Goal: Transaction & Acquisition: Purchase product/service

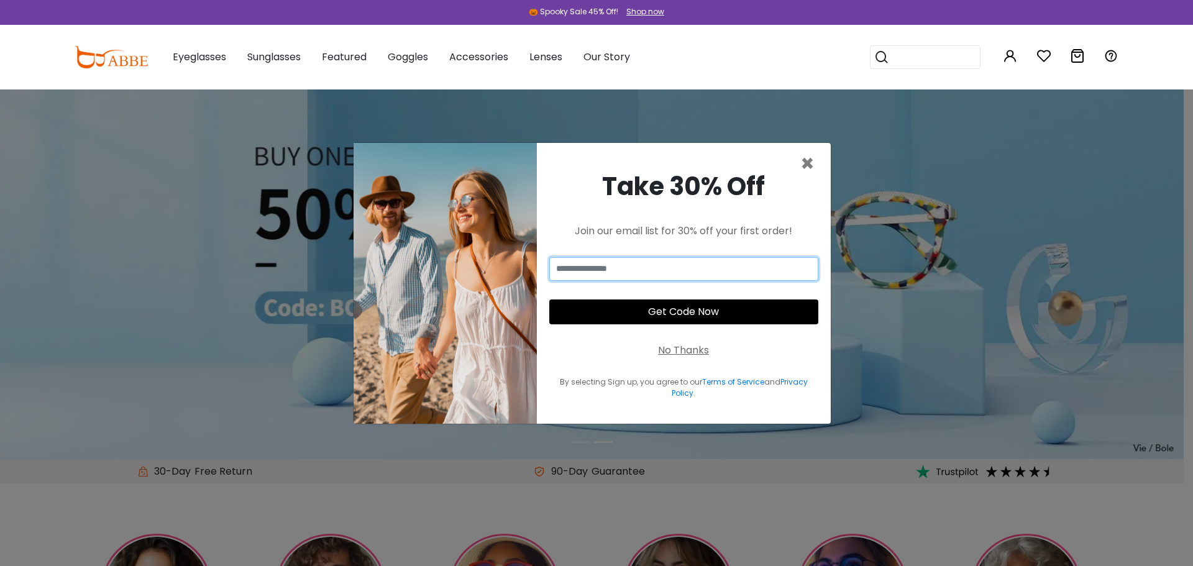
click at [655, 269] on input "email" at bounding box center [683, 269] width 269 height 24
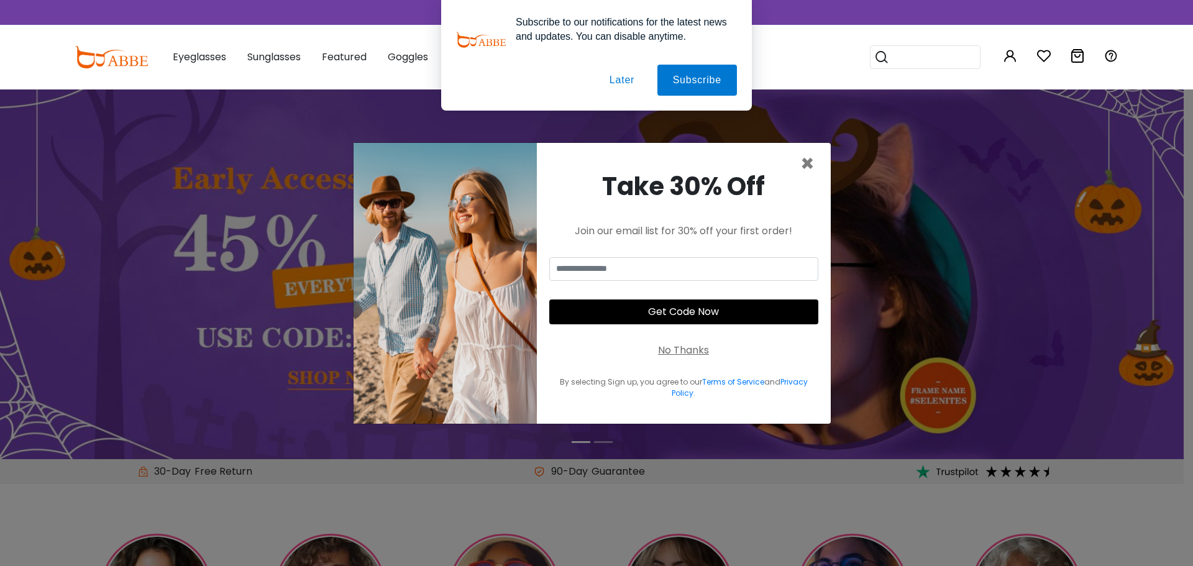
click at [628, 85] on button "Later" at bounding box center [622, 80] width 56 height 31
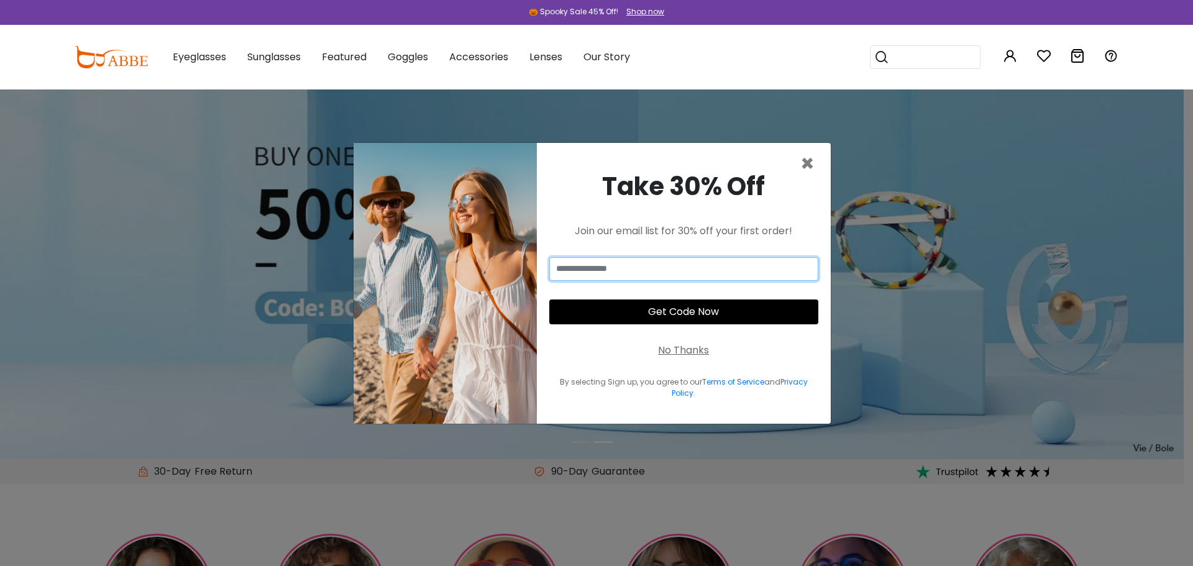
click at [635, 272] on input "email" at bounding box center [683, 269] width 269 height 24
type input "**********"
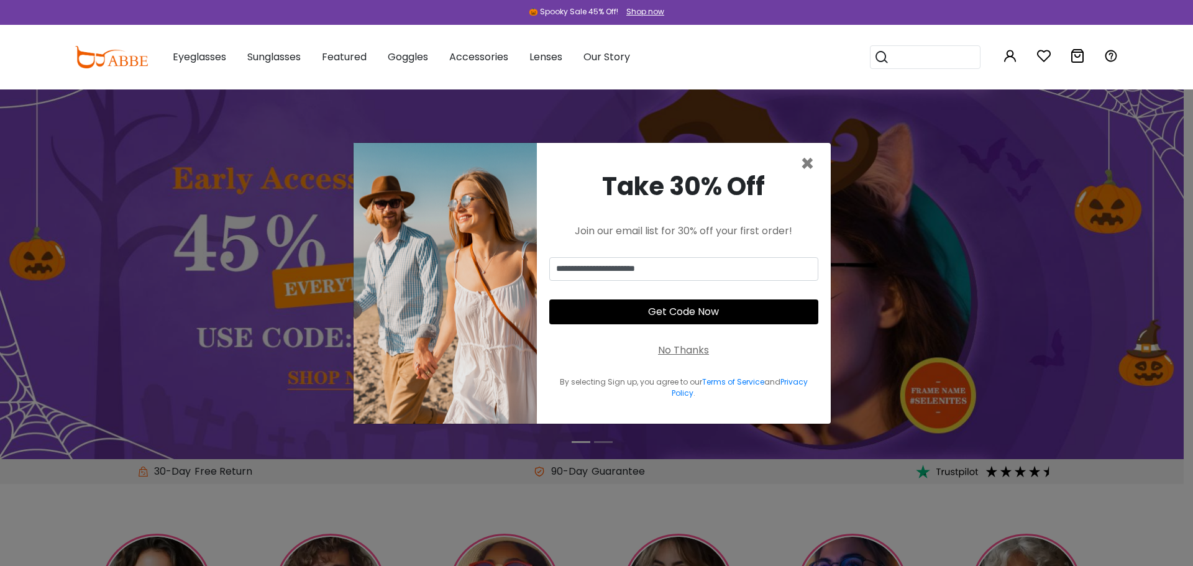
click at [663, 313] on button "Get Code Now" at bounding box center [683, 312] width 269 height 25
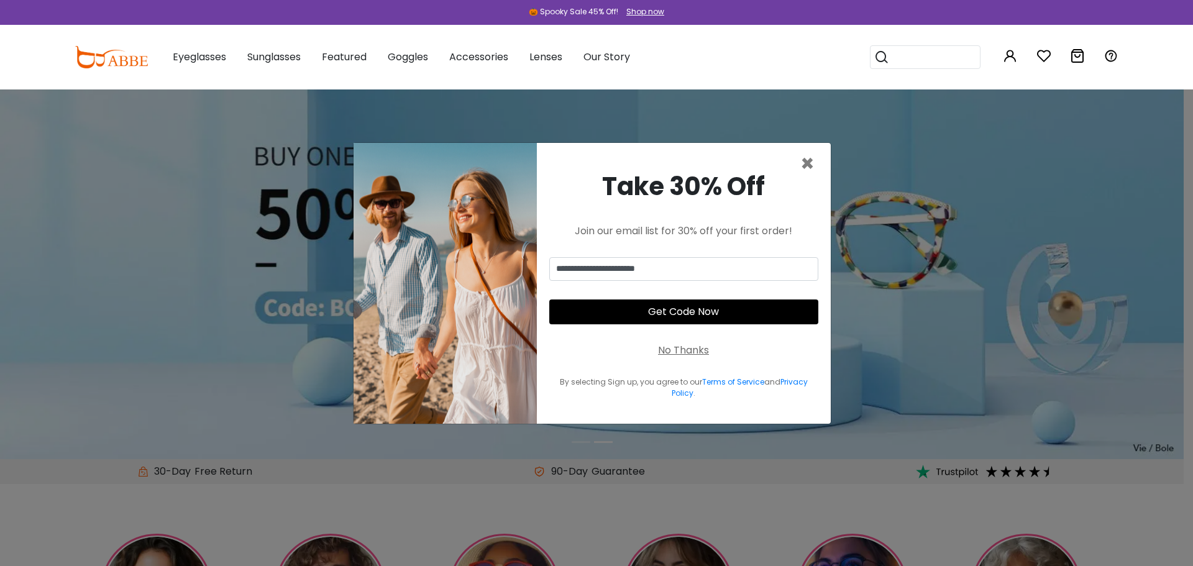
click at [678, 321] on button "Get Code Now" at bounding box center [683, 312] width 269 height 25
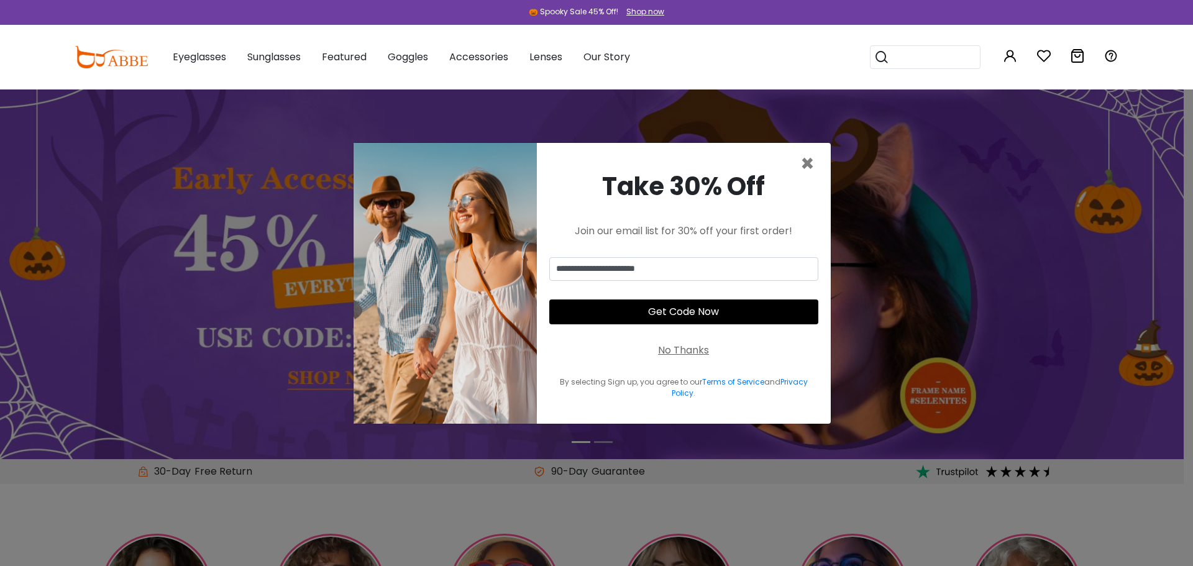
click at [673, 317] on button "Get Code Now" at bounding box center [683, 312] width 269 height 25
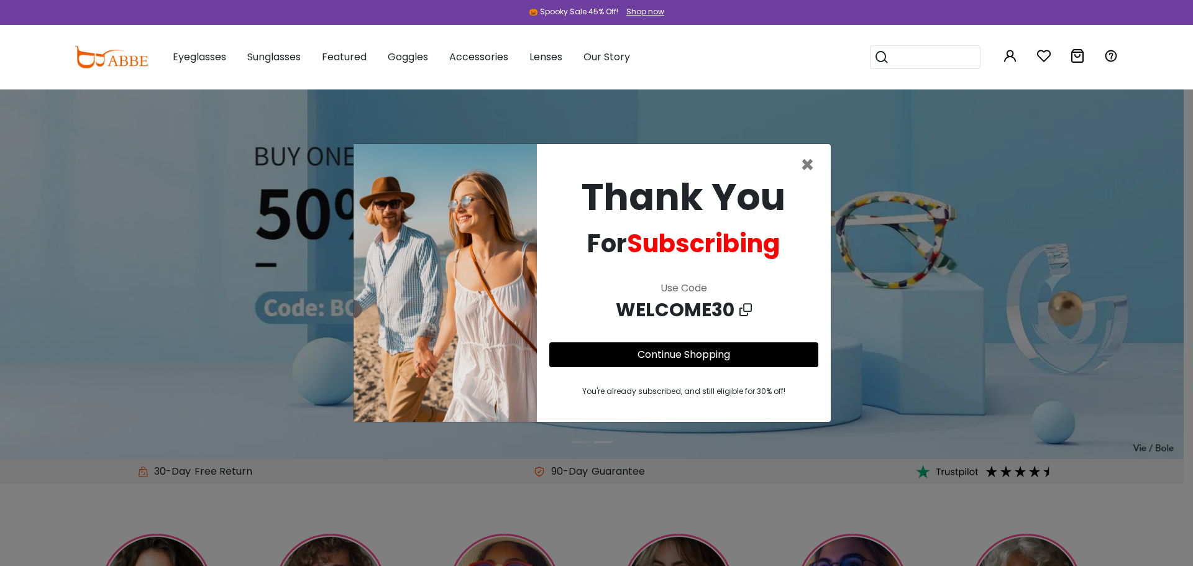
click at [672, 315] on span "WELCOME30" at bounding box center [678, 310] width 124 height 28
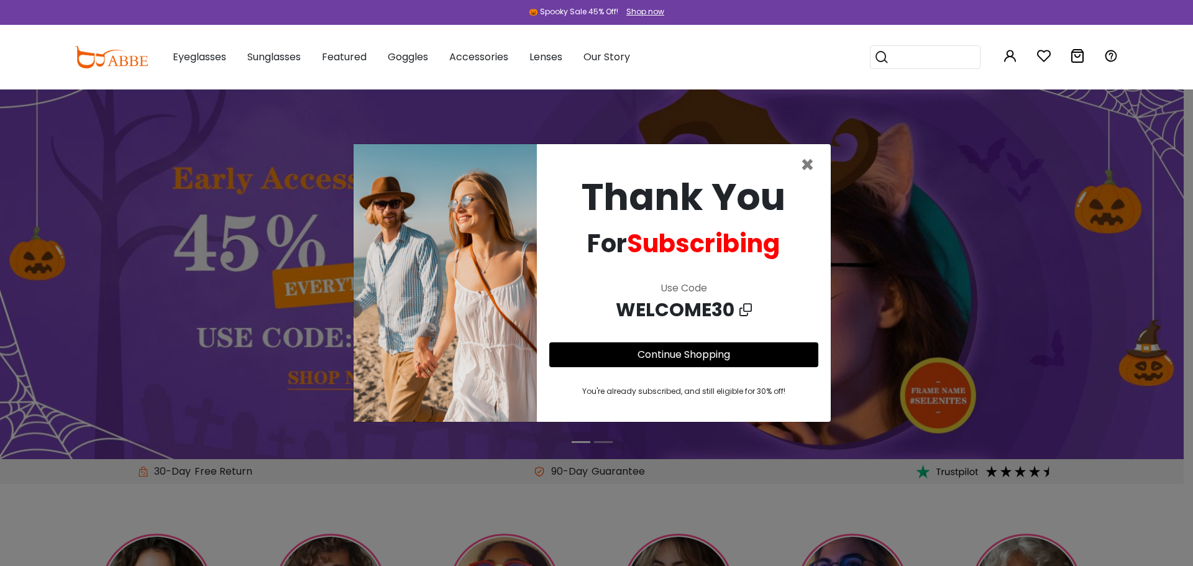
click at [740, 303] on icon at bounding box center [746, 310] width 12 height 19
click at [746, 306] on icon at bounding box center [746, 310] width 12 height 19
copy div
click at [746, 306] on icon at bounding box center [746, 310] width 12 height 19
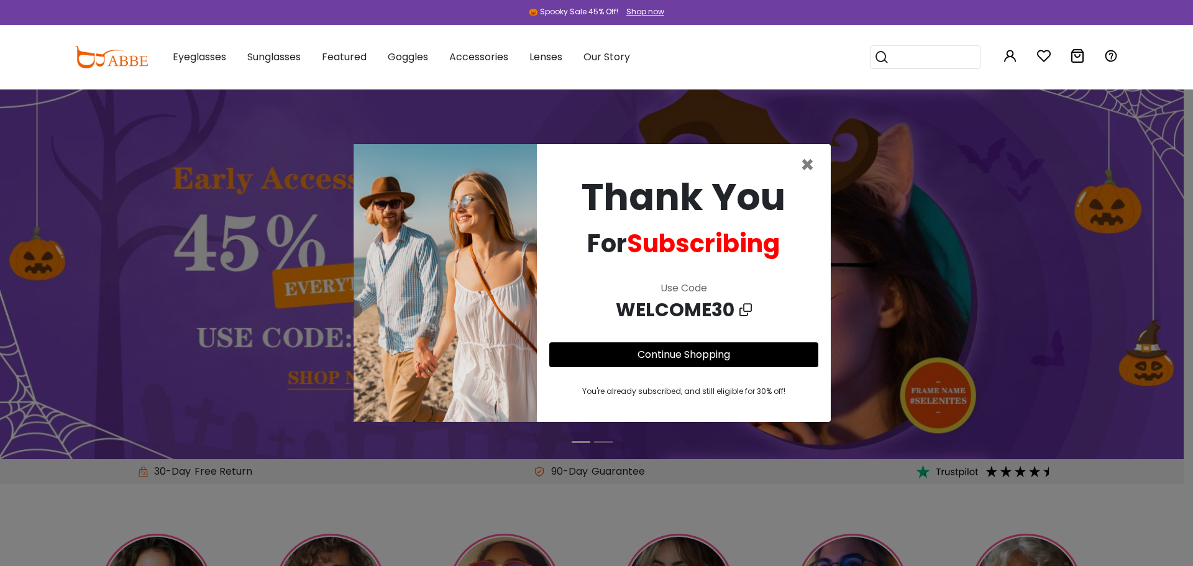
click at [702, 362] on button "Continue Shopping" at bounding box center [683, 354] width 269 height 25
click at [809, 165] on span "×" at bounding box center [808, 165] width 14 height 32
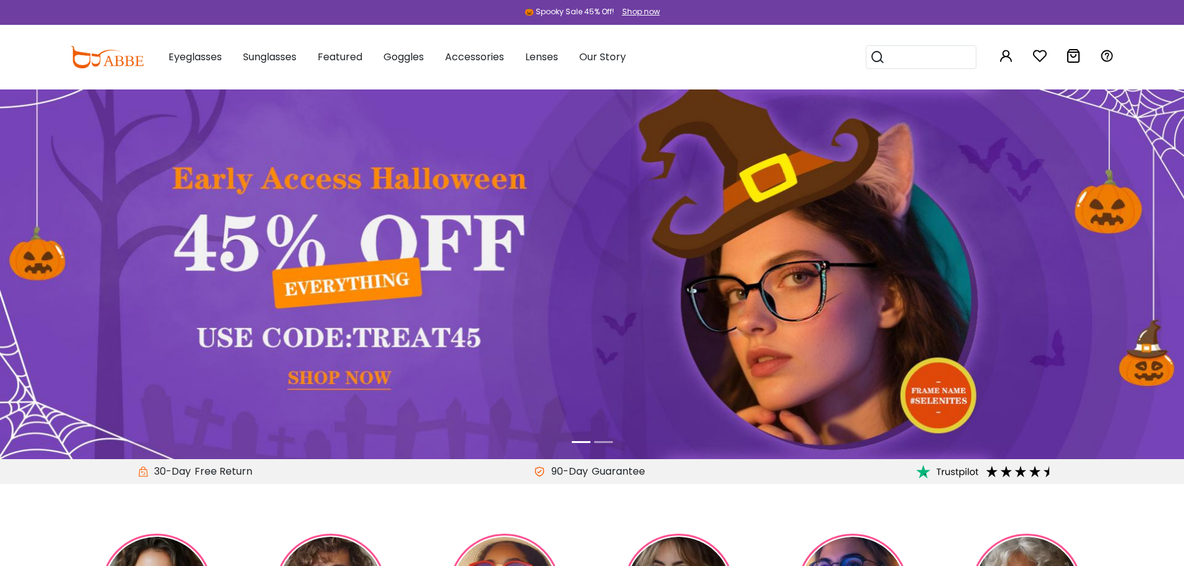
click at [323, 372] on img at bounding box center [592, 275] width 1184 height 370
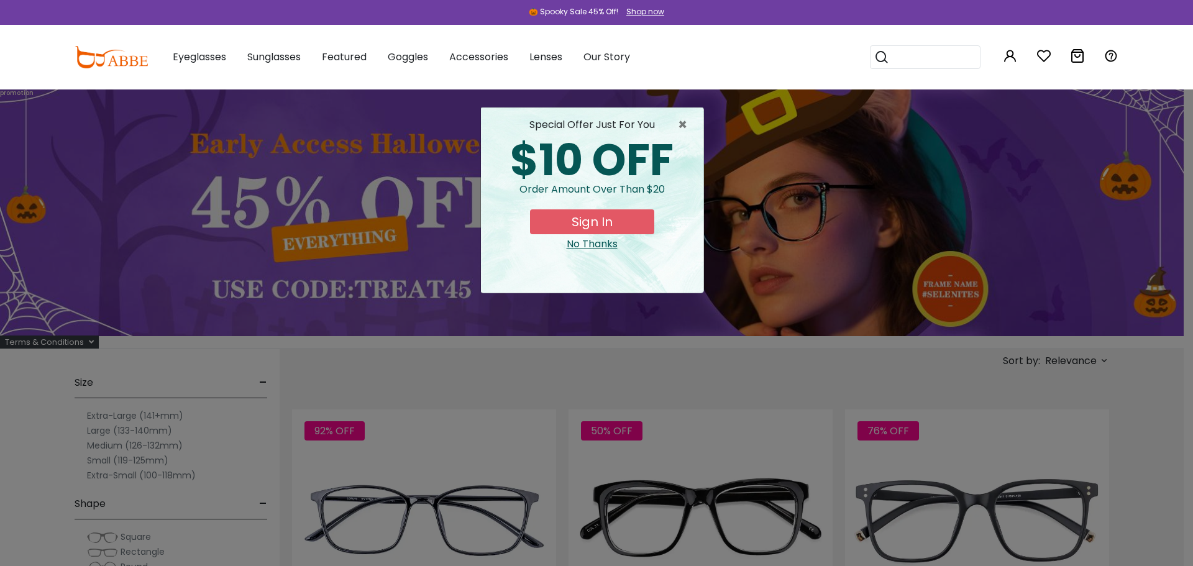
click at [599, 251] on div "No Thanks" at bounding box center [592, 244] width 203 height 15
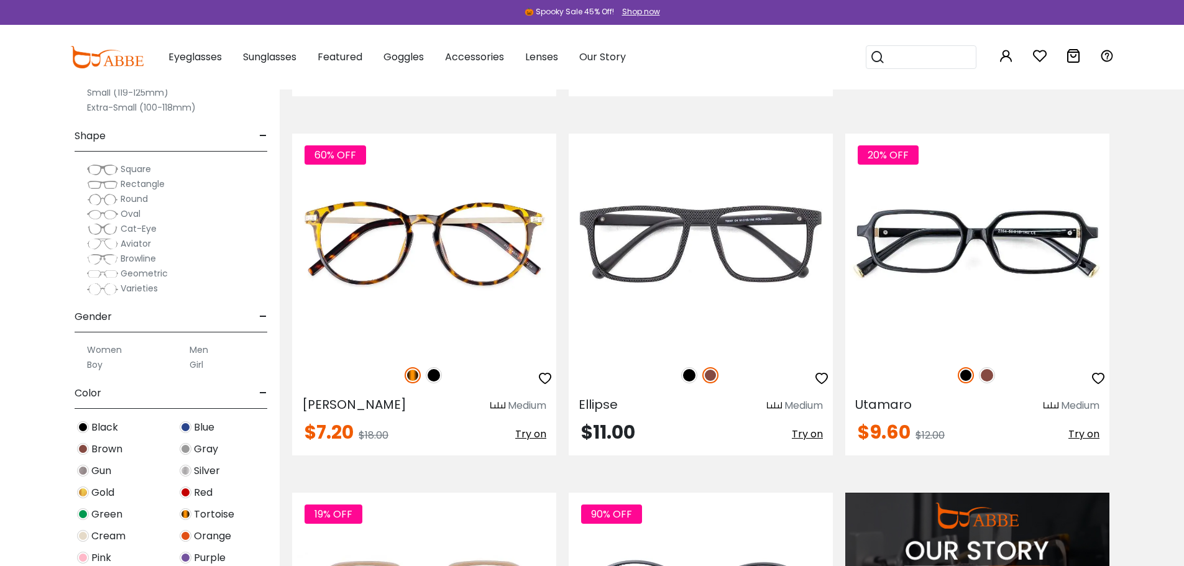
scroll to position [1057, 0]
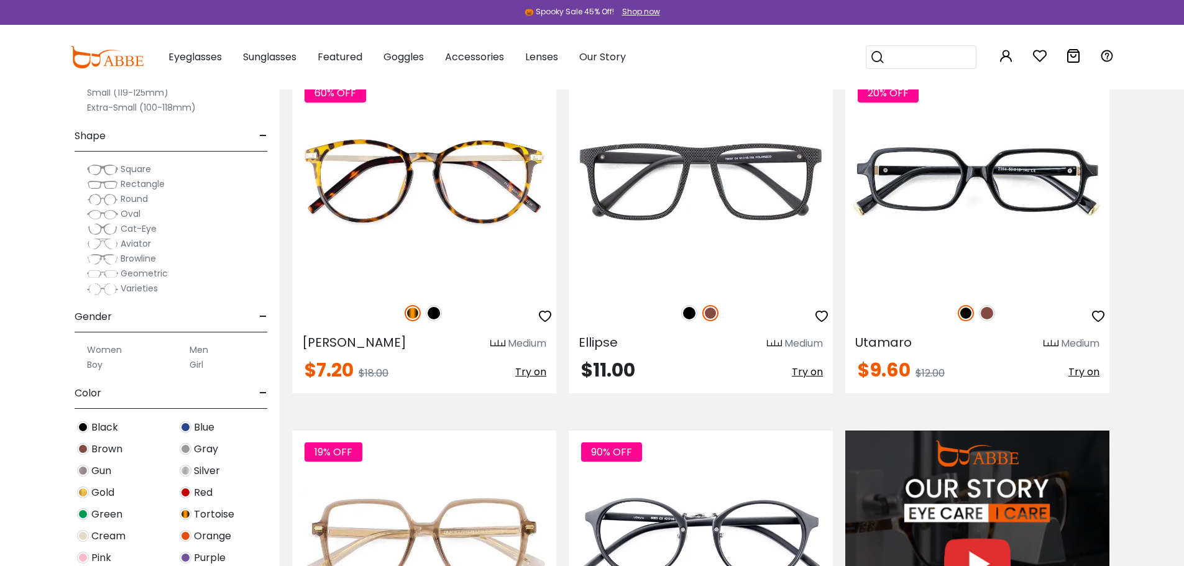
click at [132, 272] on span "Geometric" at bounding box center [144, 273] width 47 height 12
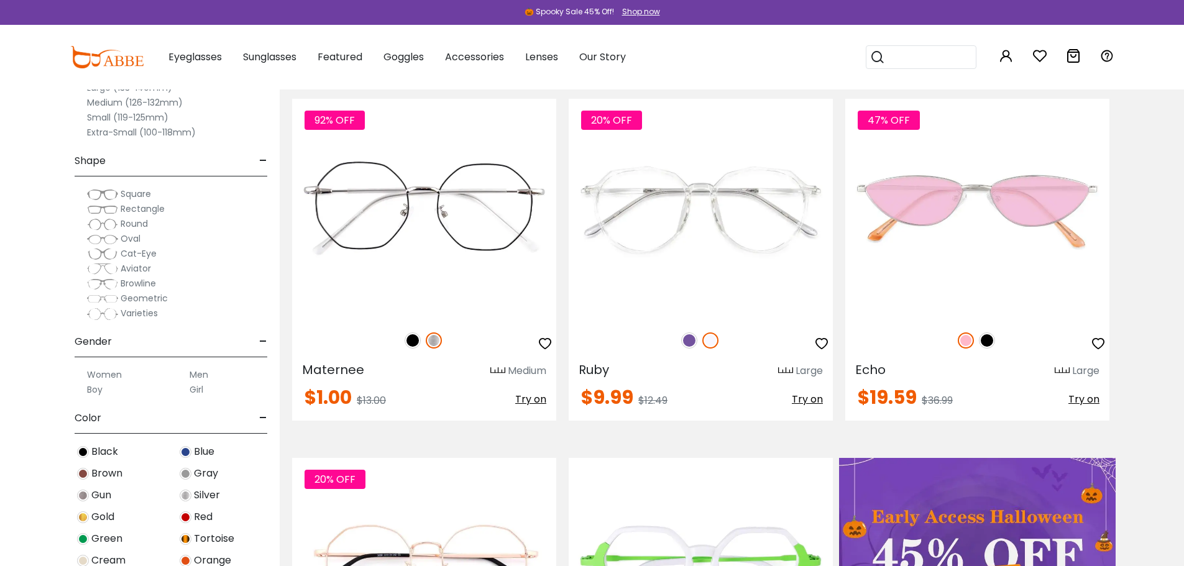
scroll to position [62, 0]
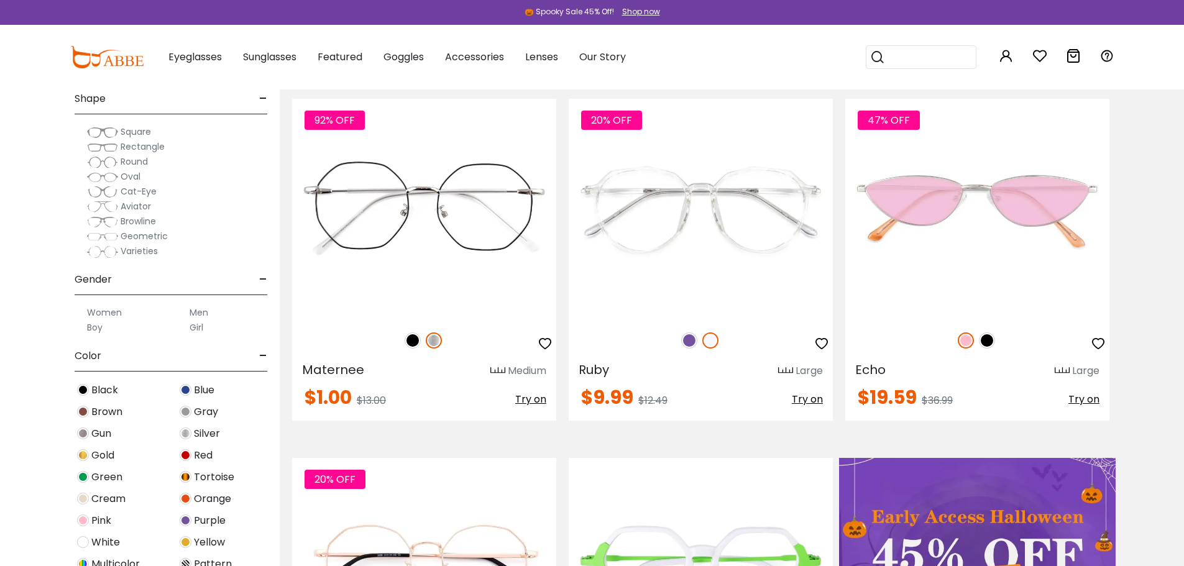
click at [129, 238] on span "Geometric" at bounding box center [144, 236] width 47 height 12
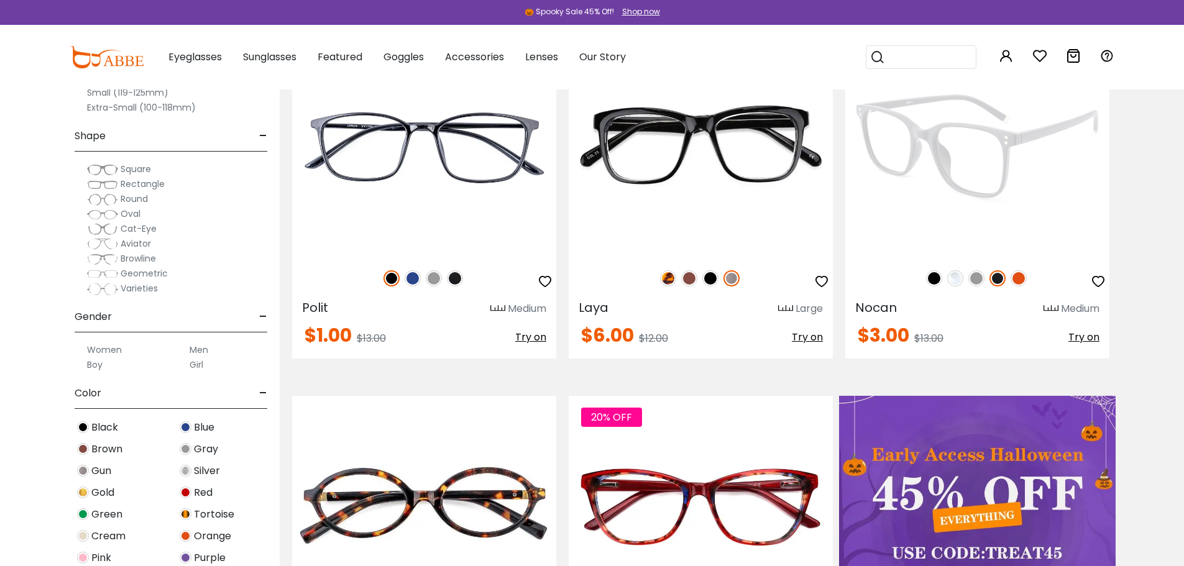
scroll to position [311, 0]
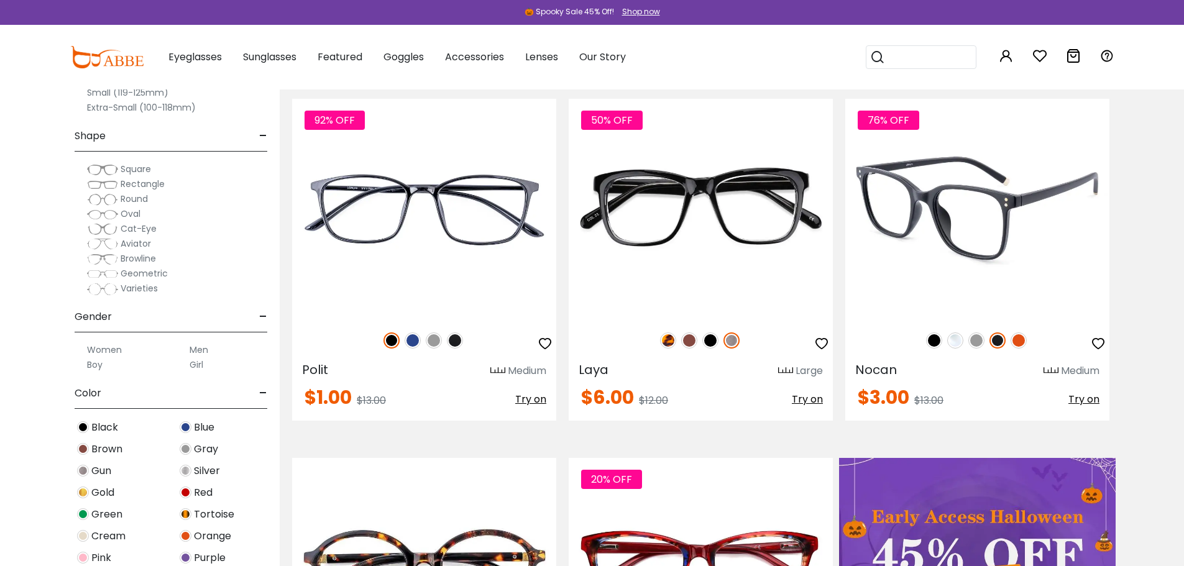
click at [989, 200] on img at bounding box center [977, 209] width 264 height 220
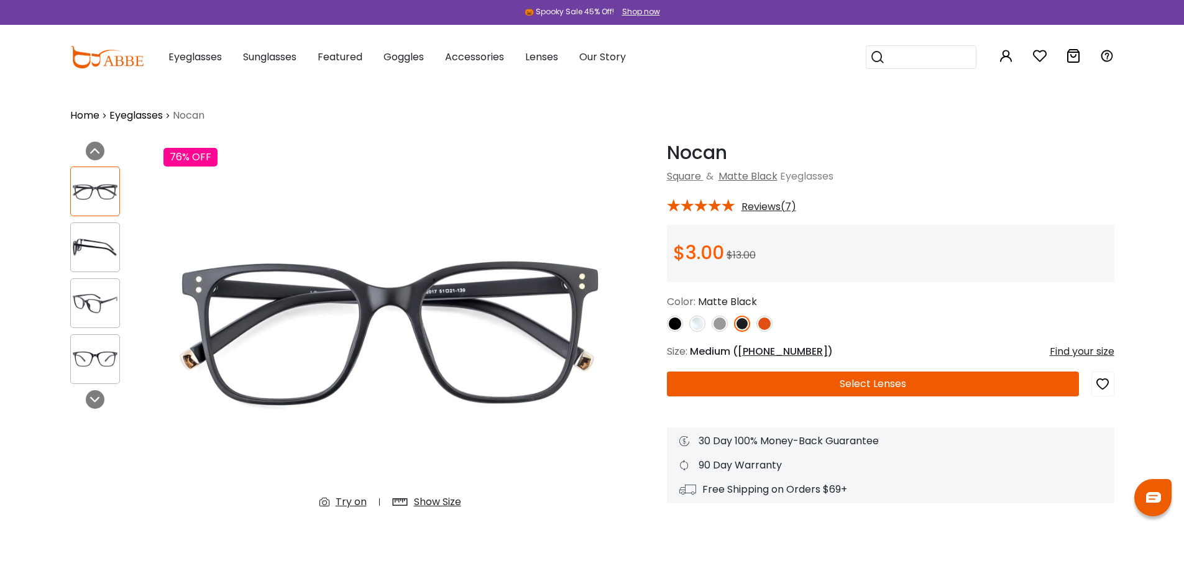
click at [364, 500] on div "Try on" at bounding box center [351, 502] width 31 height 15
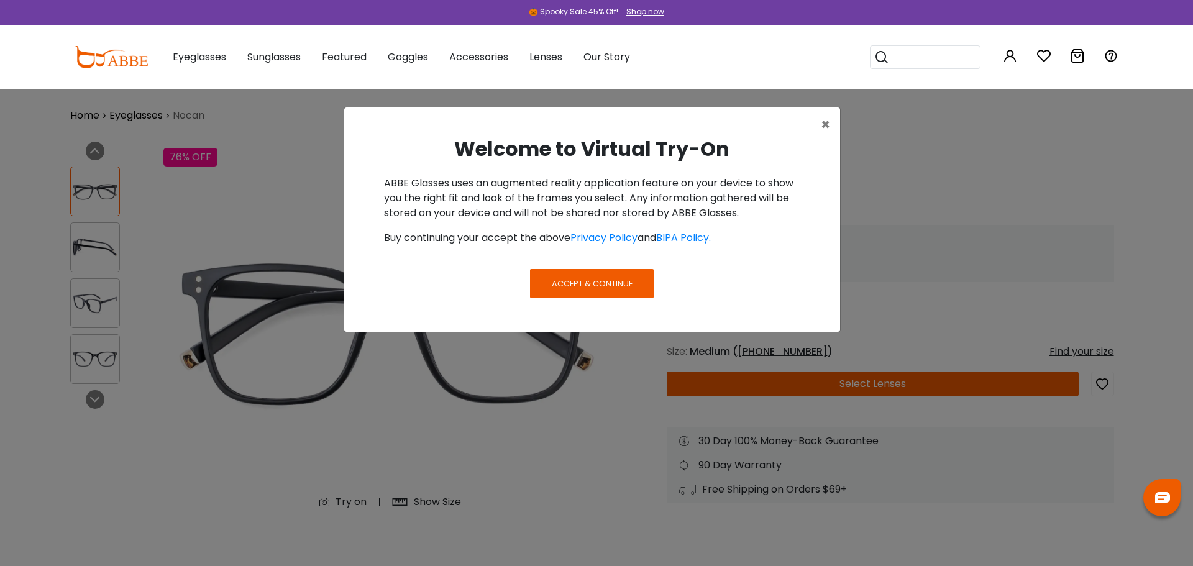
click at [585, 287] on span "Accept & Continue" at bounding box center [592, 284] width 81 height 12
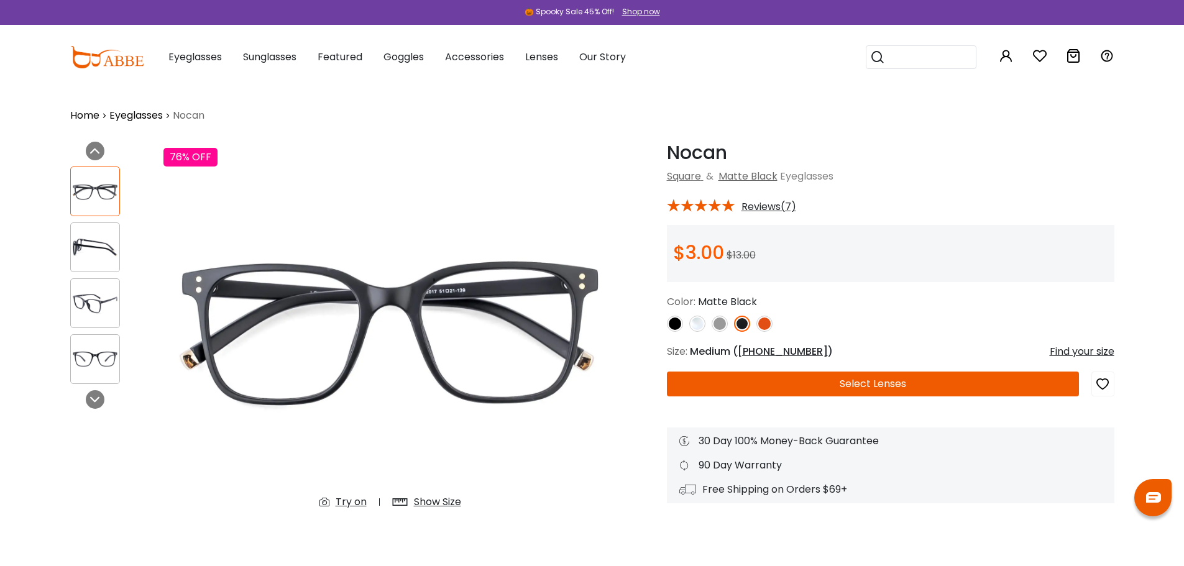
click at [338, 507] on div "Try on" at bounding box center [351, 502] width 31 height 15
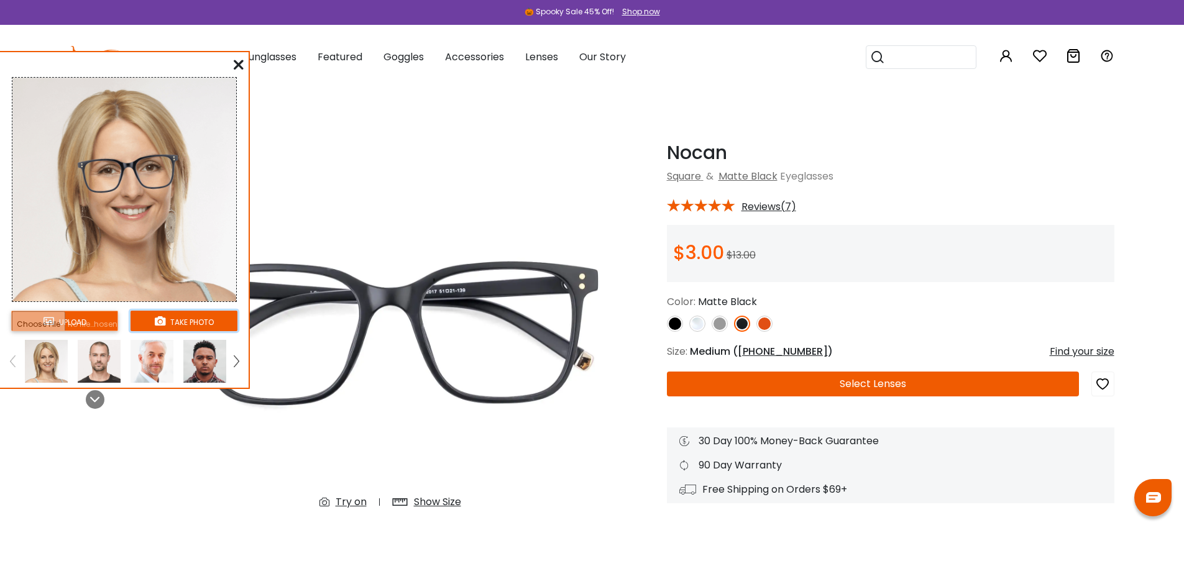
click at [173, 318] on button "take photo" at bounding box center [184, 321] width 107 height 21
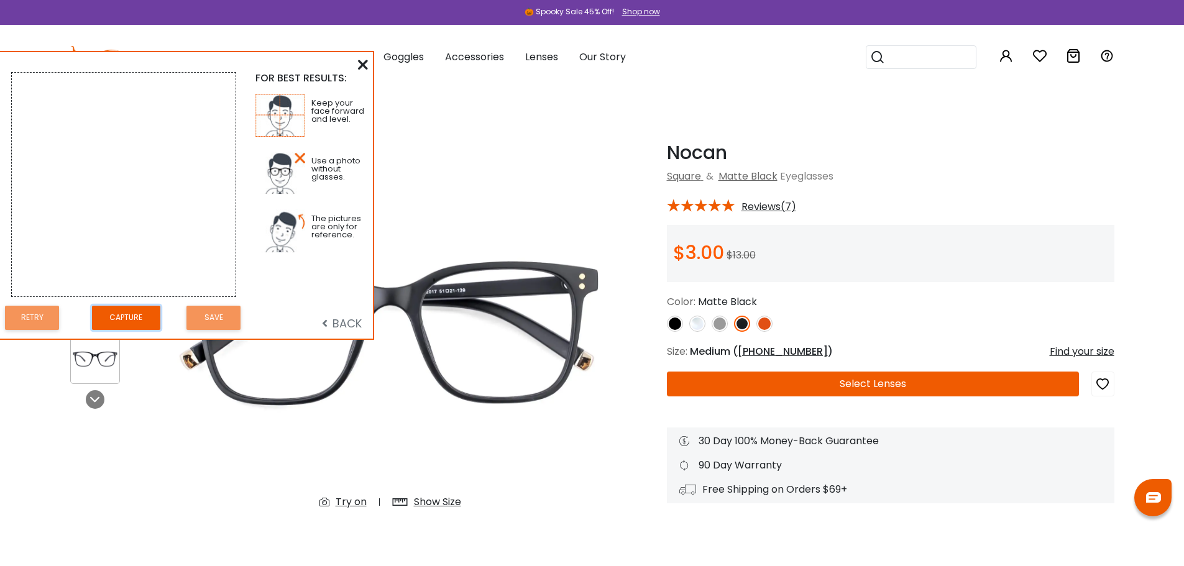
click at [131, 317] on button "Capture" at bounding box center [126, 318] width 68 height 24
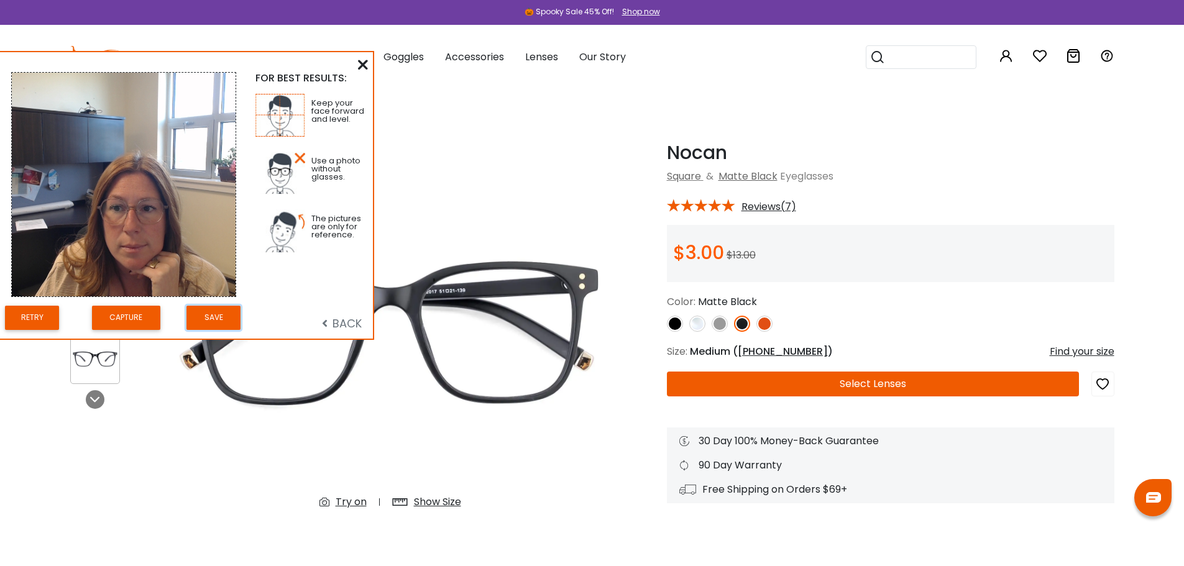
click at [208, 309] on button "Save" at bounding box center [213, 318] width 54 height 24
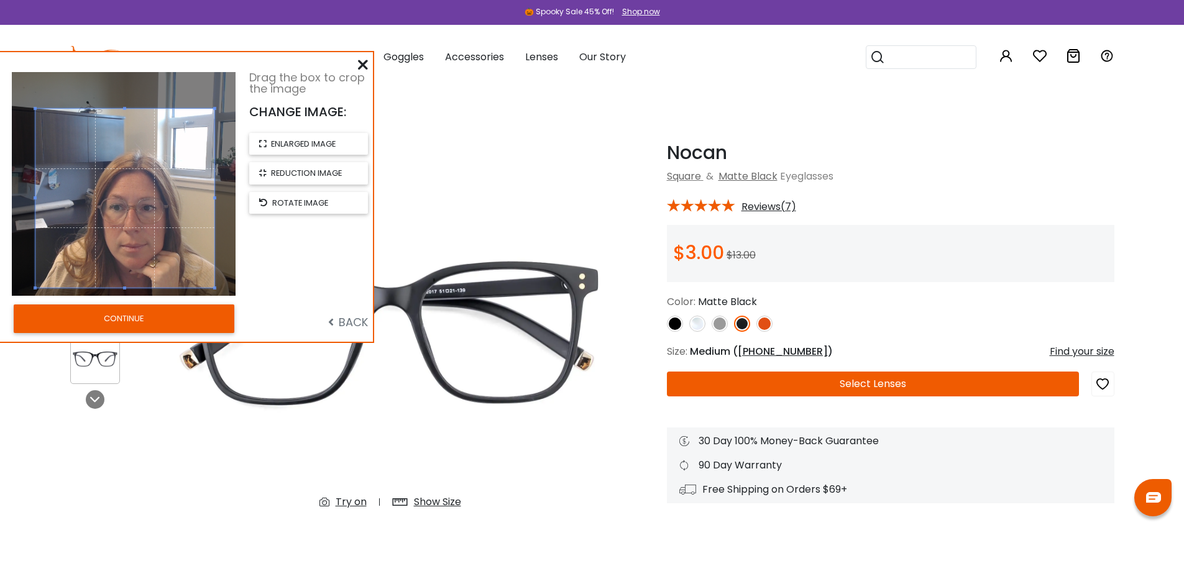
drag, startPoint x: 164, startPoint y: 191, endPoint x: 165, endPoint y: 219, distance: 28.0
click at [165, 219] on span at bounding box center [124, 198] width 179 height 179
click at [163, 312] on button "CONTINUE" at bounding box center [124, 319] width 221 height 29
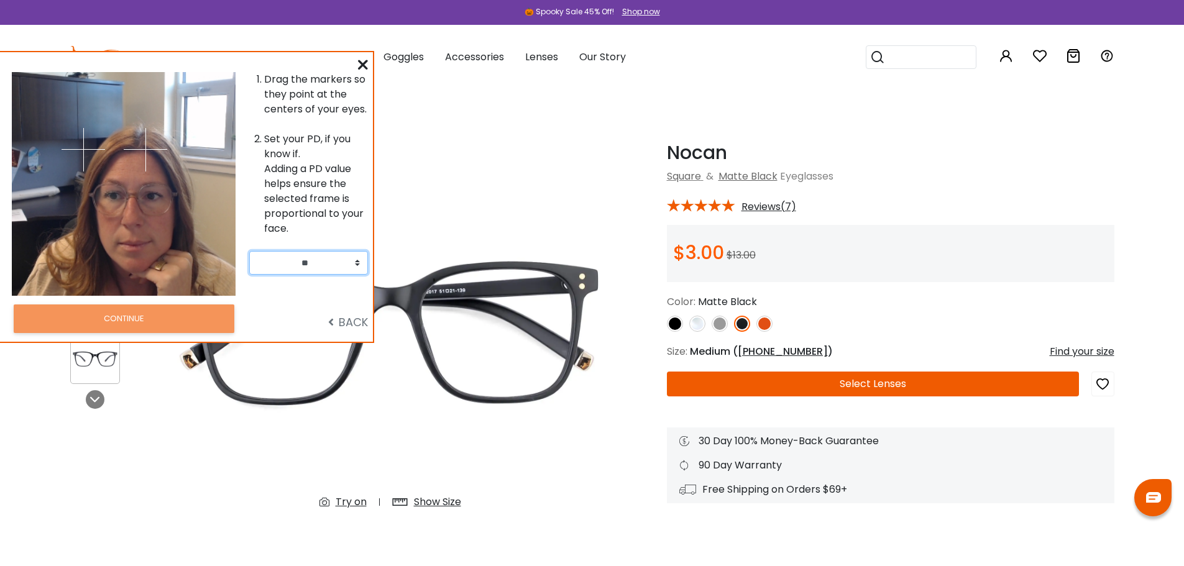
click at [317, 262] on select "** ** ** ** ** ** ** ** ** ** ** ** ** ** ** ** ** ** ** ** ** ** ** ** ** ** *…" at bounding box center [308, 263] width 119 height 24
select select "**"
click at [249, 251] on select "** ** ** ** ** ** ** ** ** ** ** ** ** ** ** ** ** ** ** ** ** ** ** ** ** ** *…" at bounding box center [308, 263] width 119 height 24
click at [347, 318] on span "BACK" at bounding box center [348, 323] width 40 height 16
drag, startPoint x: 142, startPoint y: 149, endPoint x: 151, endPoint y: 198, distance: 49.9
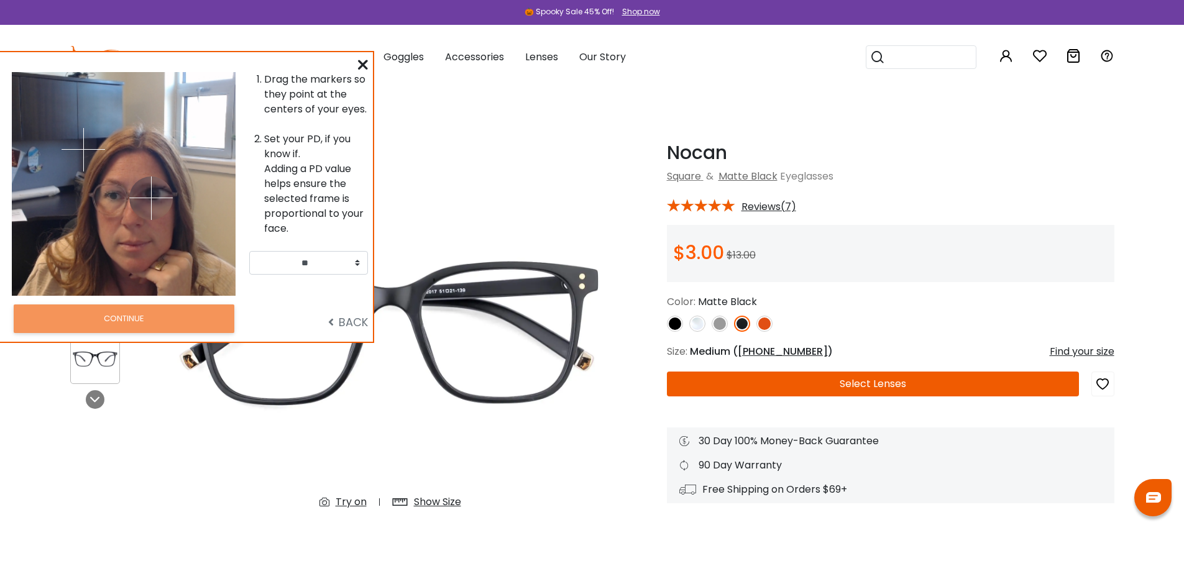
click at [151, 198] on img at bounding box center [151, 199] width 44 height 44
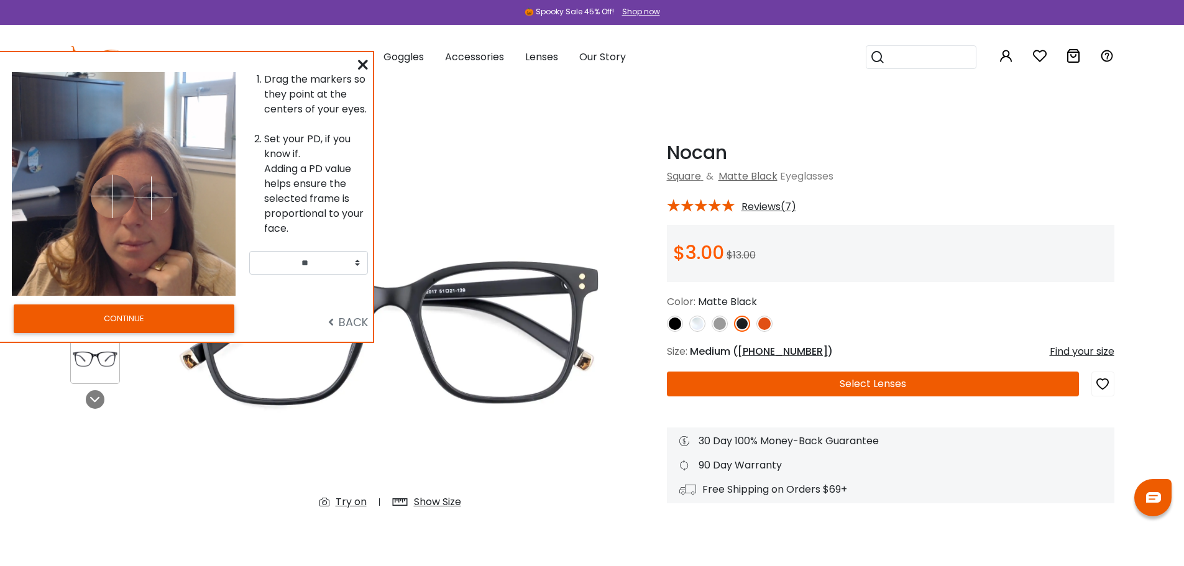
drag, startPoint x: 85, startPoint y: 150, endPoint x: 113, endPoint y: 196, distance: 53.0
click at [113, 196] on img at bounding box center [113, 197] width 44 height 44
click at [309, 333] on div "BACK" at bounding box center [311, 319] width 125 height 36
click at [339, 326] on span "BACK" at bounding box center [348, 323] width 40 height 16
click at [346, 321] on span "BACK" at bounding box center [348, 323] width 40 height 16
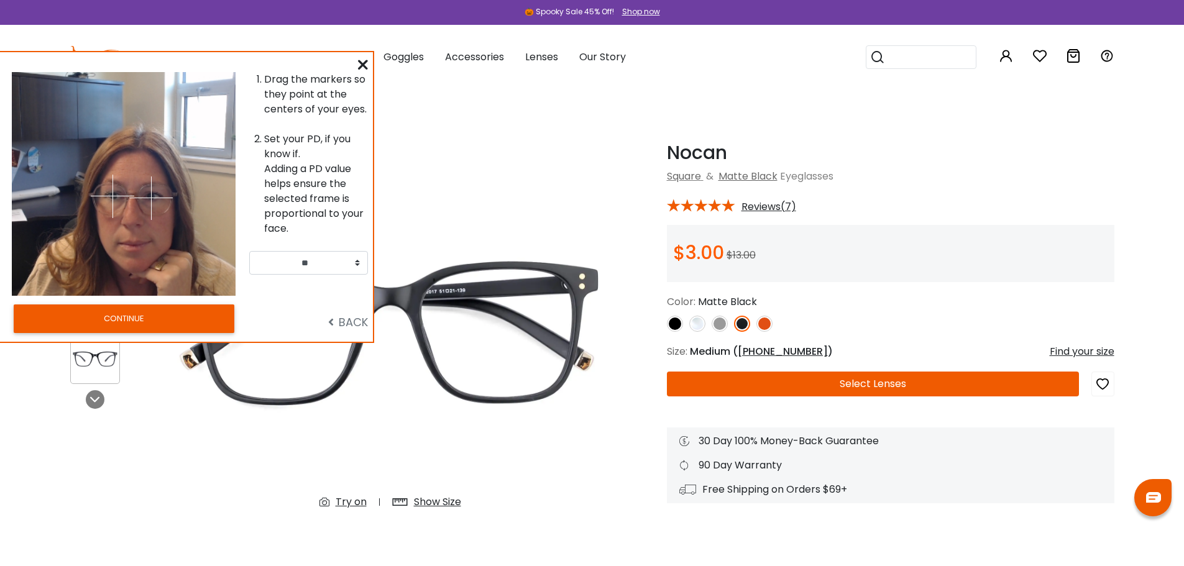
click at [365, 63] on icon at bounding box center [363, 65] width 10 height 10
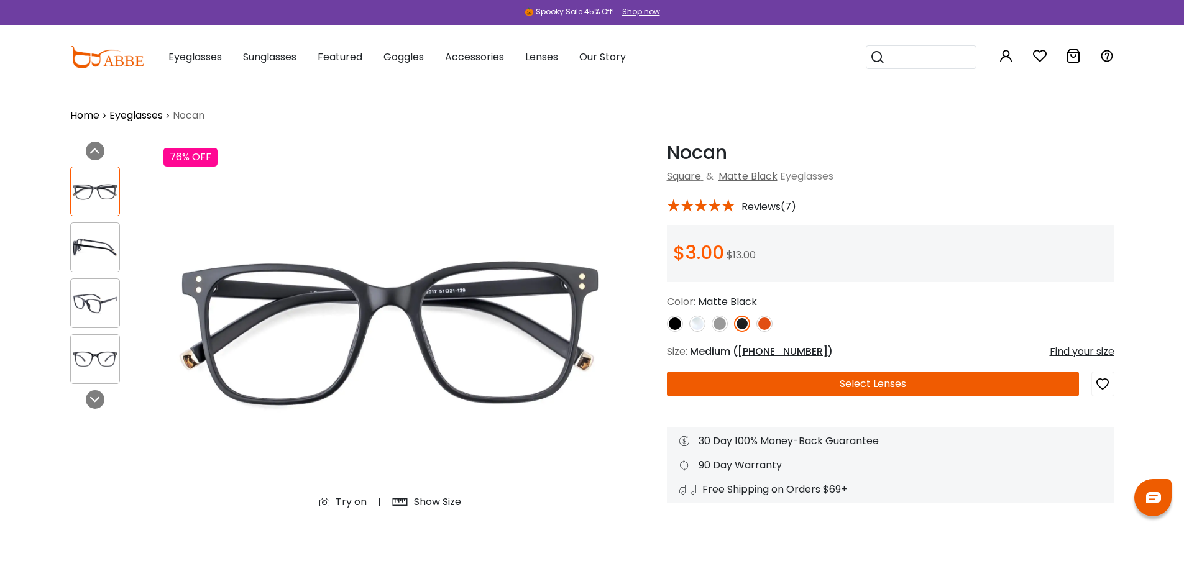
click at [360, 497] on div "Try on" at bounding box center [351, 502] width 31 height 15
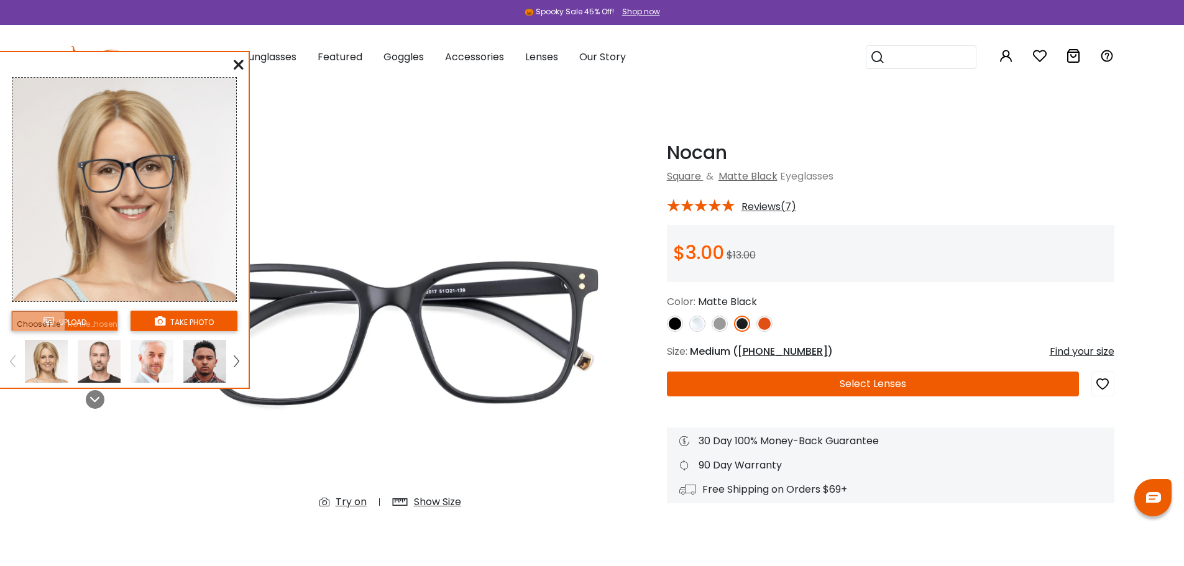
click at [81, 318] on input "file" at bounding box center [64, 321] width 107 height 21
click at [222, 322] on button "take photo" at bounding box center [184, 321] width 107 height 21
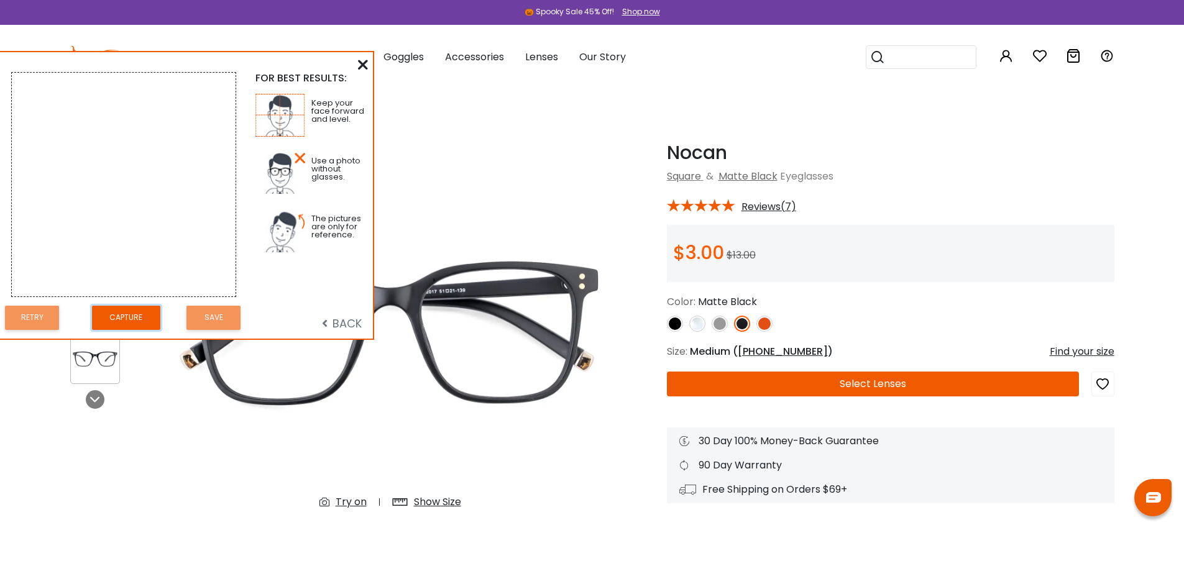
click at [142, 318] on button "Capture" at bounding box center [126, 318] width 68 height 24
click at [206, 322] on button "Save" at bounding box center [213, 318] width 54 height 24
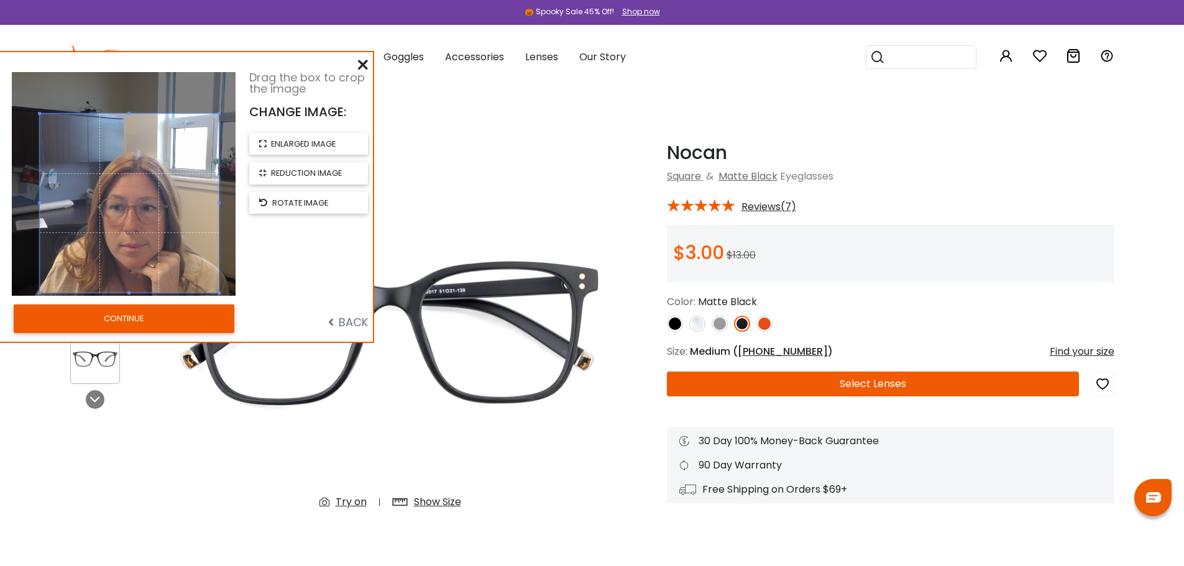
drag, startPoint x: 164, startPoint y: 261, endPoint x: 170, endPoint y: 280, distance: 20.1
click at [170, 280] on span at bounding box center [129, 203] width 179 height 179
click at [162, 323] on button "CONTINUE" at bounding box center [124, 319] width 221 height 29
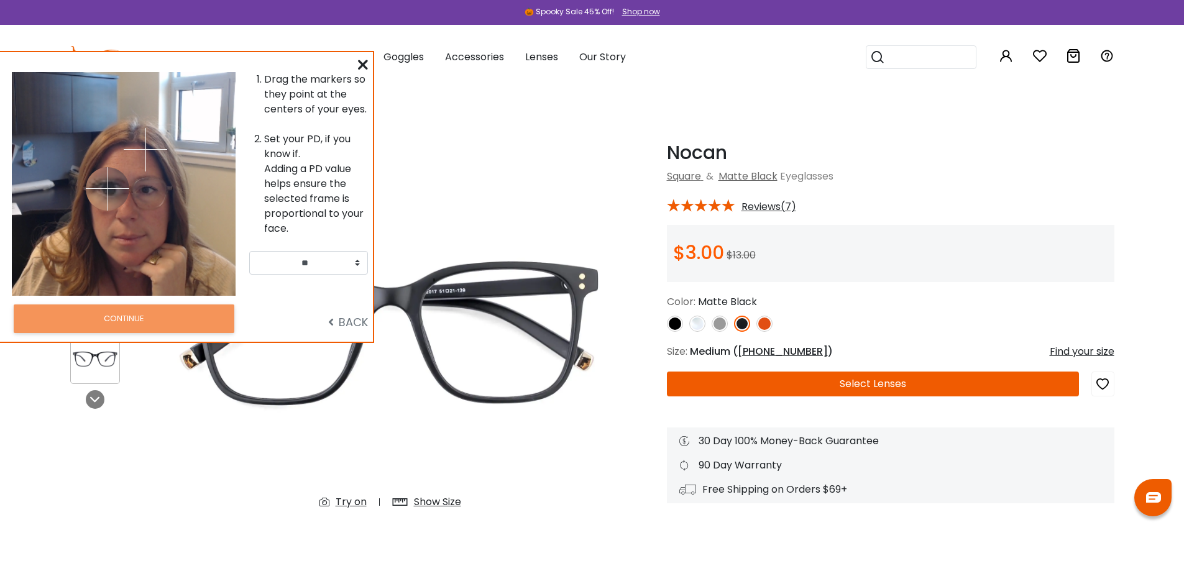
drag, startPoint x: 82, startPoint y: 149, endPoint x: 108, endPoint y: 188, distance: 47.2
click at [108, 188] on img at bounding box center [108, 189] width 44 height 44
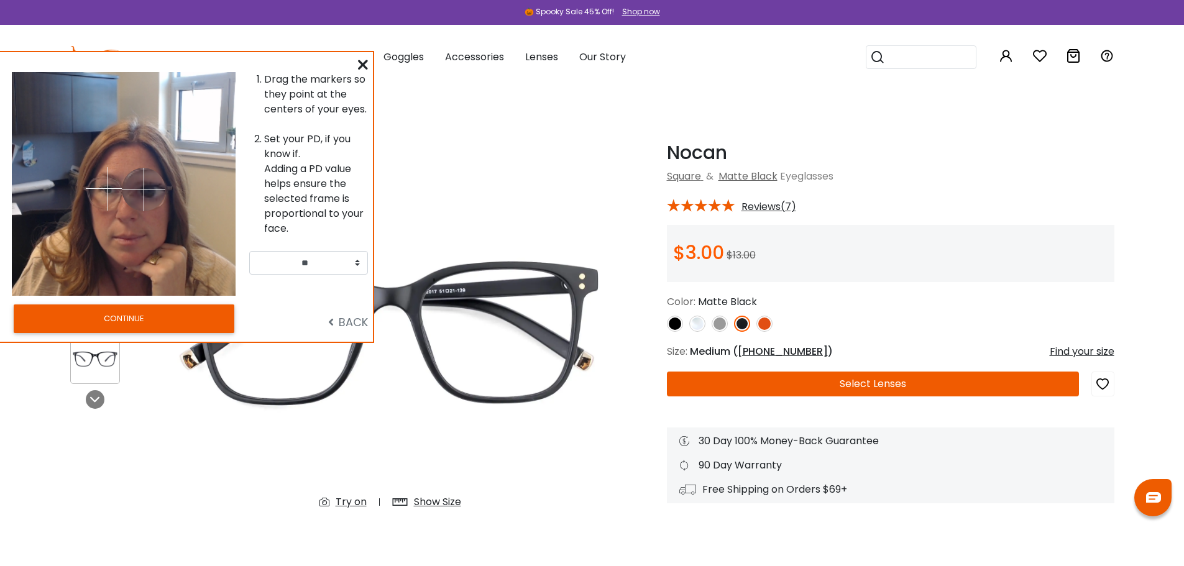
drag, startPoint x: 145, startPoint y: 151, endPoint x: 144, endPoint y: 189, distance: 37.9
click at [144, 189] on img at bounding box center [144, 190] width 44 height 44
click at [101, 310] on button "CONTINUE" at bounding box center [124, 319] width 221 height 29
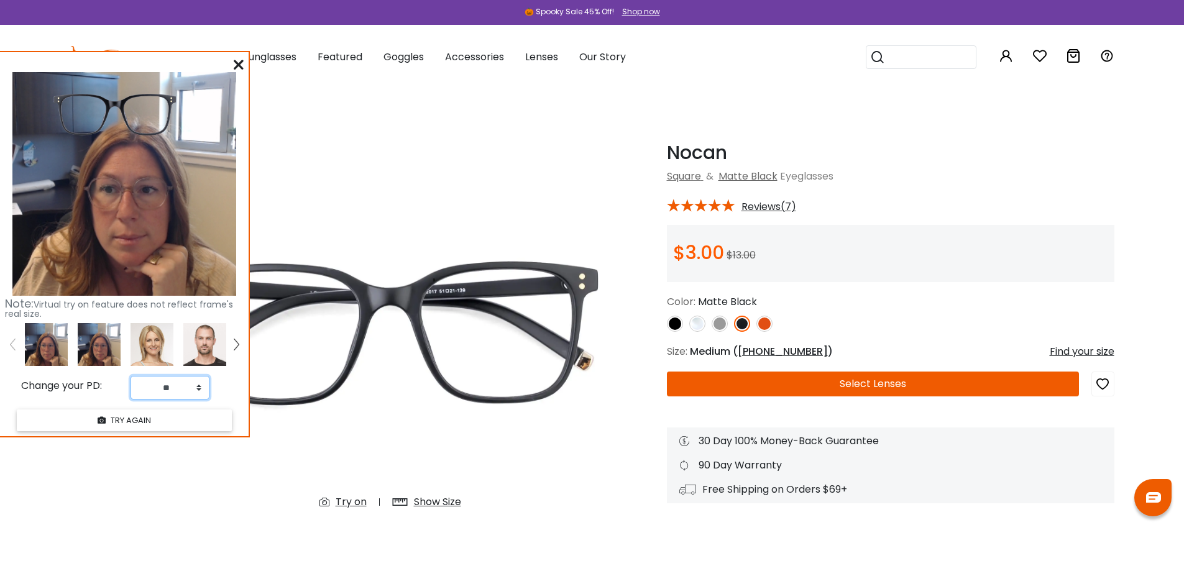
click at [177, 382] on select "** ** ** ** ** ** ** ** ** ** ** ** ** ** ** ** ** ** ** ** ** ** ** ** ** ** *…" at bounding box center [170, 388] width 79 height 24
click at [184, 389] on select "** ** ** ** ** ** ** ** ** ** ** ** ** ** ** ** ** ** ** ** ** ** ** ** ** ** *…" at bounding box center [170, 388] width 79 height 24
click at [196, 387] on select "** ** ** ** ** ** ** ** ** ** ** ** ** ** ** ** ** ** ** ** ** ** ** ** ** ** *…" at bounding box center [170, 388] width 79 height 24
click at [197, 387] on select "** ** ** ** ** ** ** ** ** ** ** ** ** ** ** ** ** ** ** ** ** ** ** ** ** ** *…" at bounding box center [170, 388] width 79 height 24
click at [198, 392] on select "** ** ** ** ** ** ** ** ** ** ** ** ** ** ** ** ** ** ** ** ** ** ** ** ** ** *…" at bounding box center [170, 388] width 79 height 24
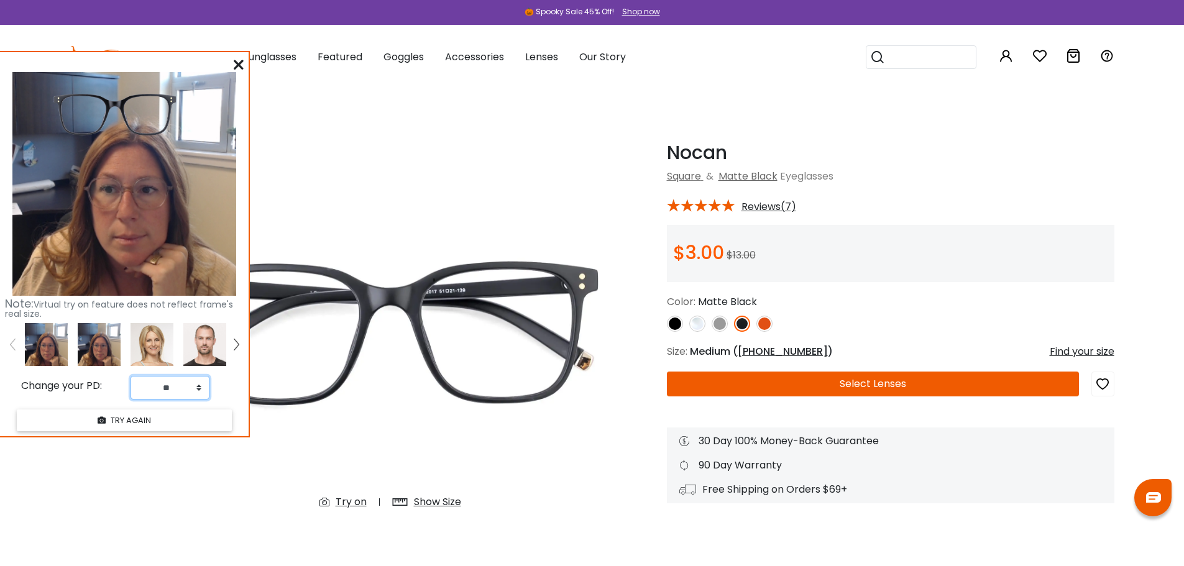
click at [198, 393] on select "** ** ** ** ** ** ** ** ** ** ** ** ** ** ** ** ** ** ** ** ** ** ** ** ** ** *…" at bounding box center [170, 388] width 79 height 24
click at [140, 420] on button "TRY AGAIN" at bounding box center [124, 421] width 215 height 22
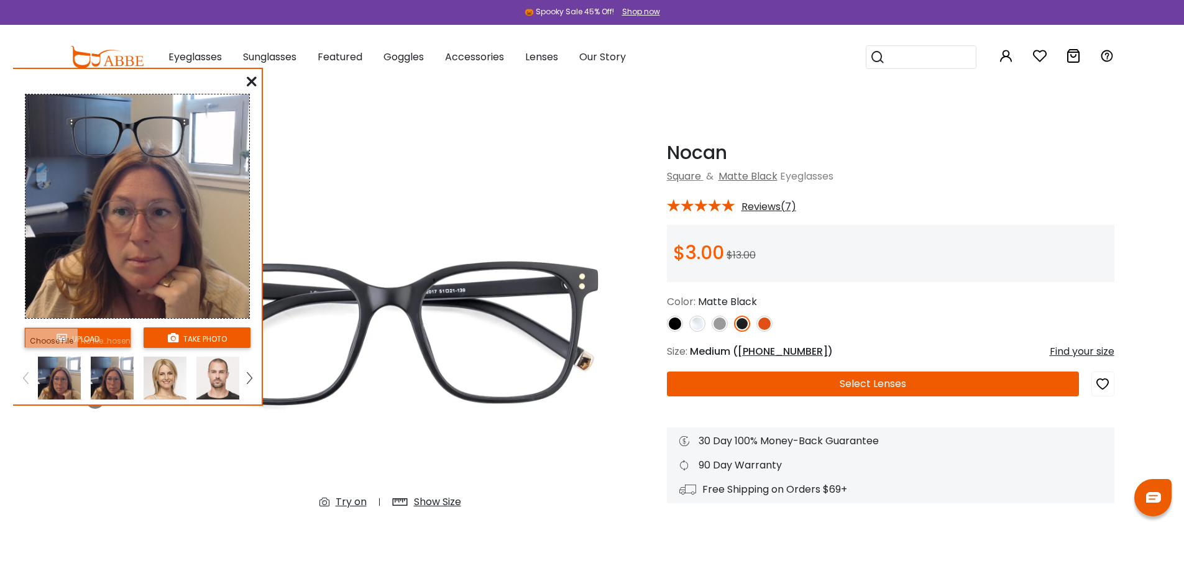
drag, startPoint x: 117, startPoint y: 111, endPoint x: 131, endPoint y: 124, distance: 18.9
click at [131, 124] on img at bounding box center [128, 137] width 134 height 67
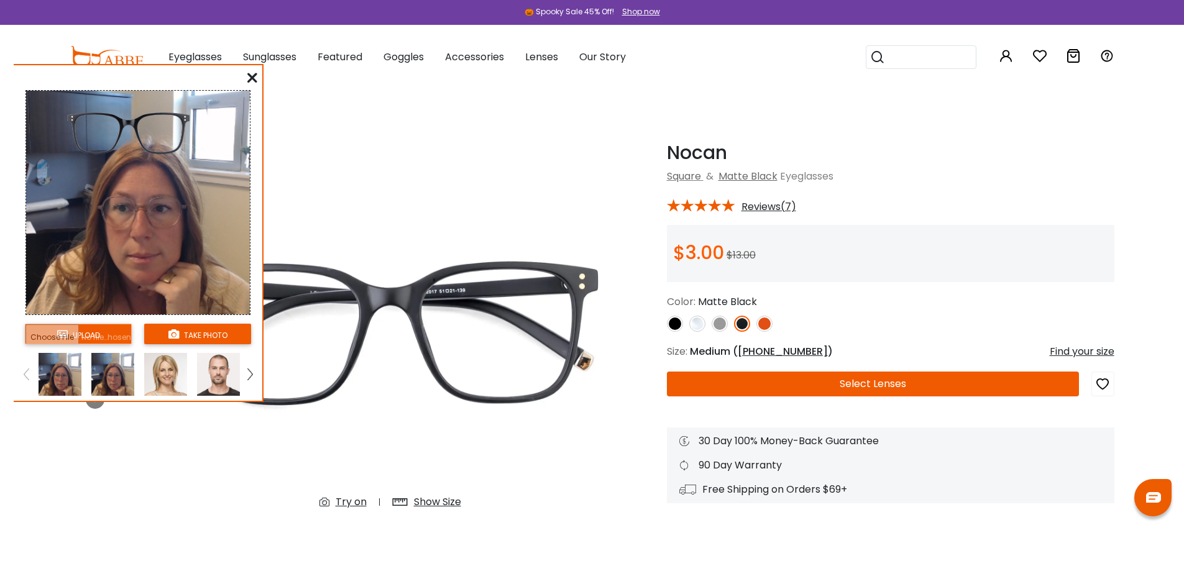
click at [127, 126] on img at bounding box center [129, 134] width 134 height 67
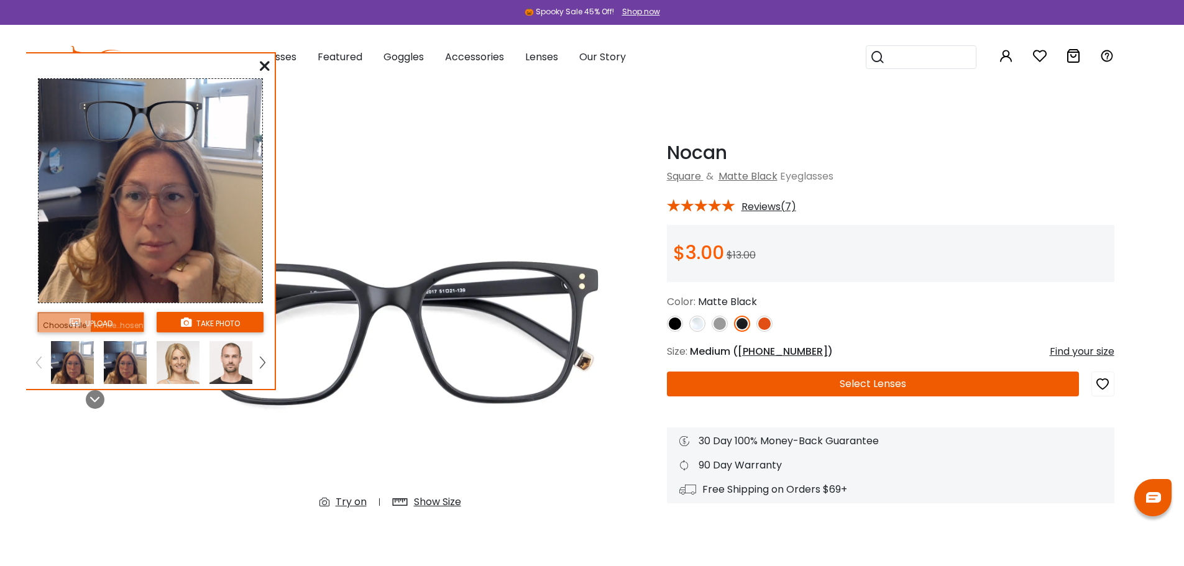
drag, startPoint x: 124, startPoint y: 121, endPoint x: 121, endPoint y: 94, distance: 26.3
click at [121, 92] on img at bounding box center [141, 122] width 134 height 67
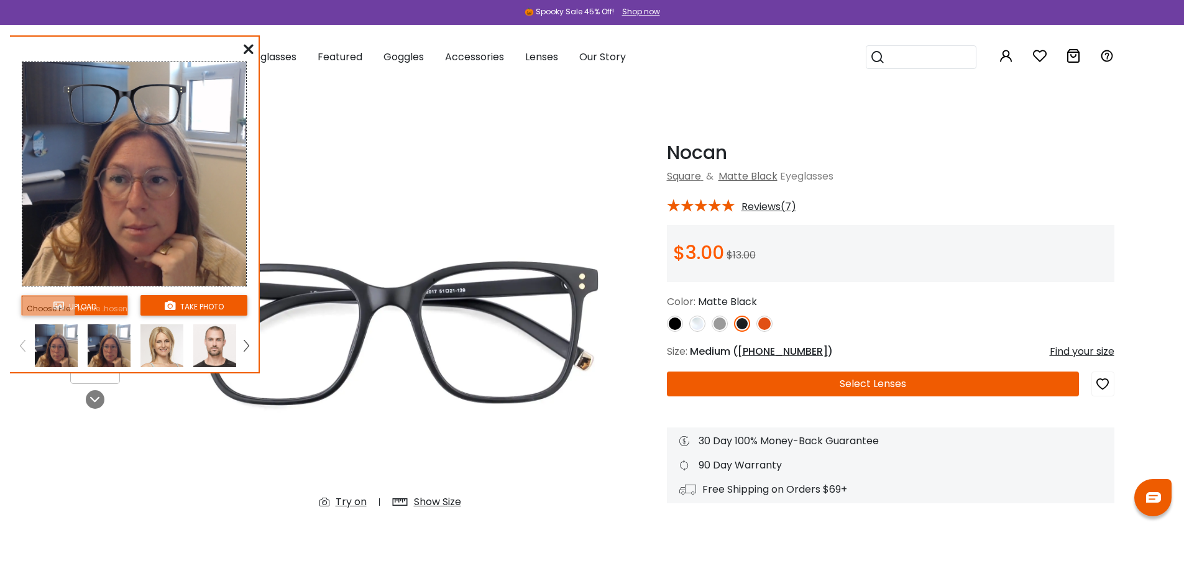
click at [131, 96] on img at bounding box center [125, 105] width 134 height 67
click at [251, 45] on icon at bounding box center [249, 49] width 10 height 10
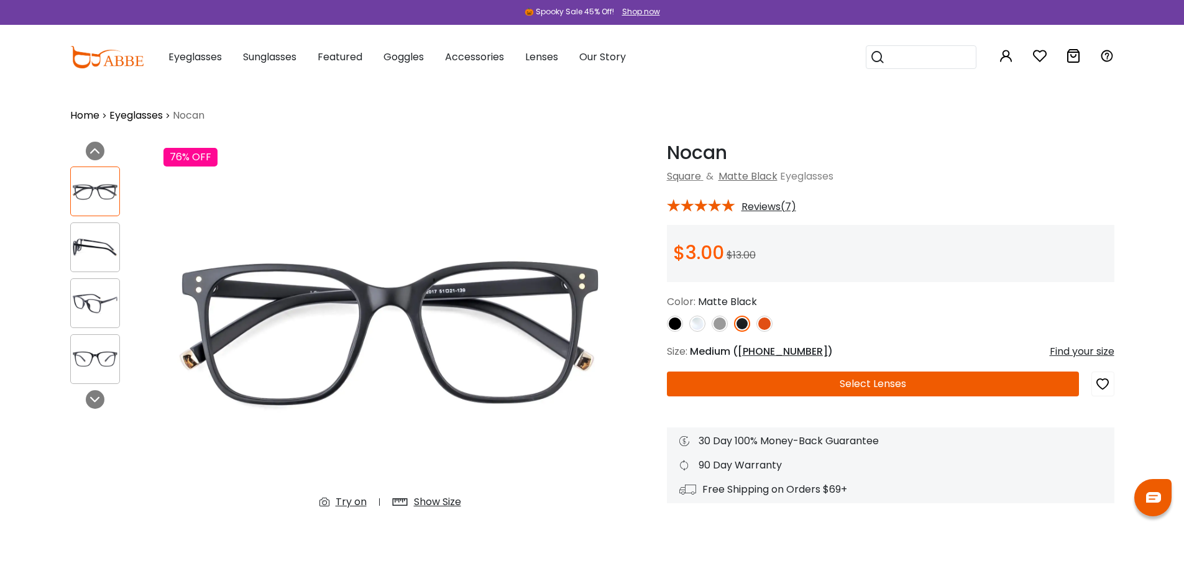
scroll to position [62, 0]
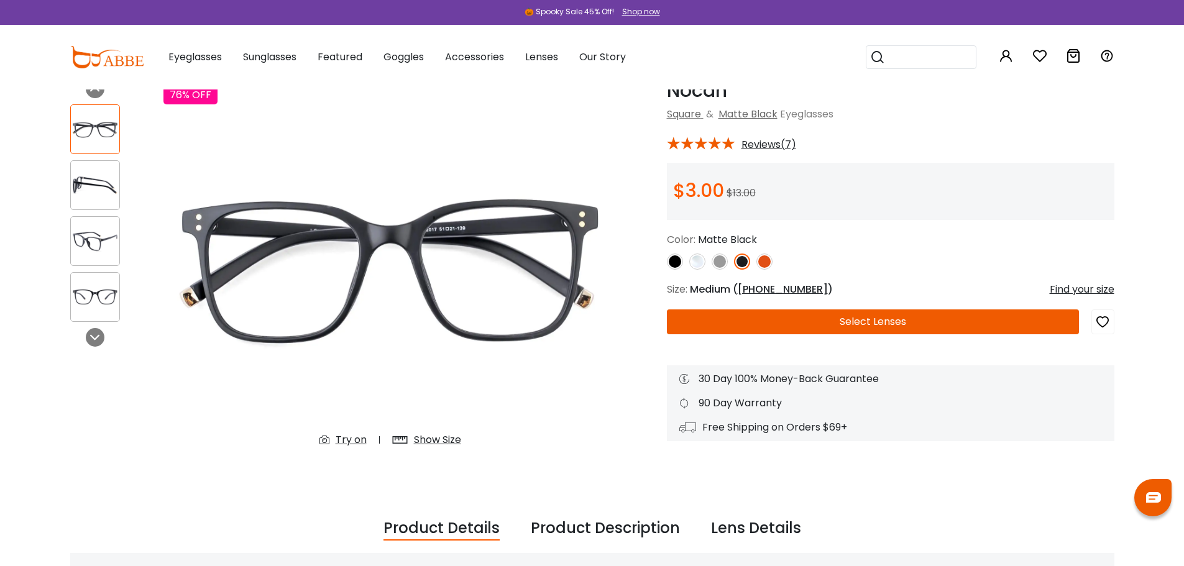
click at [438, 441] on div "Show Size" at bounding box center [437, 440] width 47 height 15
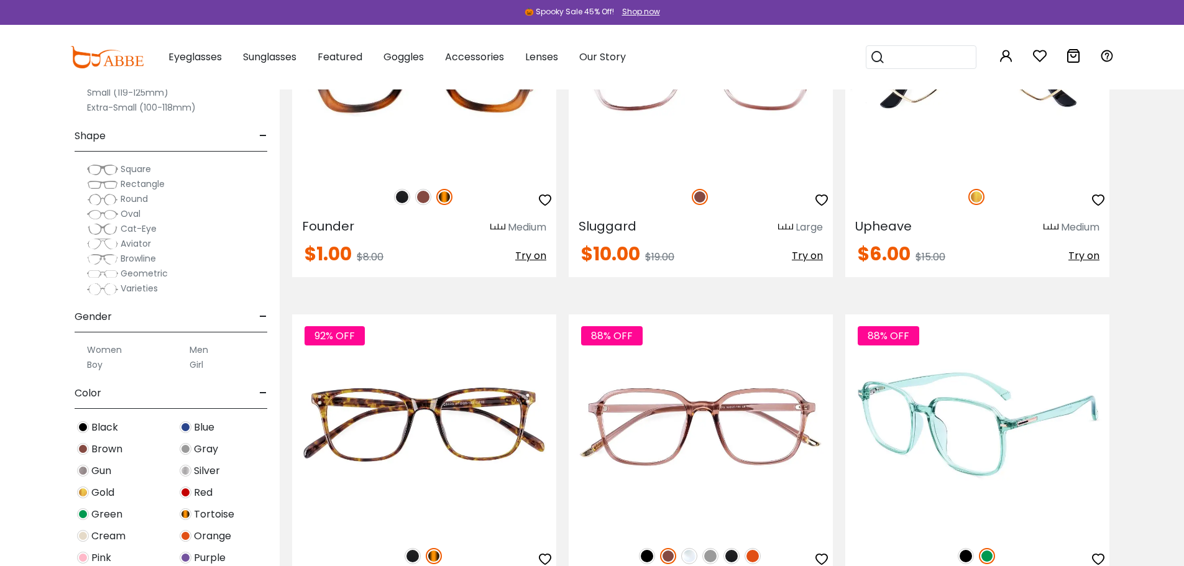
scroll to position [2735, 0]
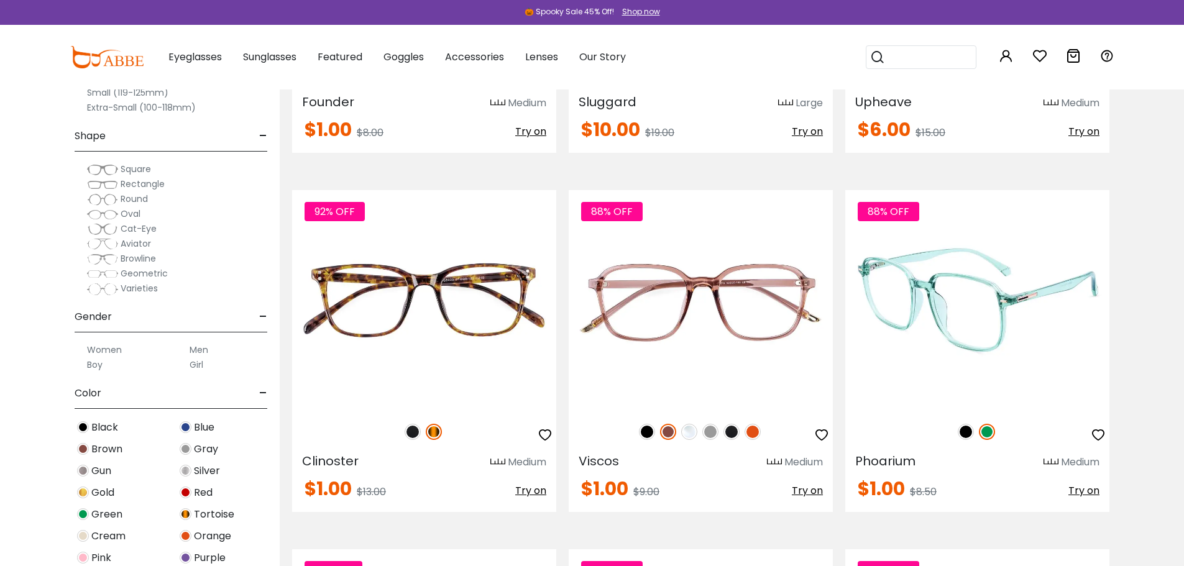
click at [970, 433] on img at bounding box center [966, 432] width 16 height 16
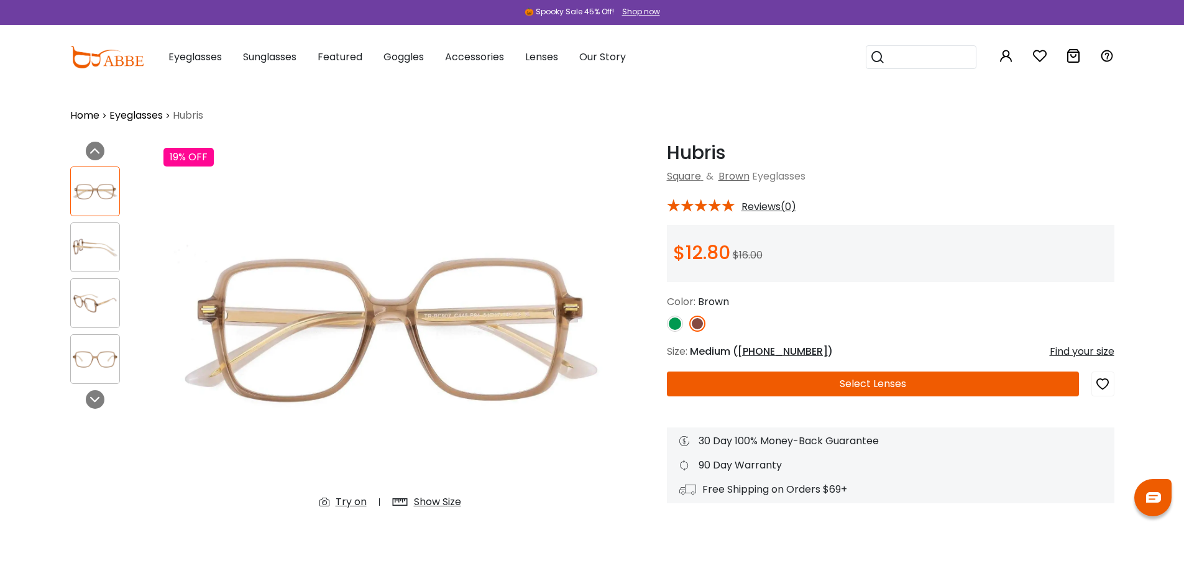
click at [163, 113] on icon at bounding box center [168, 115] width 10 height 15
click at [152, 116] on link "Eyeglasses" at bounding box center [135, 115] width 53 height 15
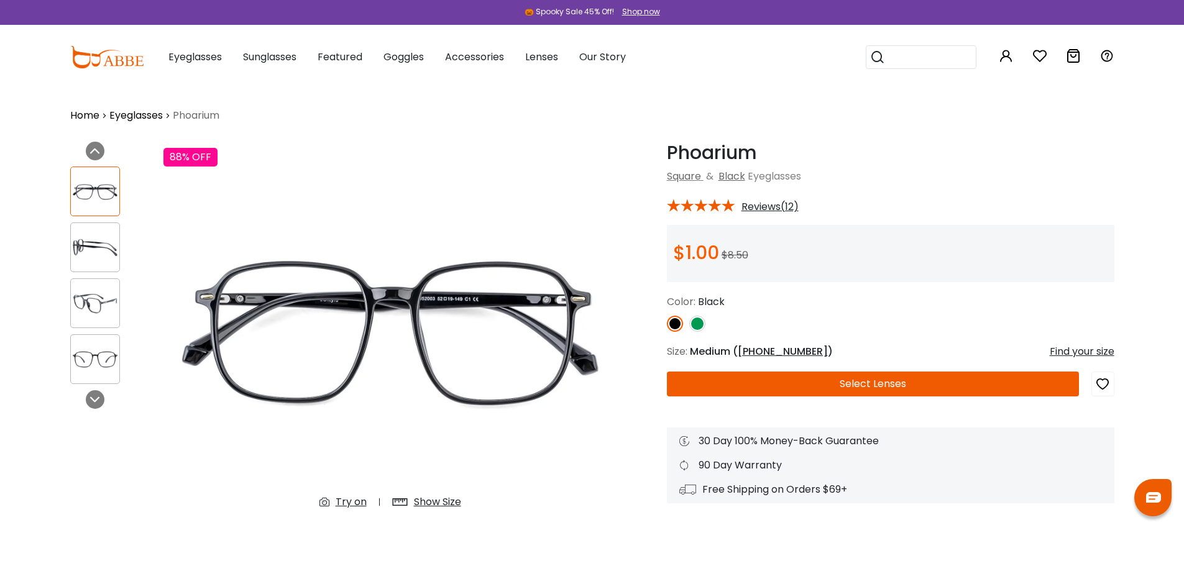
click at [866, 386] on button "Select Lenses" at bounding box center [873, 384] width 412 height 25
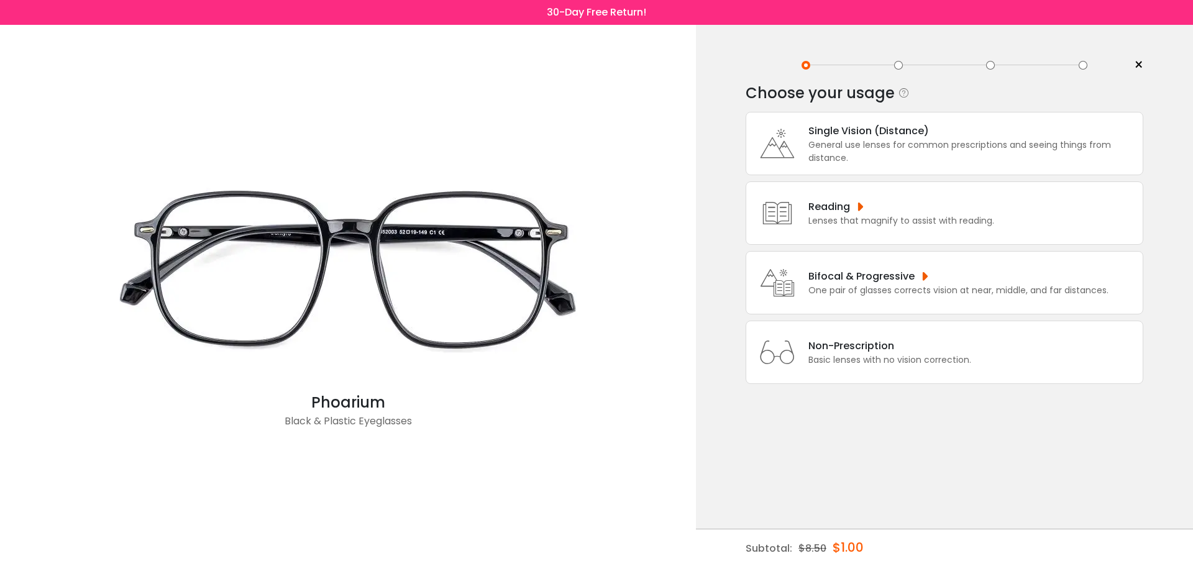
click at [878, 277] on div "Bifocal & Progressive" at bounding box center [959, 277] width 300 height 16
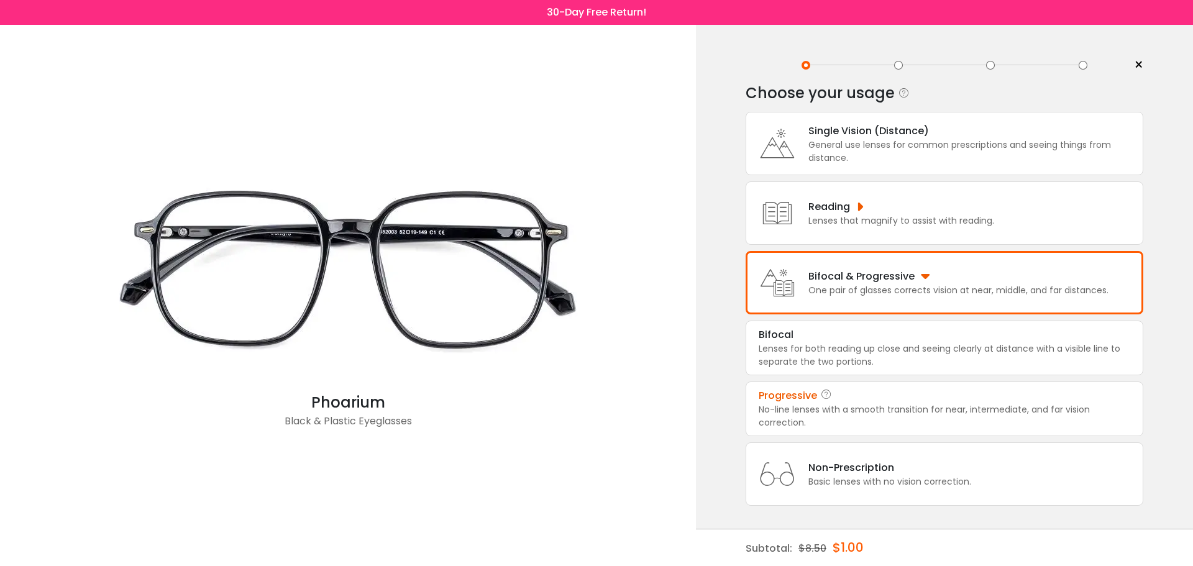
click at [814, 394] on div "Progressive" at bounding box center [788, 395] width 58 height 15
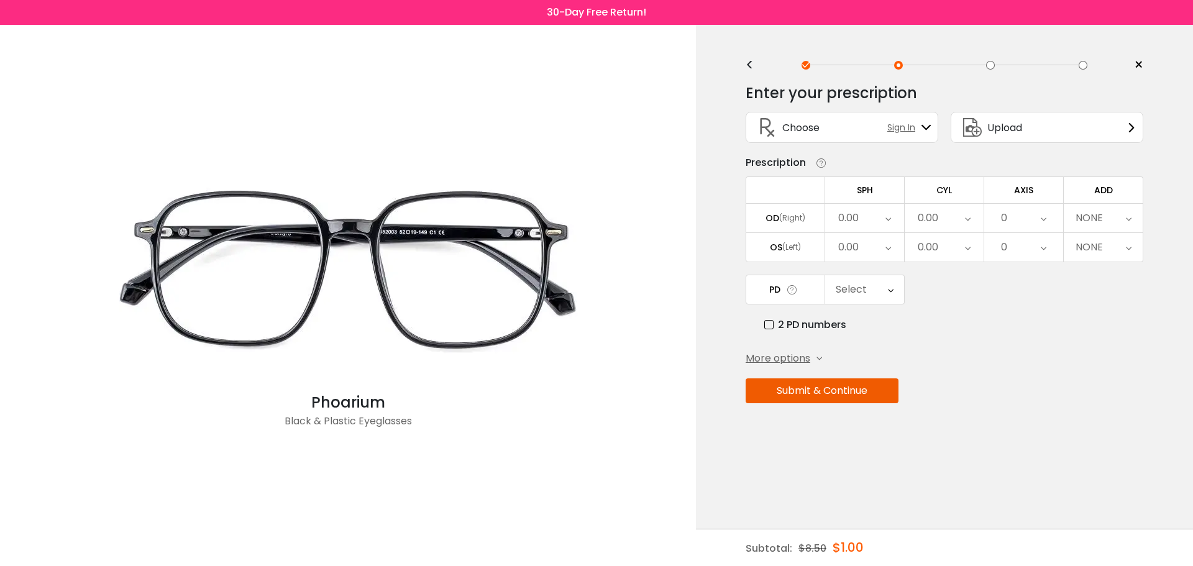
click at [785, 357] on span "More options" at bounding box center [778, 358] width 65 height 15
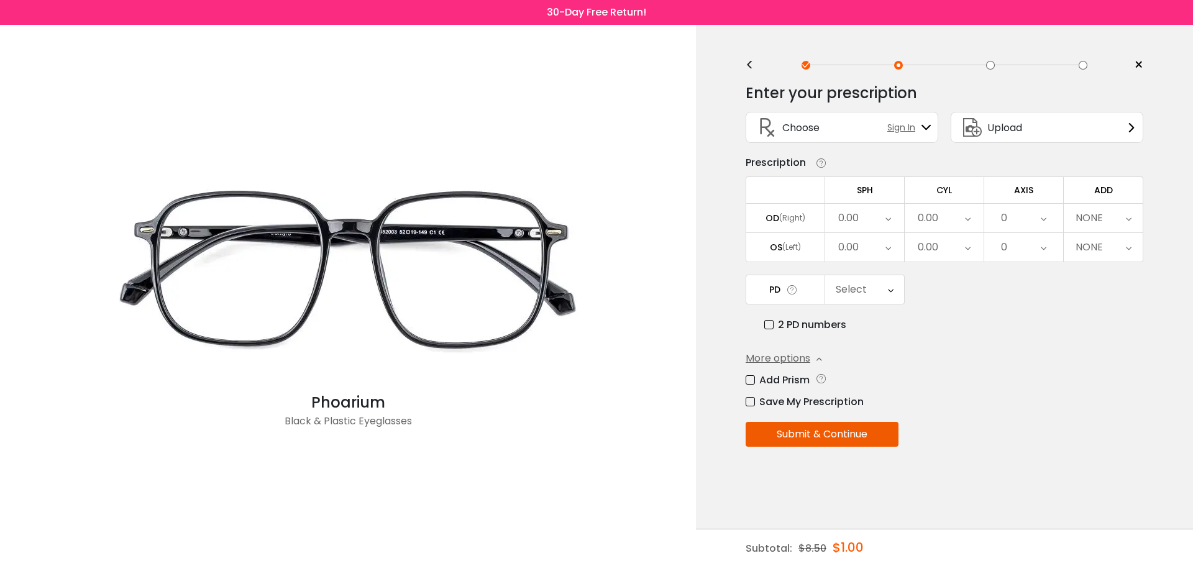
click at [787, 384] on label "Add Prism" at bounding box center [778, 380] width 64 height 16
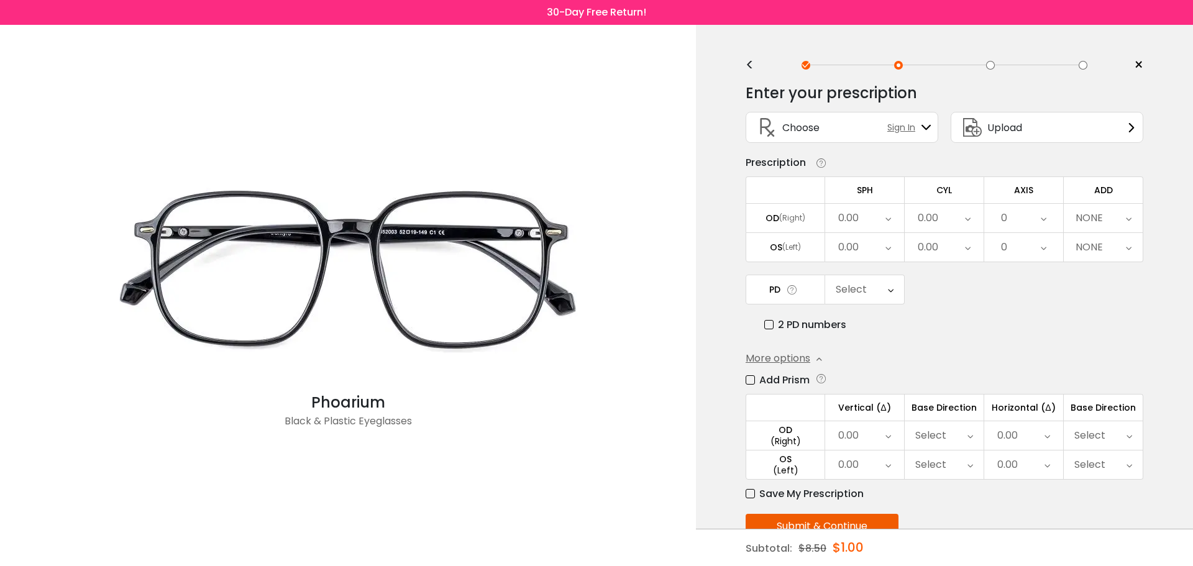
scroll to position [35, 0]
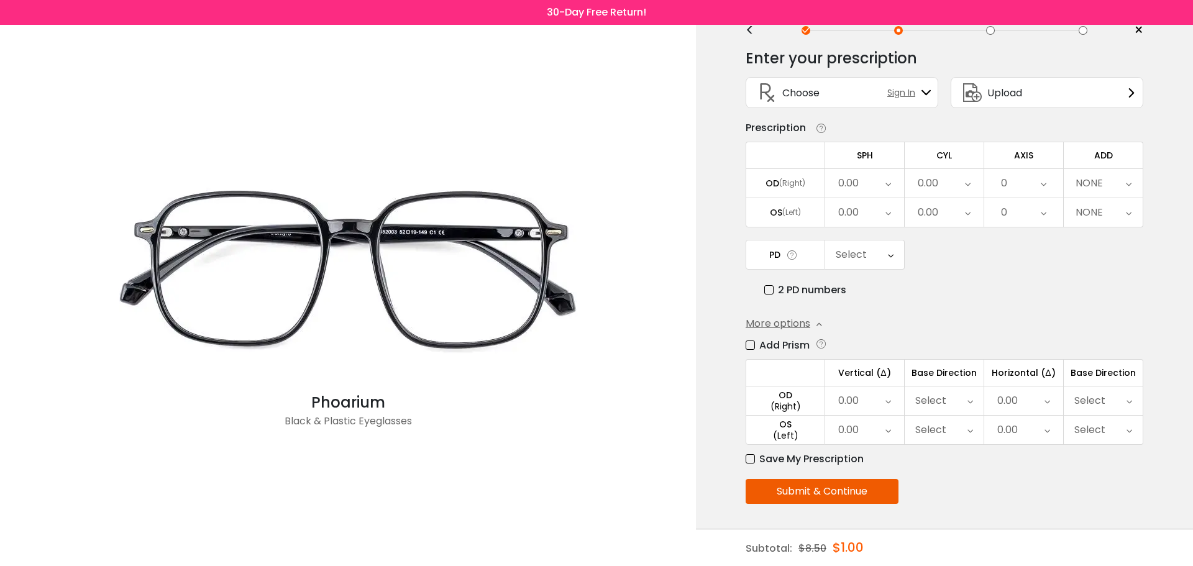
click at [990, 95] on span "Upload" at bounding box center [1005, 93] width 35 height 16
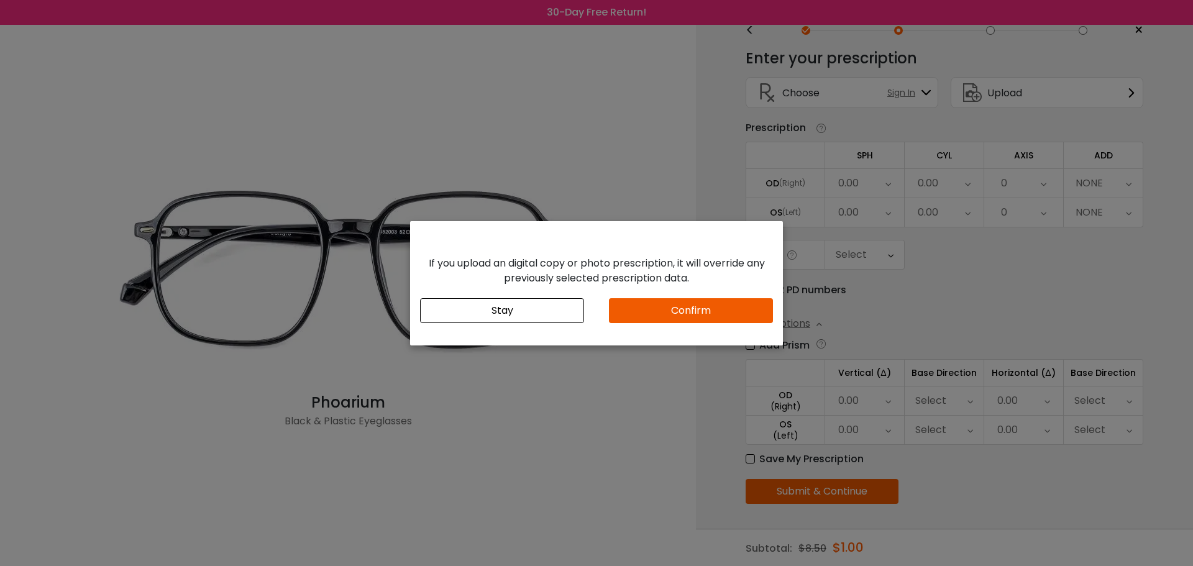
click at [673, 313] on button "Confirm" at bounding box center [691, 310] width 164 height 25
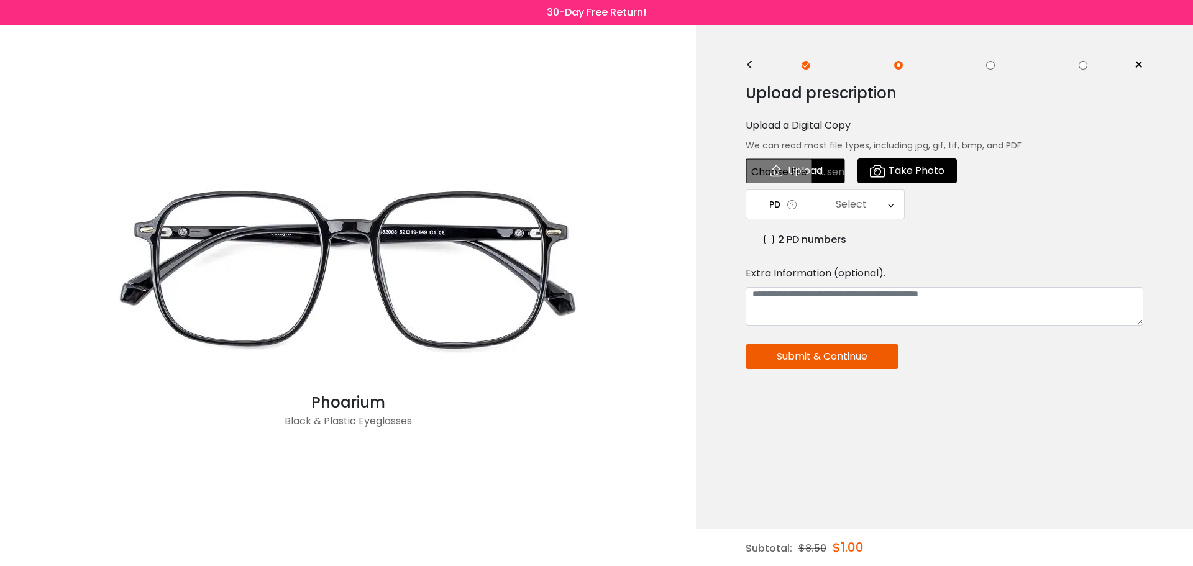
scroll to position [0, 0]
click at [785, 170] on input "file" at bounding box center [795, 171] width 99 height 25
type input "**********"
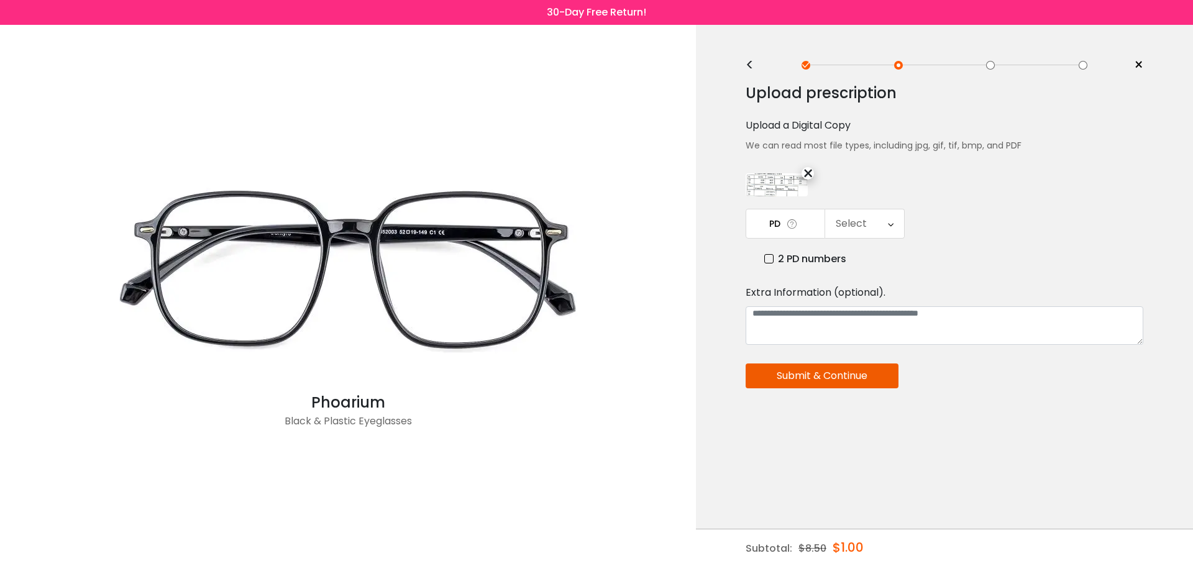
click at [843, 211] on div "Select" at bounding box center [851, 223] width 31 height 25
click at [878, 326] on li "71" at bounding box center [864, 323] width 79 height 22
click at [825, 379] on button "Submit & Continue" at bounding box center [822, 376] width 153 height 25
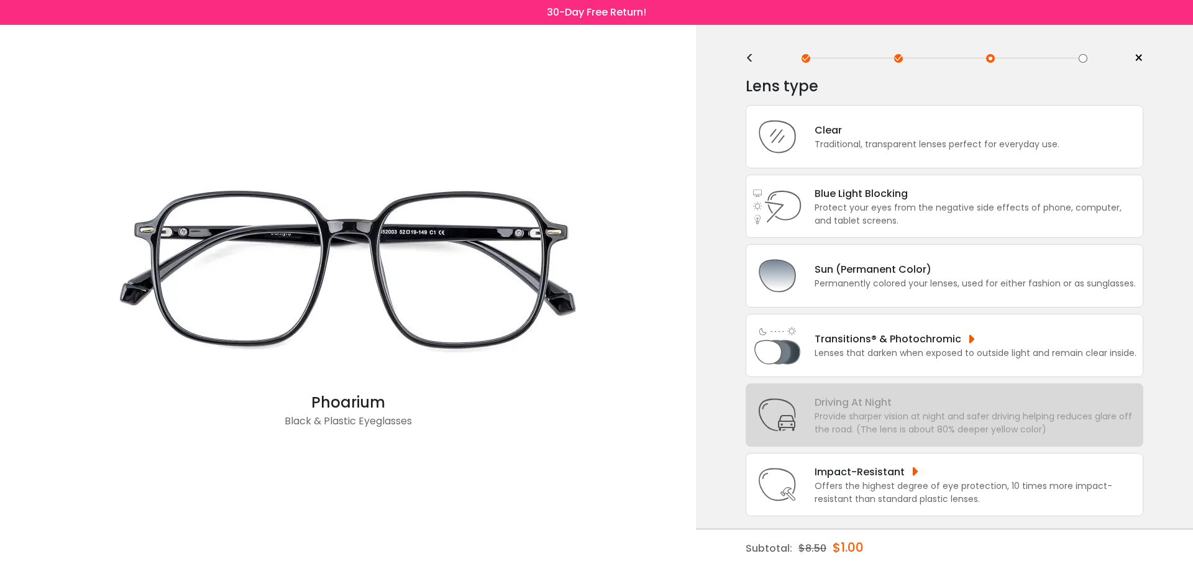
scroll to position [0, 0]
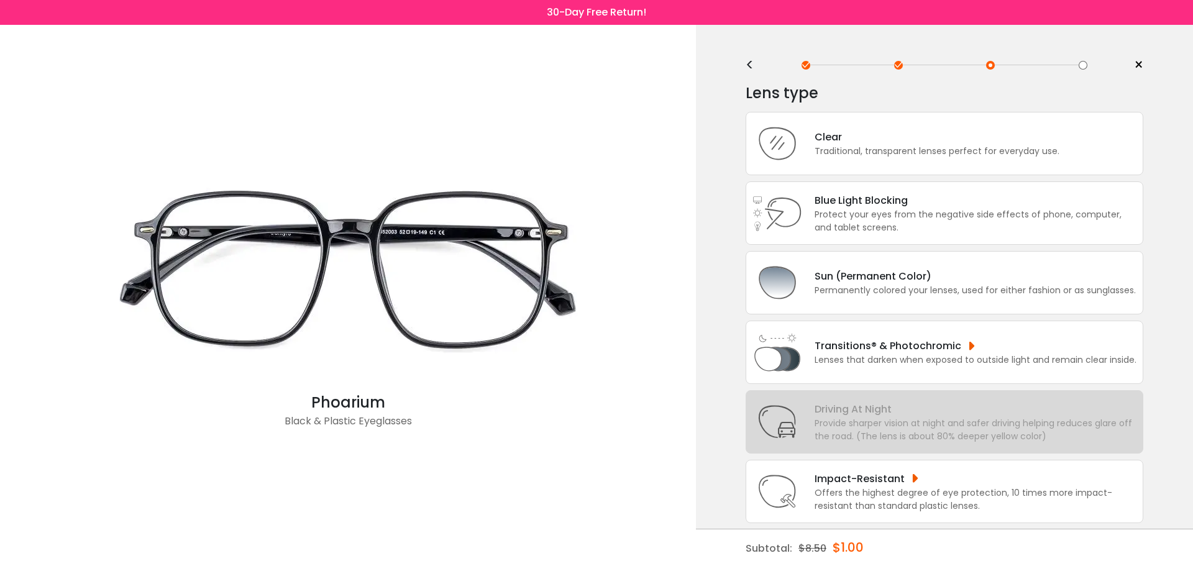
click at [753, 62] on div "<" at bounding box center [755, 65] width 19 height 10
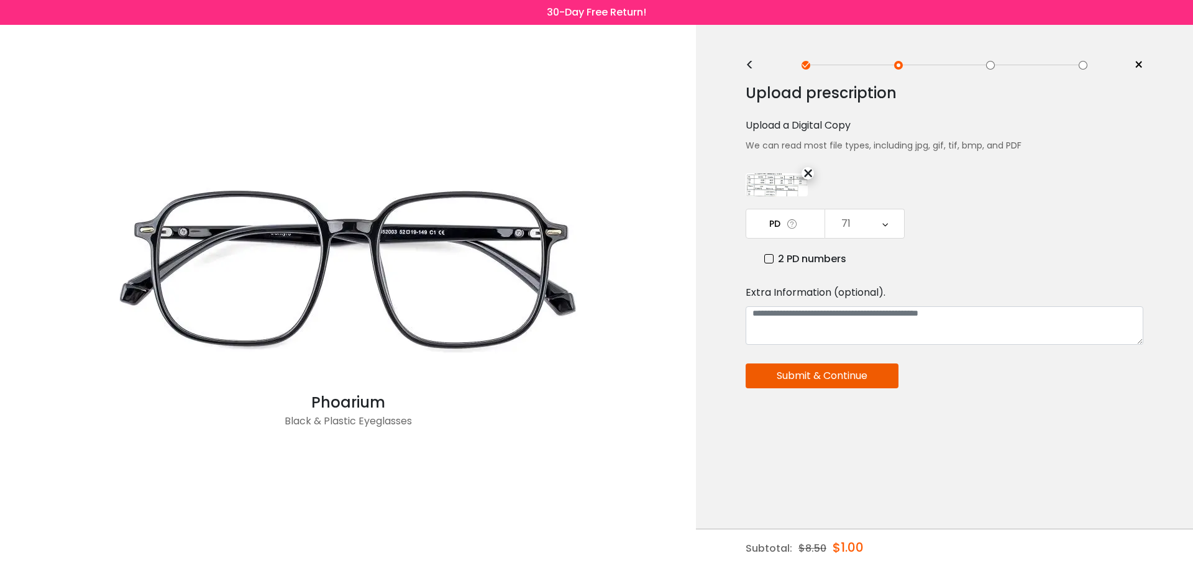
click at [749, 61] on div "<" at bounding box center [755, 65] width 19 height 10
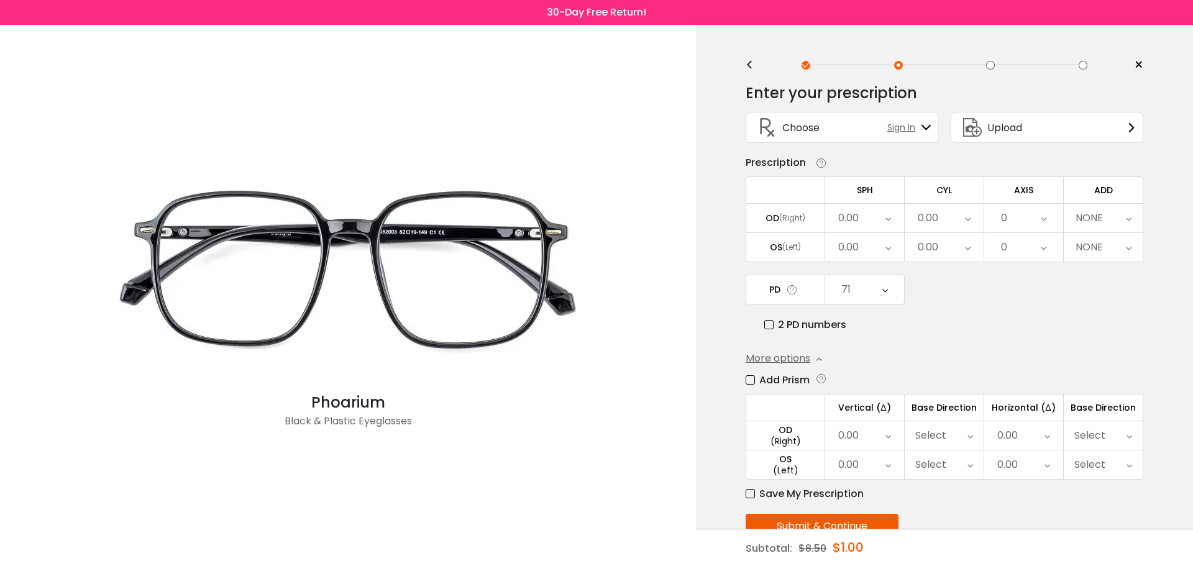
scroll to position [35, 0]
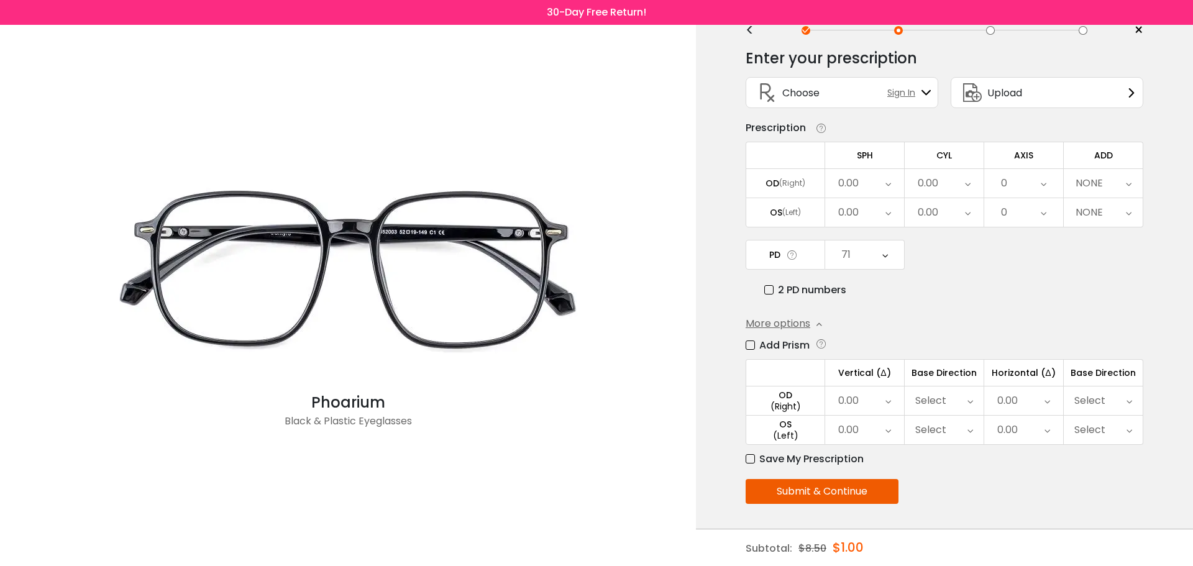
click at [1029, 408] on div "0.00" at bounding box center [1024, 401] width 79 height 29
click at [1039, 515] on li "2.00" at bounding box center [1024, 516] width 79 height 22
click at [1027, 426] on div "0.00" at bounding box center [1024, 430] width 79 height 29
click at [1032, 531] on li "2.00" at bounding box center [1024, 537] width 78 height 22
click at [1098, 403] on div "Select" at bounding box center [1090, 400] width 31 height 25
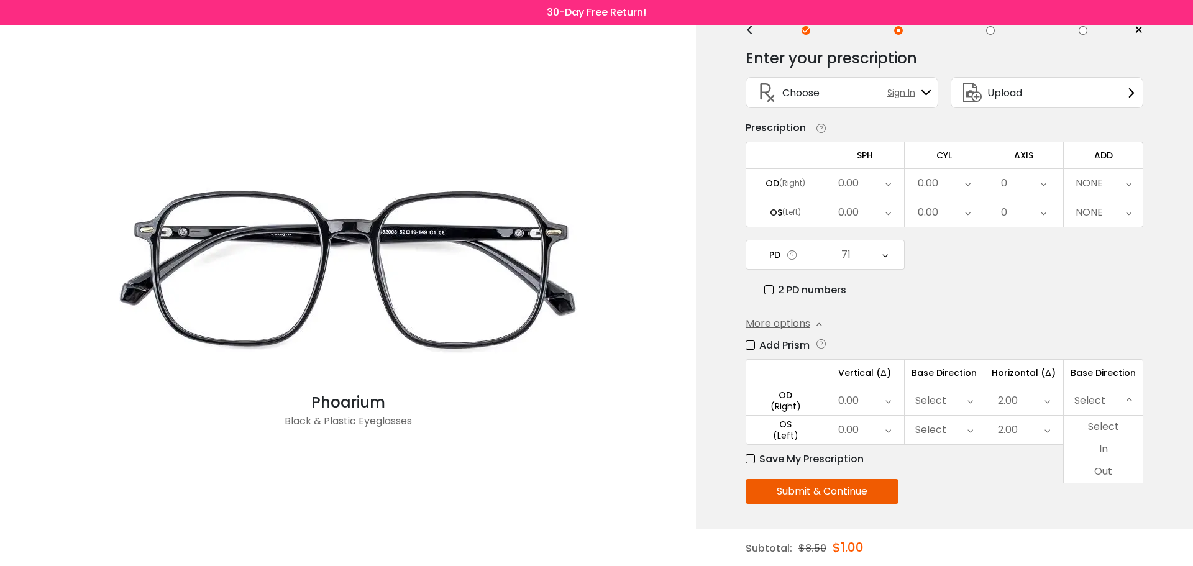
drag, startPoint x: 1102, startPoint y: 471, endPoint x: 1116, endPoint y: 429, distance: 44.6
click at [1100, 472] on li "Out" at bounding box center [1103, 472] width 79 height 22
click at [1115, 426] on div "Select" at bounding box center [1103, 430] width 79 height 29
click at [1106, 498] on li "Out" at bounding box center [1103, 501] width 79 height 22
click at [840, 493] on button "Submit & Continue" at bounding box center [822, 491] width 153 height 25
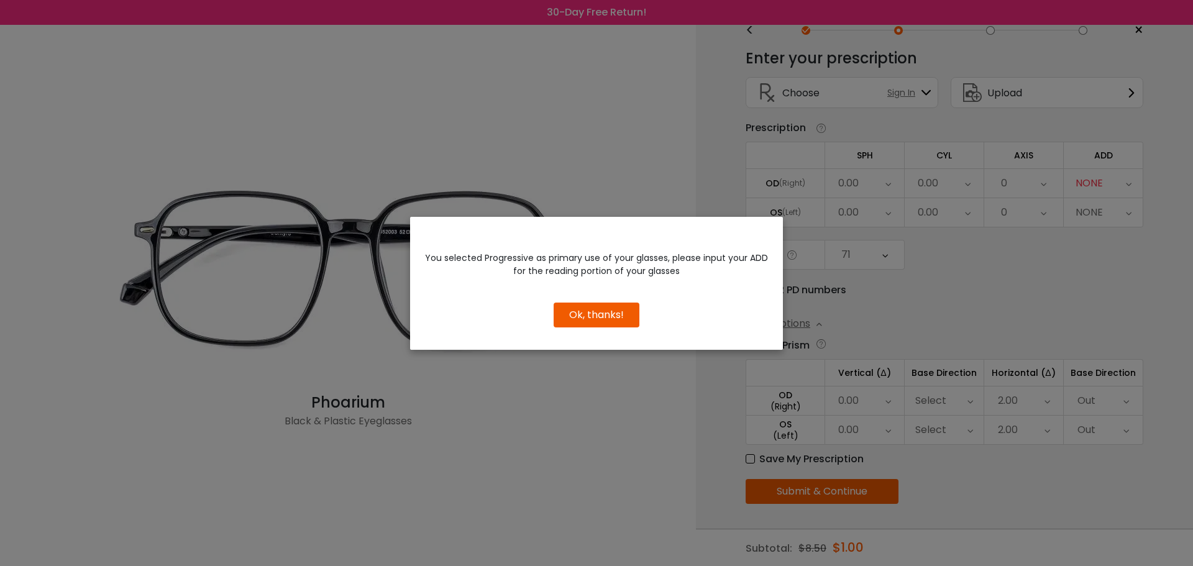
click at [602, 313] on button "Ok, thanks!" at bounding box center [597, 315] width 86 height 25
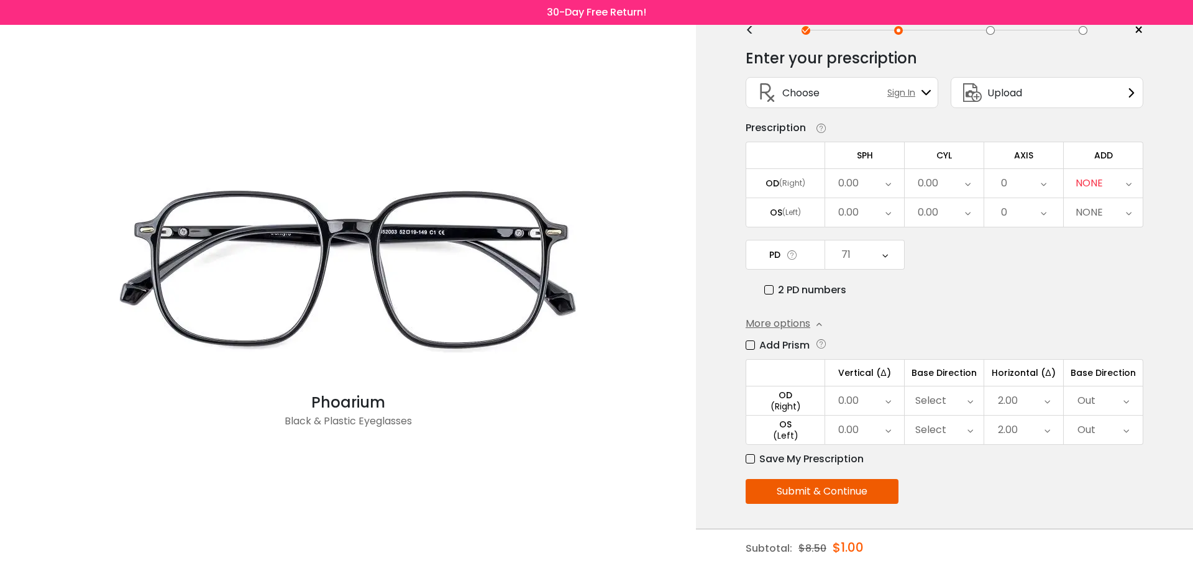
click at [1050, 85] on div "Upload" at bounding box center [1047, 92] width 193 height 31
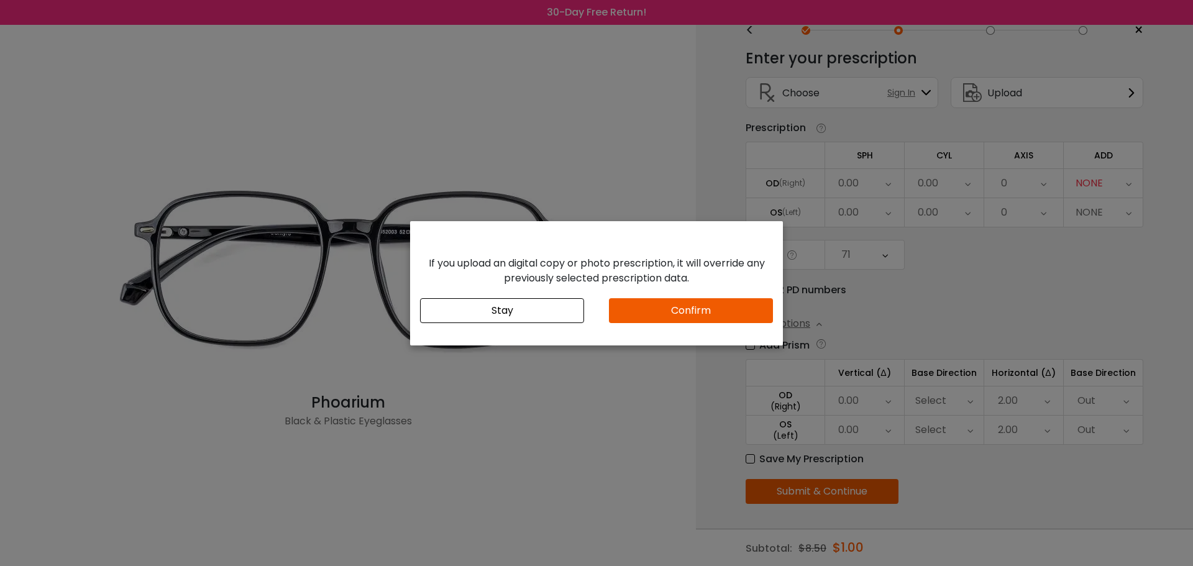
click at [630, 302] on button "Confirm" at bounding box center [691, 310] width 164 height 25
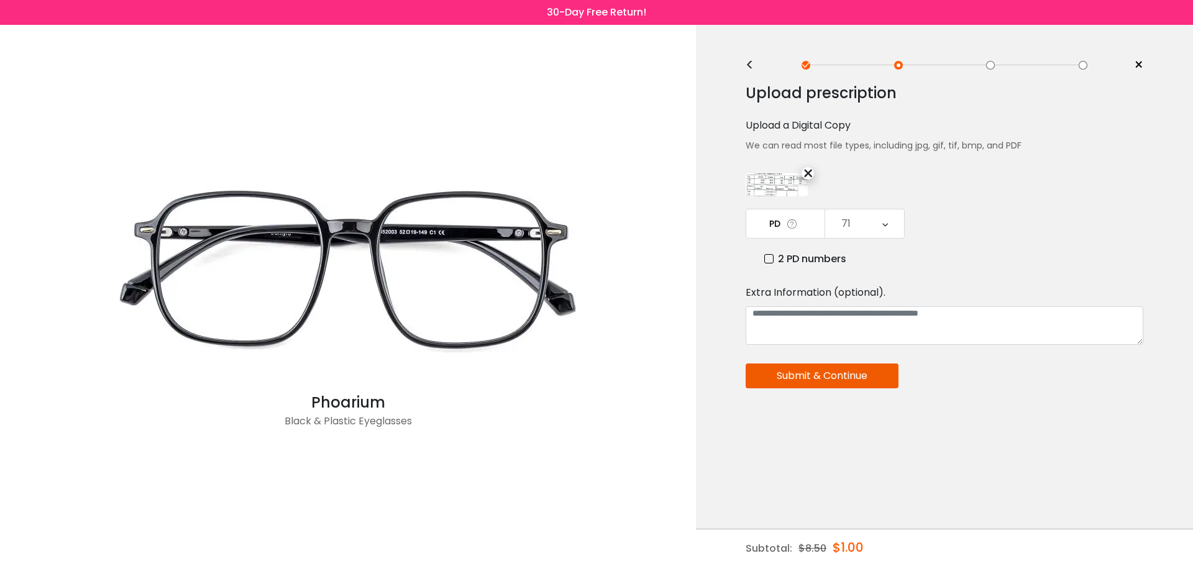
click at [843, 375] on button "Submit & Continue" at bounding box center [822, 376] width 153 height 25
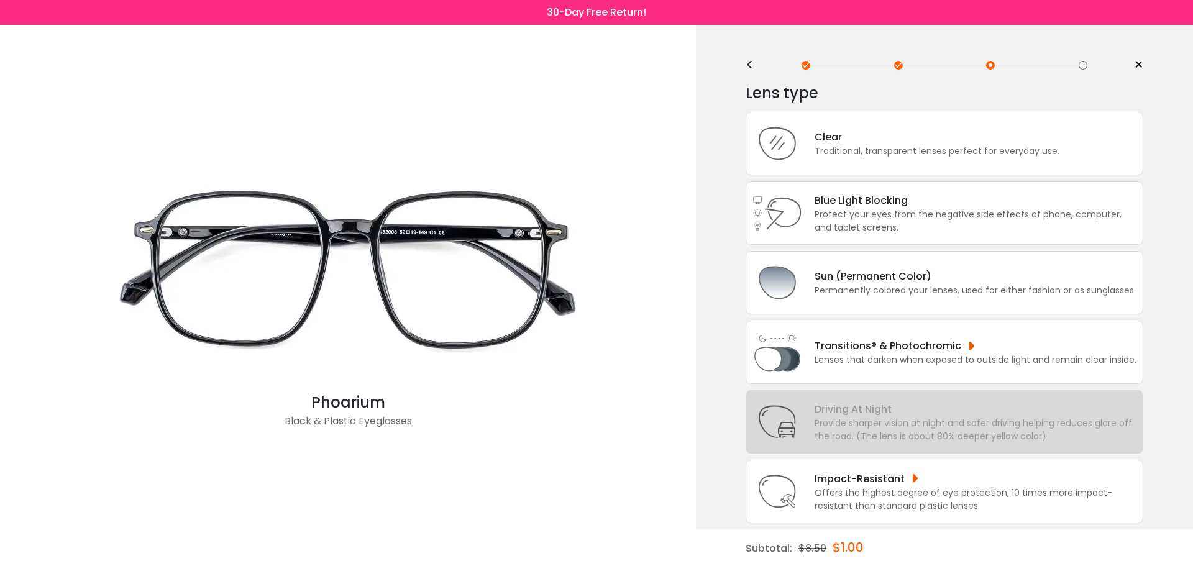
click at [756, 62] on div "<" at bounding box center [755, 65] width 19 height 10
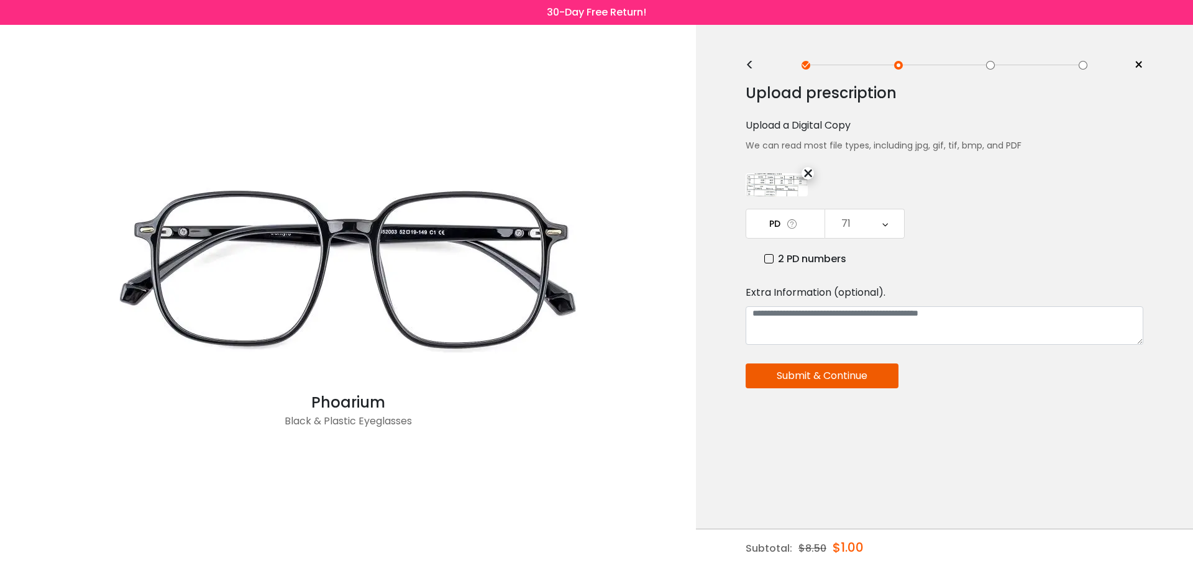
click at [756, 62] on div "<" at bounding box center [755, 65] width 19 height 10
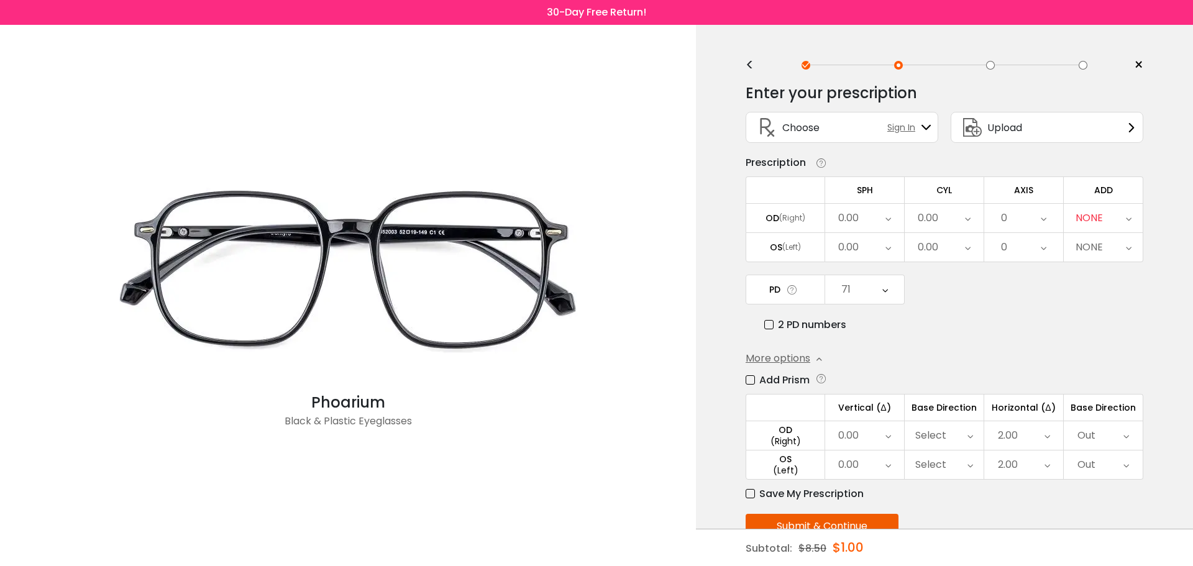
click at [1098, 219] on div "NONE" at bounding box center [1089, 218] width 27 height 25
drag, startPoint x: 1125, startPoint y: 291, endPoint x: 1125, endPoint y: 278, distance: 13.1
click at [1125, 291] on li "+0.75" at bounding box center [1103, 289] width 79 height 22
click at [1110, 250] on div "+0.75" at bounding box center [1103, 247] width 79 height 29
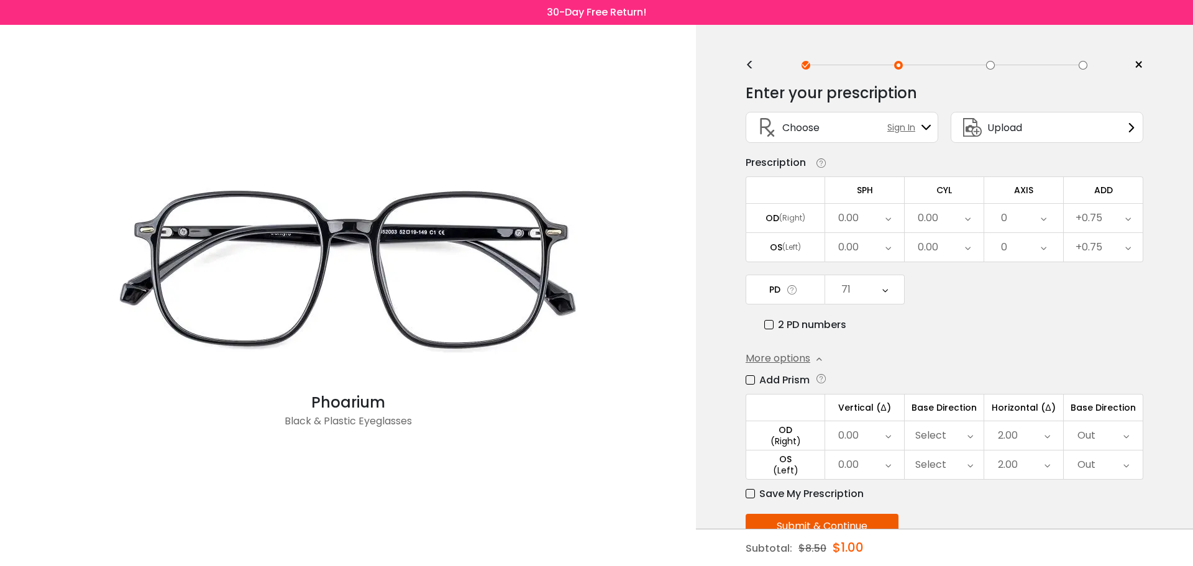
scroll to position [35, 0]
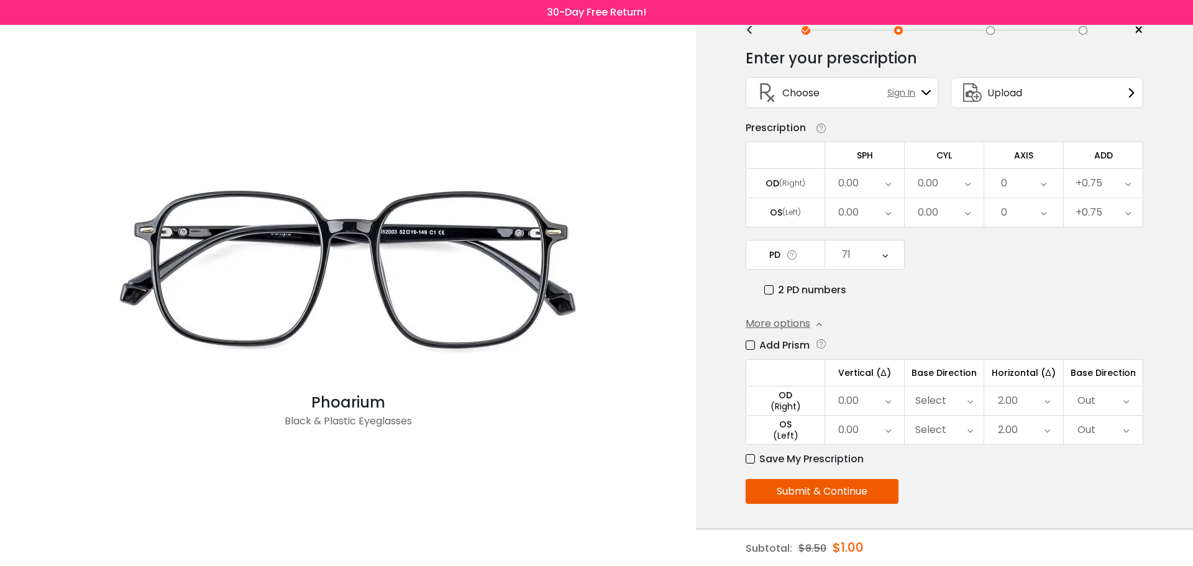
click at [891, 185] on div "0.00" at bounding box center [864, 183] width 79 height 29
click at [863, 351] on li "+0.50" at bounding box center [864, 357] width 79 height 22
click at [868, 215] on div "0.00" at bounding box center [864, 212] width 79 height 29
click at [869, 379] on li "+0.50" at bounding box center [864, 386] width 79 height 22
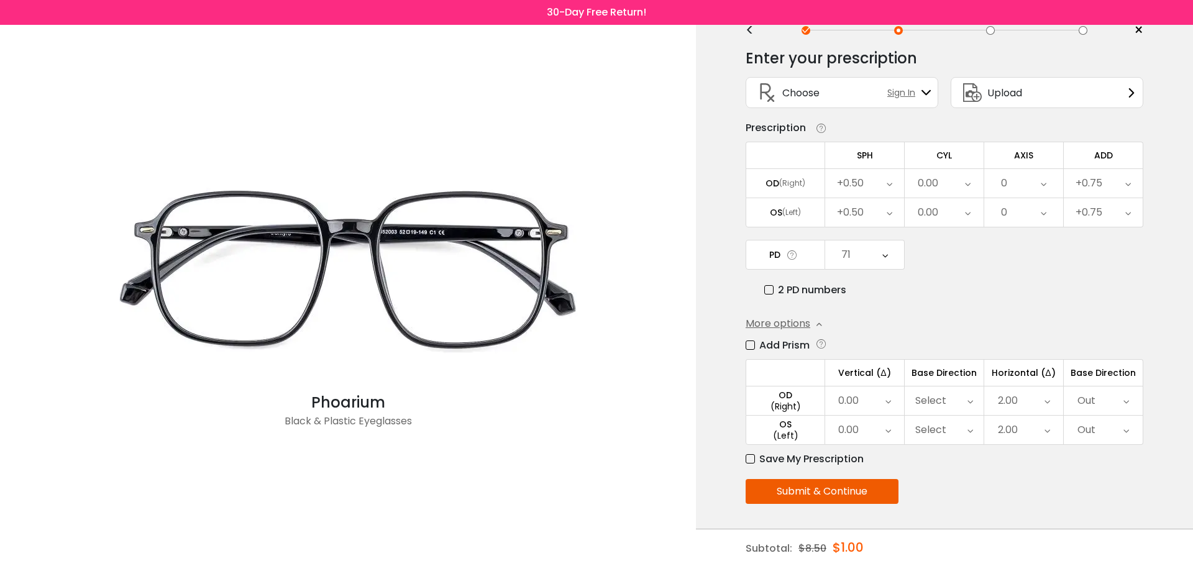
click at [936, 188] on div "0.00" at bounding box center [928, 183] width 21 height 25
click at [950, 261] on li "-0.25" at bounding box center [944, 268] width 79 height 22
click at [958, 206] on div "0.00" at bounding box center [944, 212] width 79 height 29
click at [955, 287] on li "-0.25" at bounding box center [944, 297] width 79 height 22
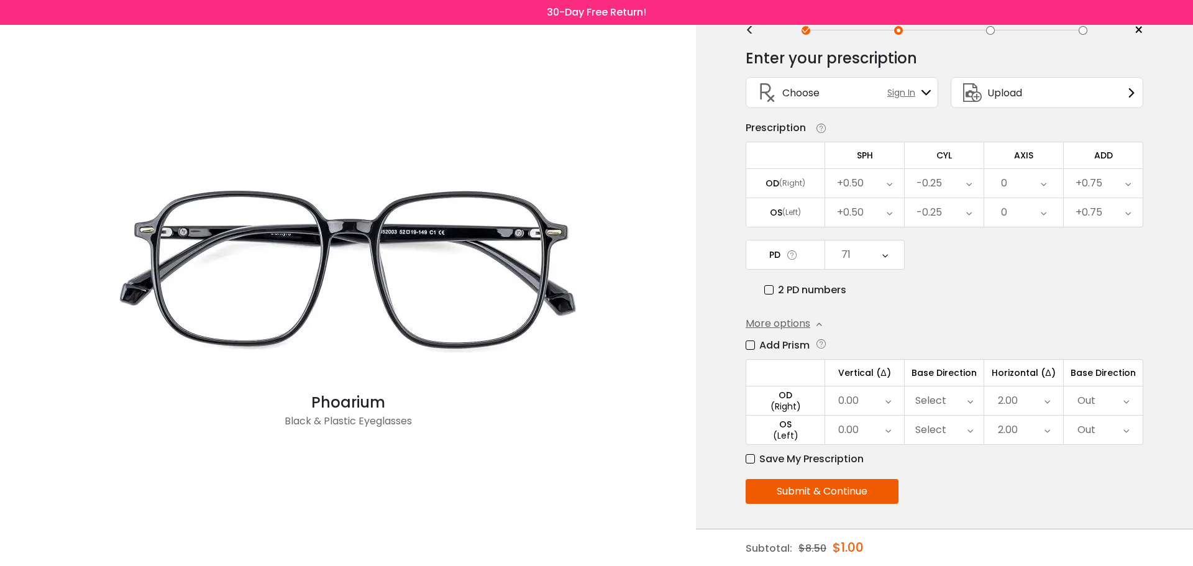
click at [1014, 183] on div "0" at bounding box center [1024, 183] width 79 height 29
click at [1007, 192] on div "0" at bounding box center [1004, 183] width 6 height 25
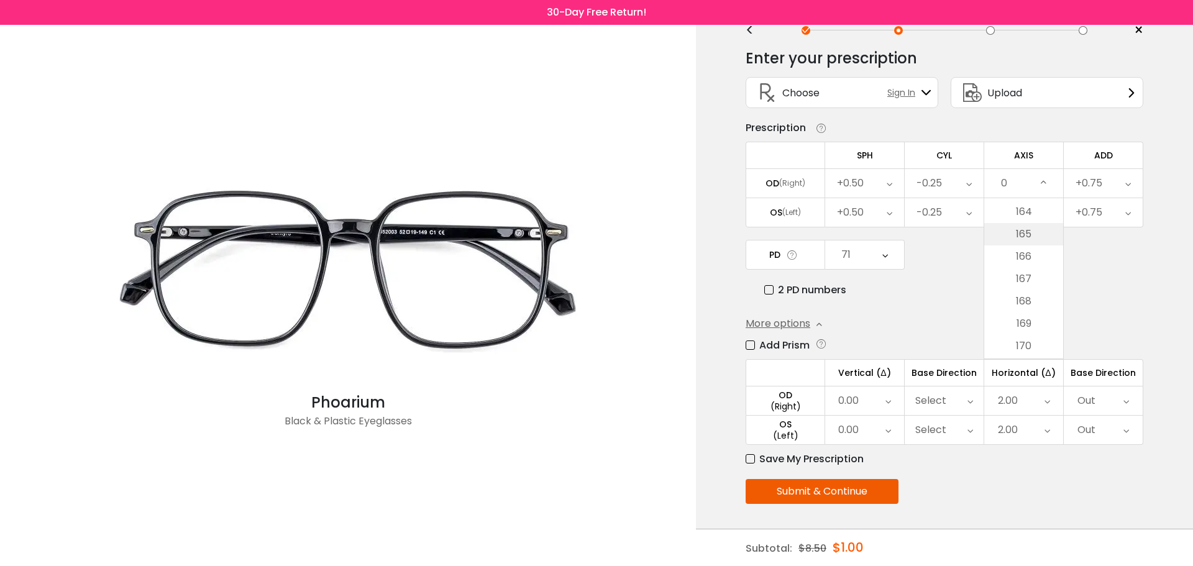
click at [1024, 236] on li "165" at bounding box center [1024, 234] width 79 height 22
click at [1027, 210] on div "0" at bounding box center [1024, 212] width 79 height 29
click at [1031, 379] on li "180" at bounding box center [1024, 376] width 79 height 22
click at [792, 484] on button "Submit & Continue" at bounding box center [822, 491] width 153 height 25
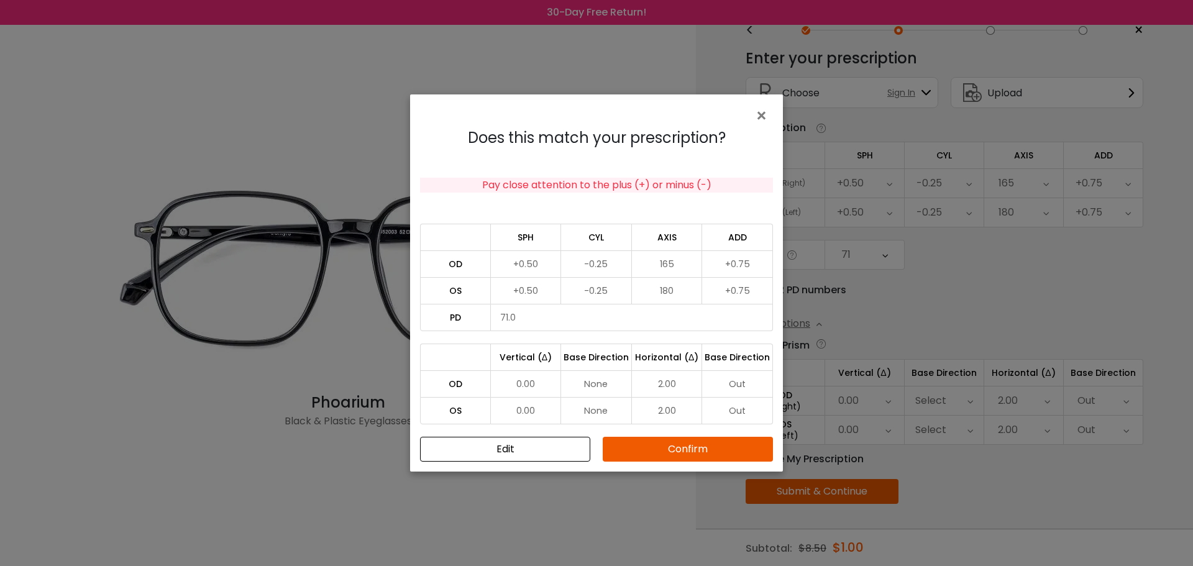
click at [704, 451] on button "Confirm" at bounding box center [688, 449] width 170 height 25
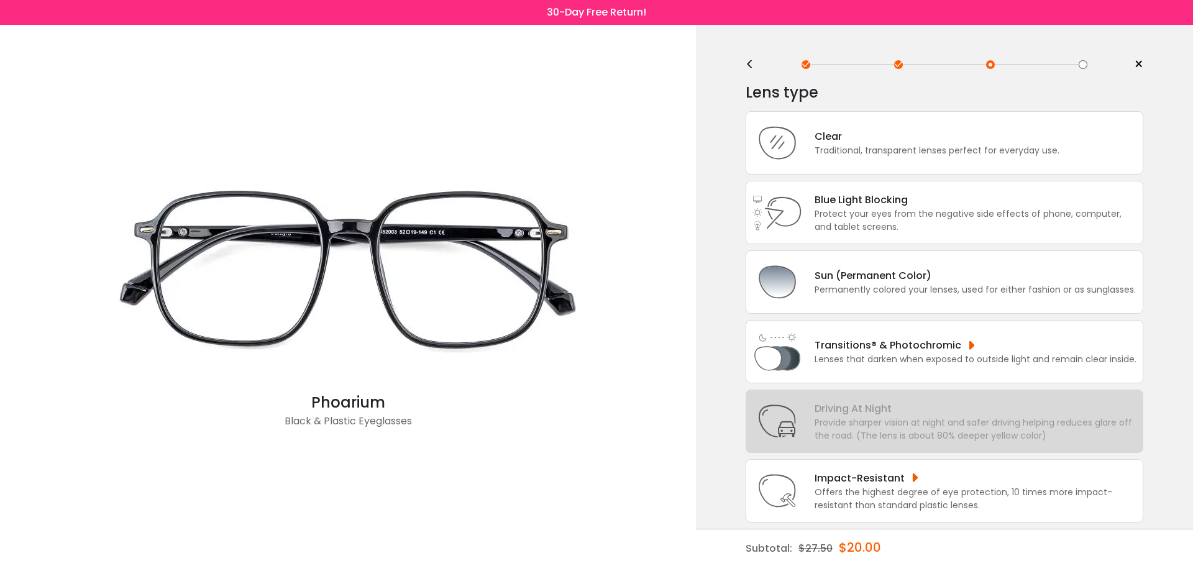
scroll to position [0, 0]
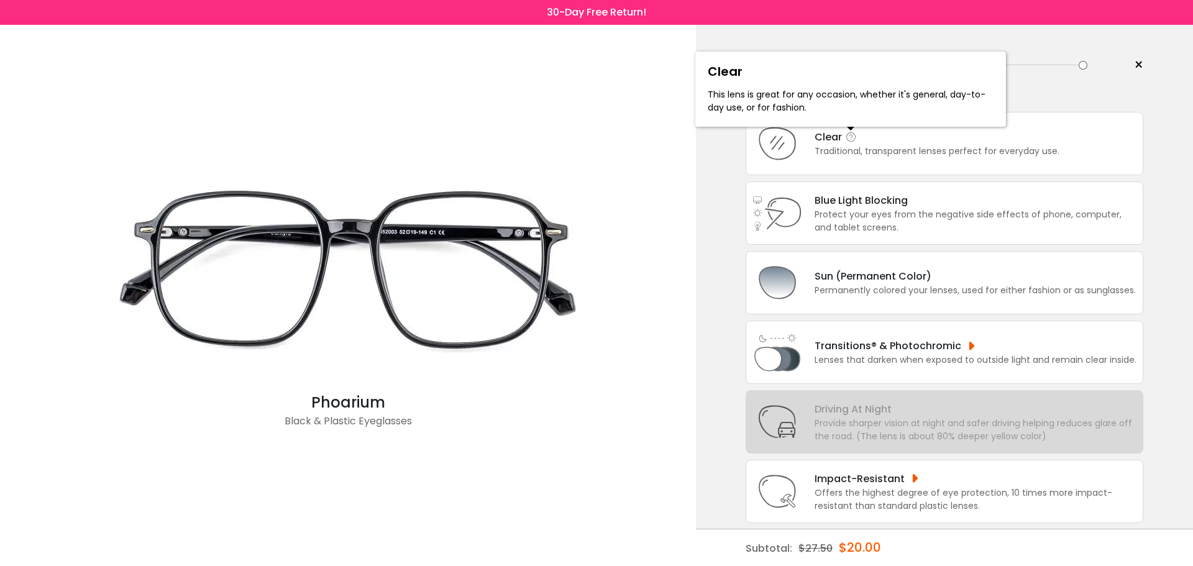
click at [851, 132] on icon at bounding box center [851, 137] width 12 height 12
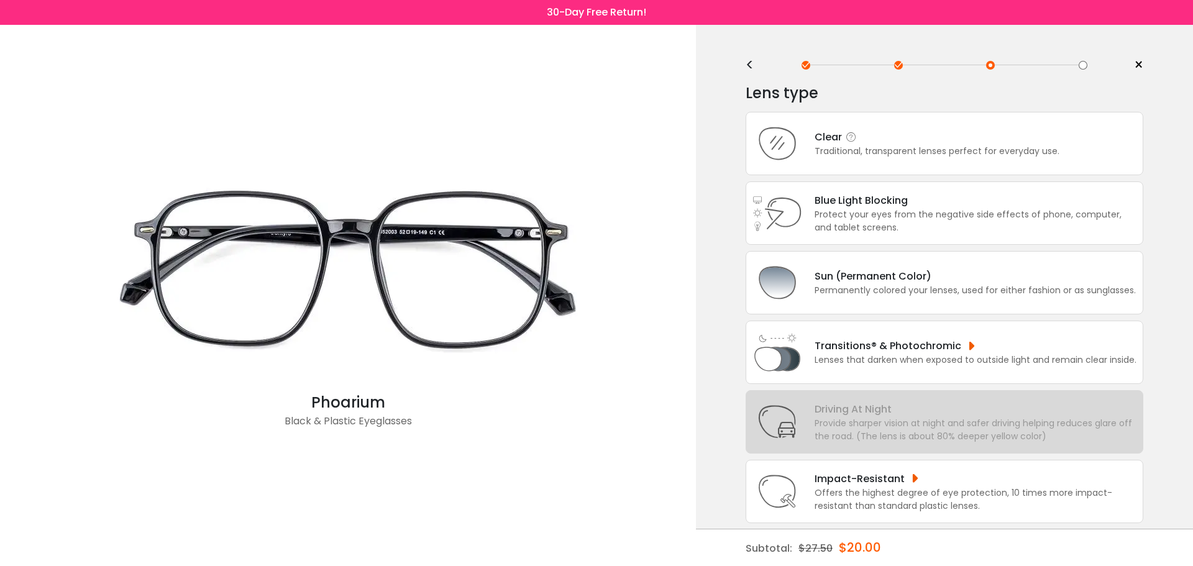
click at [855, 155] on div "Traditional, transparent lenses perfect for everyday use." at bounding box center [937, 151] width 245 height 13
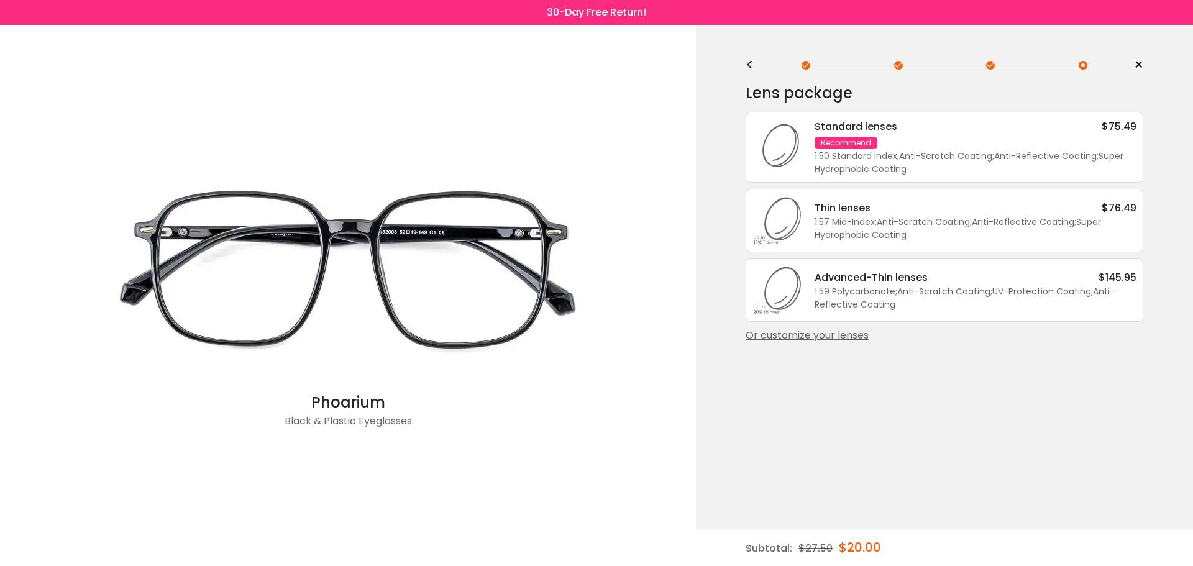
click at [865, 149] on div "Recommend" at bounding box center [846, 143] width 63 height 12
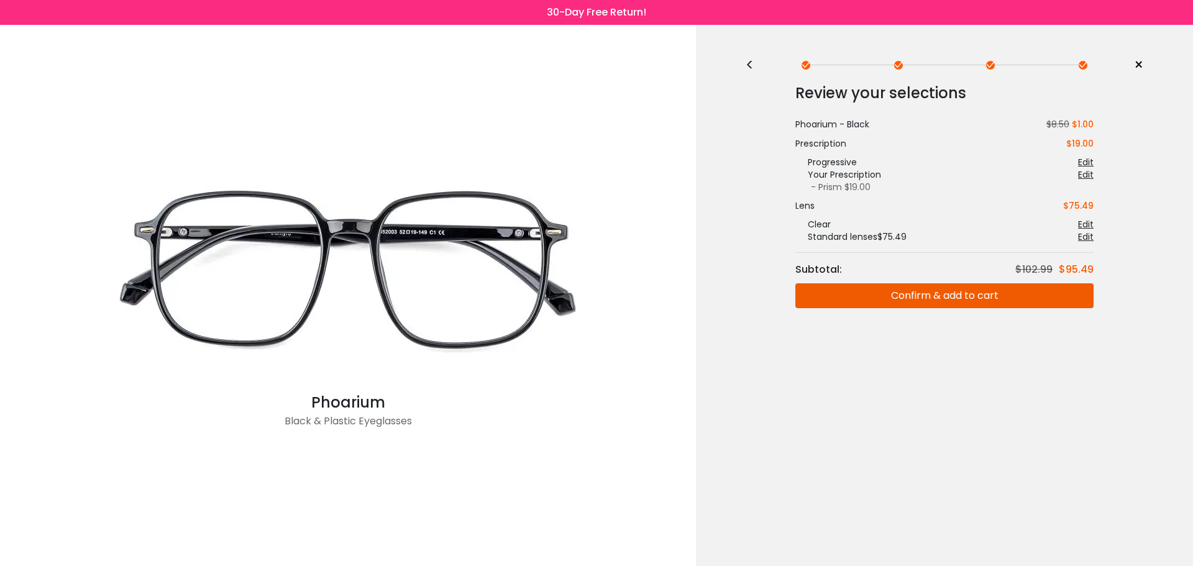
click at [945, 296] on button "Confirm & add to cart" at bounding box center [945, 295] width 298 height 25
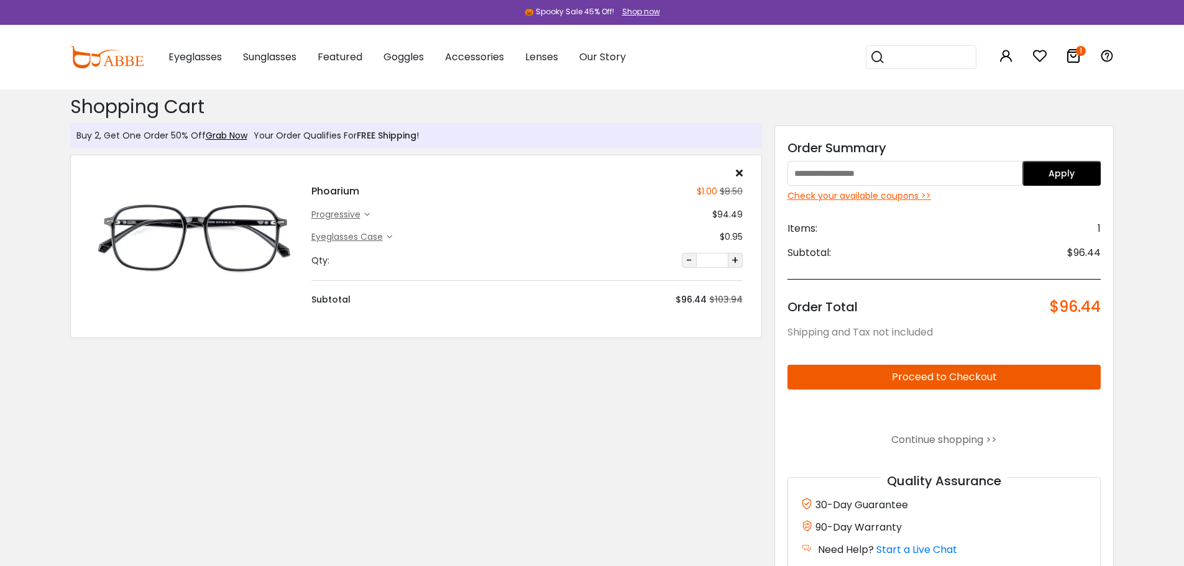
click at [862, 198] on div "Check your available coupons >>" at bounding box center [945, 196] width 314 height 13
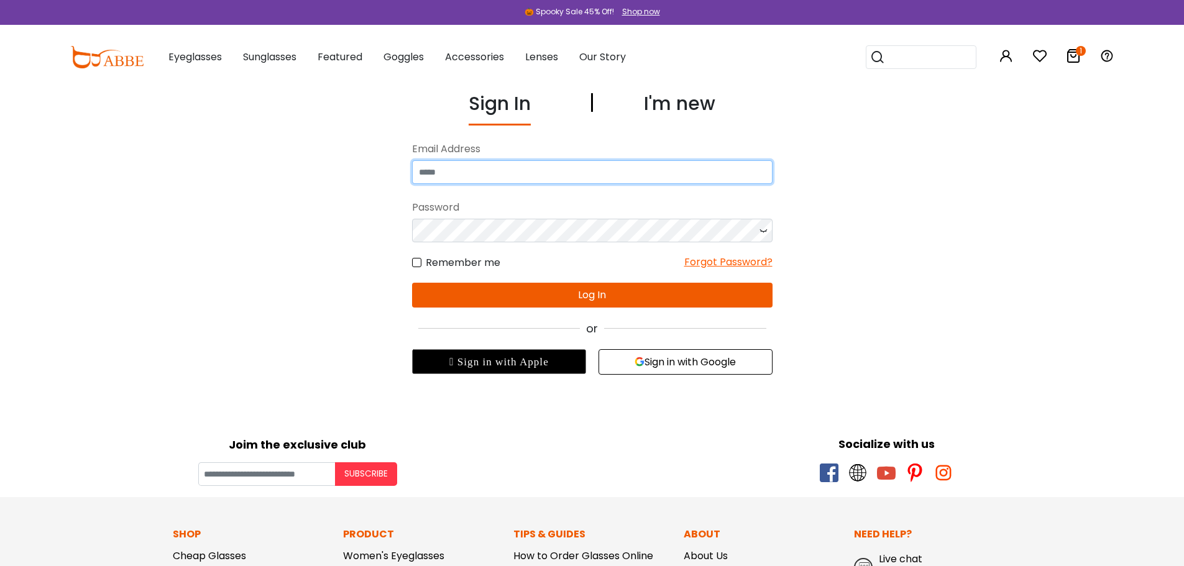
click at [512, 177] on input "email" at bounding box center [592, 172] width 361 height 24
type input "**********"
click at [604, 300] on button "Log In" at bounding box center [592, 295] width 361 height 25
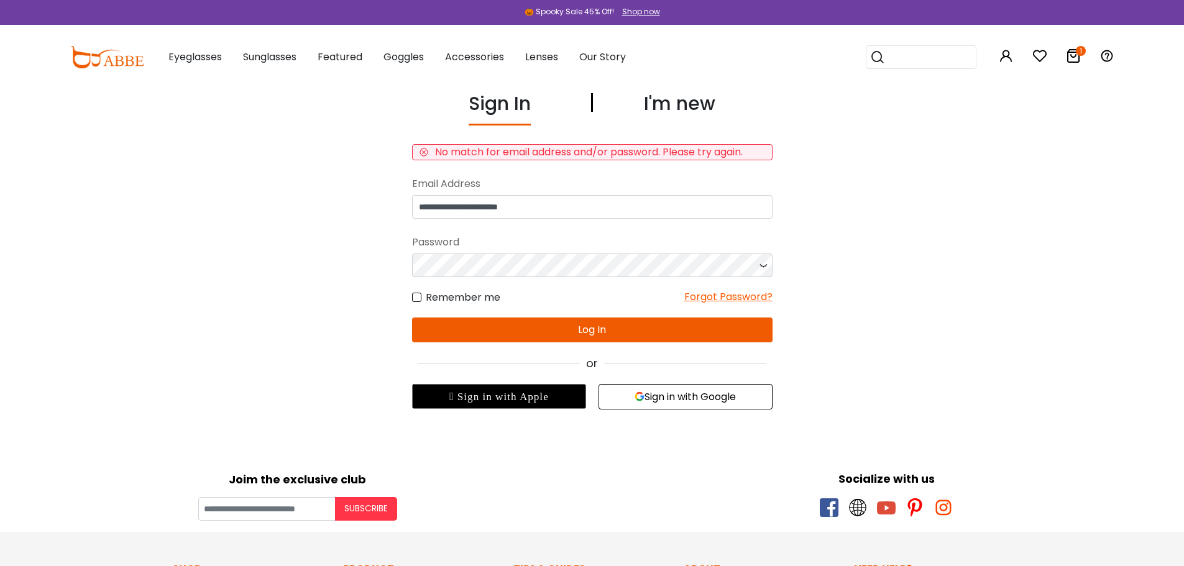
click at [681, 109] on div "I'm new" at bounding box center [679, 108] width 71 height 36
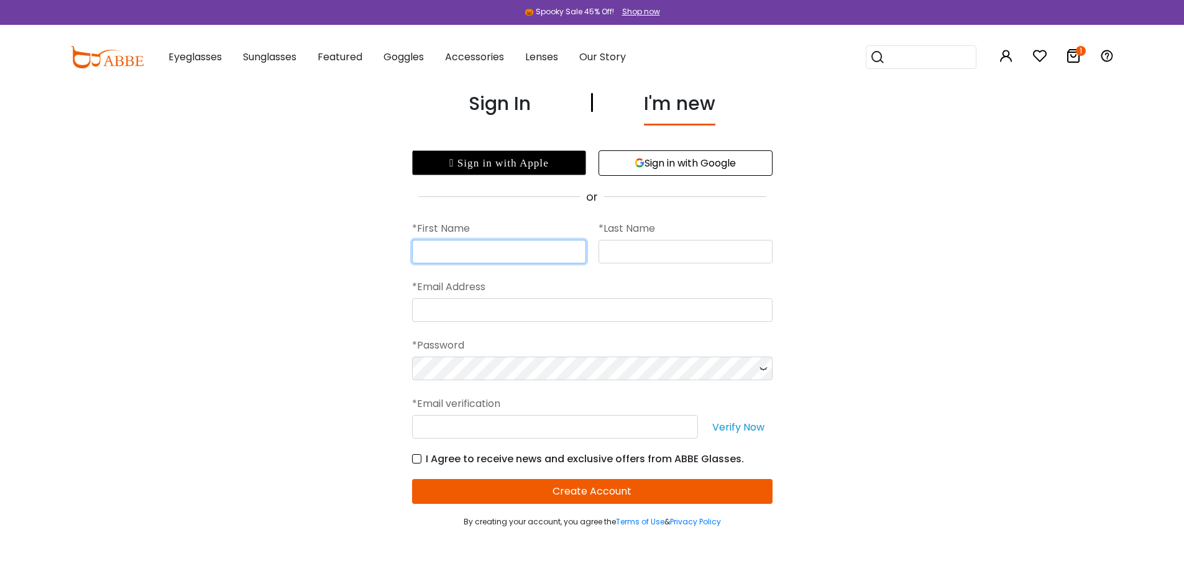
click at [530, 247] on input "text" at bounding box center [499, 252] width 174 height 24
type input "********"
click at [657, 243] on input "text" at bounding box center [686, 252] width 174 height 24
type input "*****"
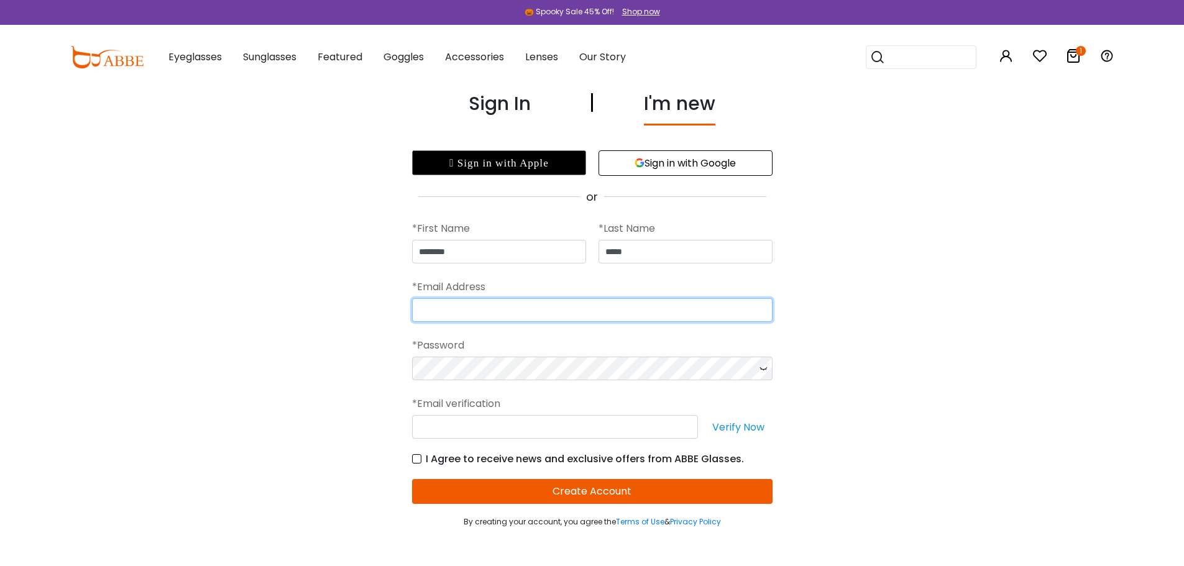
click at [591, 302] on input "email" at bounding box center [592, 310] width 361 height 24
type input "**********"
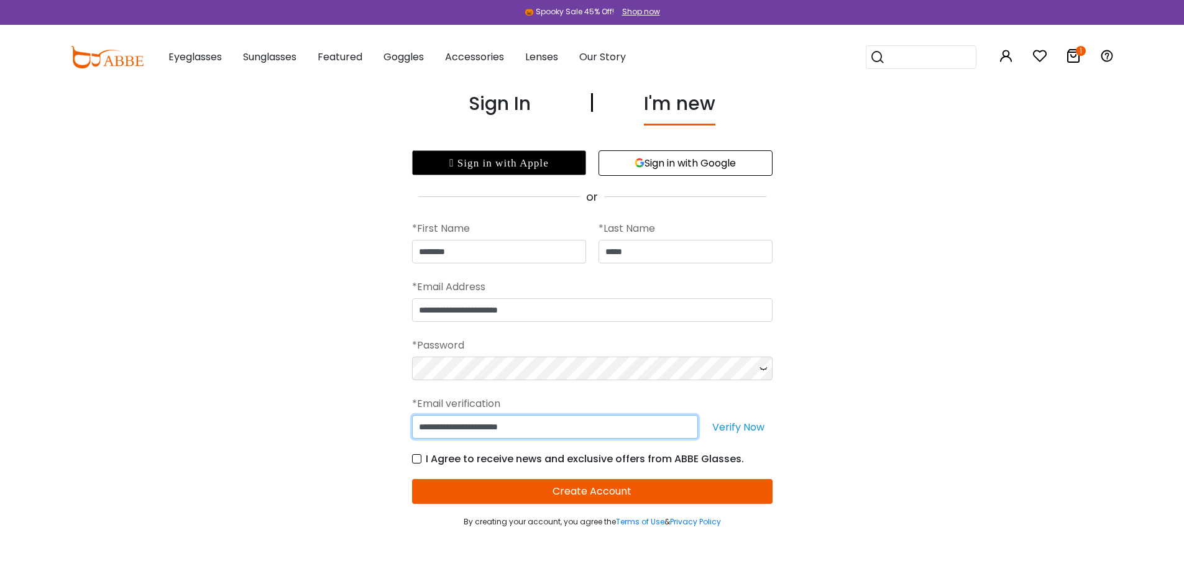
type input "**********"
click at [750, 429] on button "Verify Now" at bounding box center [738, 427] width 68 height 24
click at [628, 487] on button "Create Account" at bounding box center [592, 491] width 361 height 25
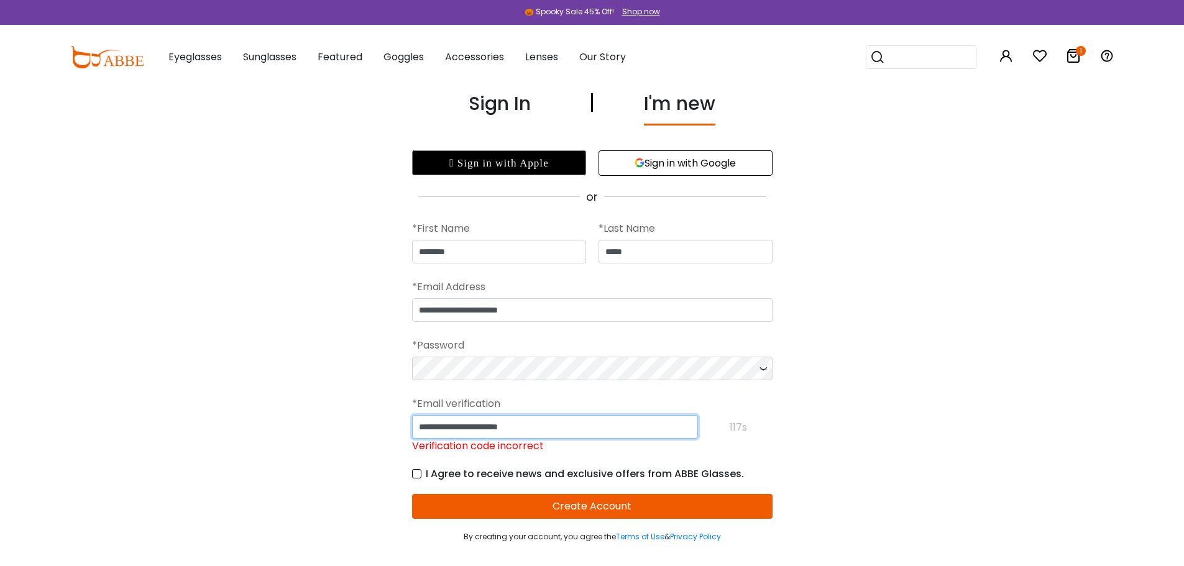
click at [590, 436] on input "**********" at bounding box center [555, 427] width 286 height 24
drag, startPoint x: 590, startPoint y: 436, endPoint x: 265, endPoint y: 418, distance: 325.0
click at [265, 418] on div "**********" at bounding box center [592, 316] width 858 height 453
type input "******"
click at [548, 503] on button "Create Account" at bounding box center [592, 506] width 361 height 25
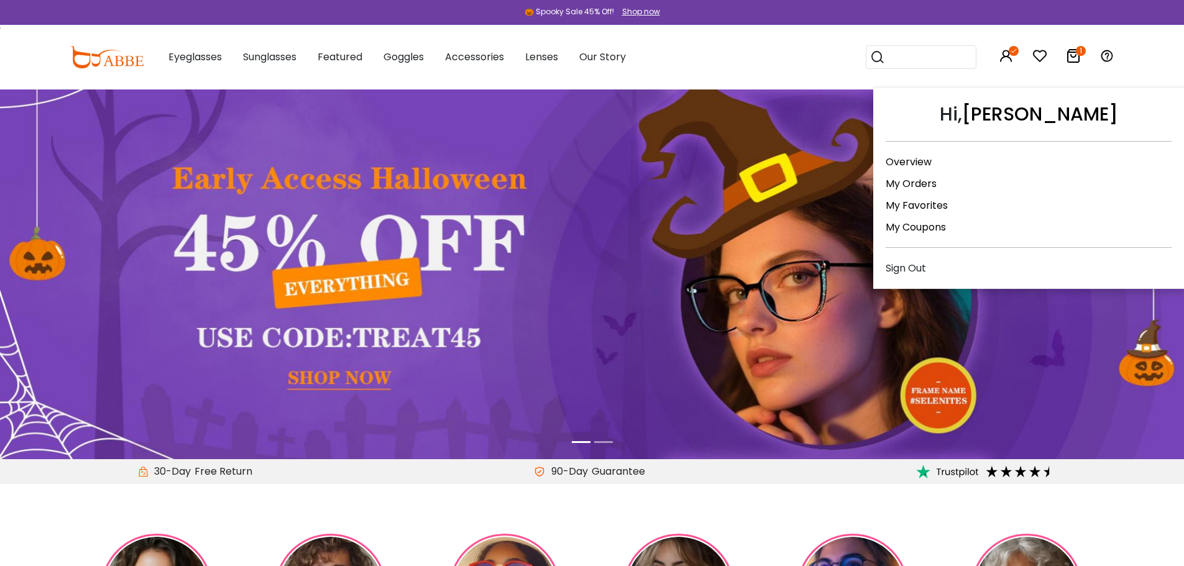
click at [929, 226] on link "My Coupons" at bounding box center [916, 227] width 60 height 14
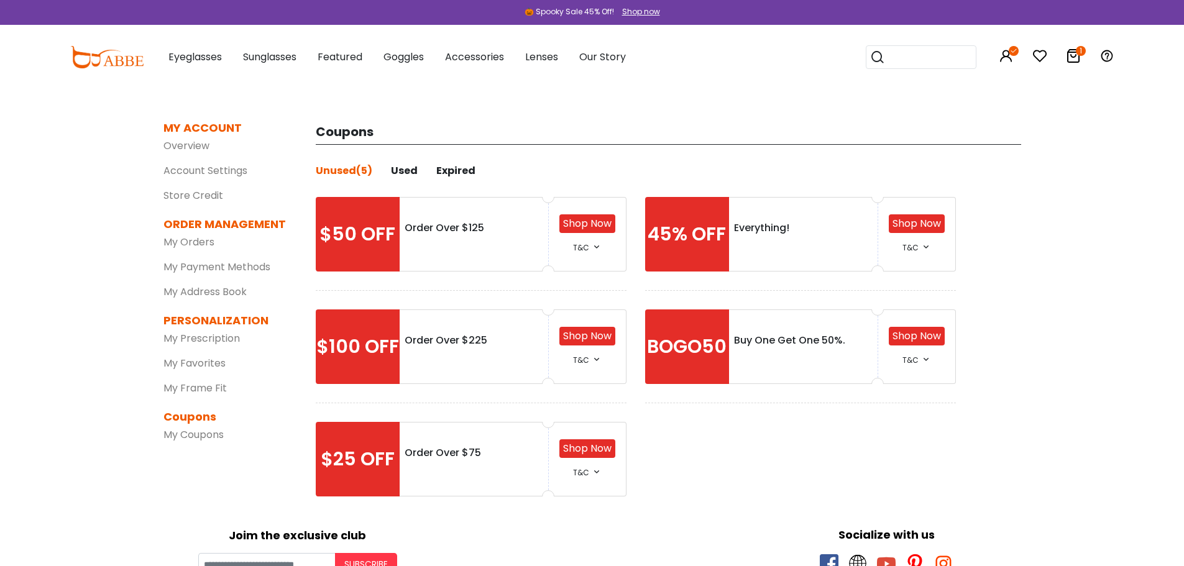
click at [824, 228] on div "Everything!" at bounding box center [803, 228] width 139 height 15
click at [400, 441] on div "Order Over $75" at bounding box center [474, 459] width 149 height 75
click at [370, 465] on div "$25 OFF" at bounding box center [358, 459] width 84 height 75
click at [594, 474] on icon at bounding box center [597, 472] width 10 height 10
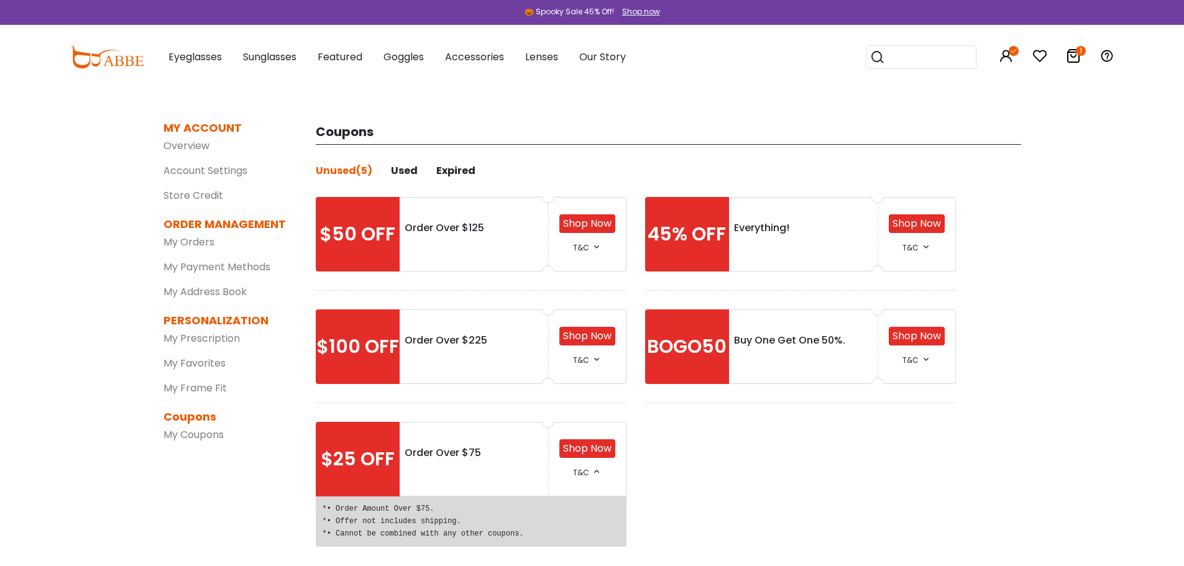
scroll to position [124, 0]
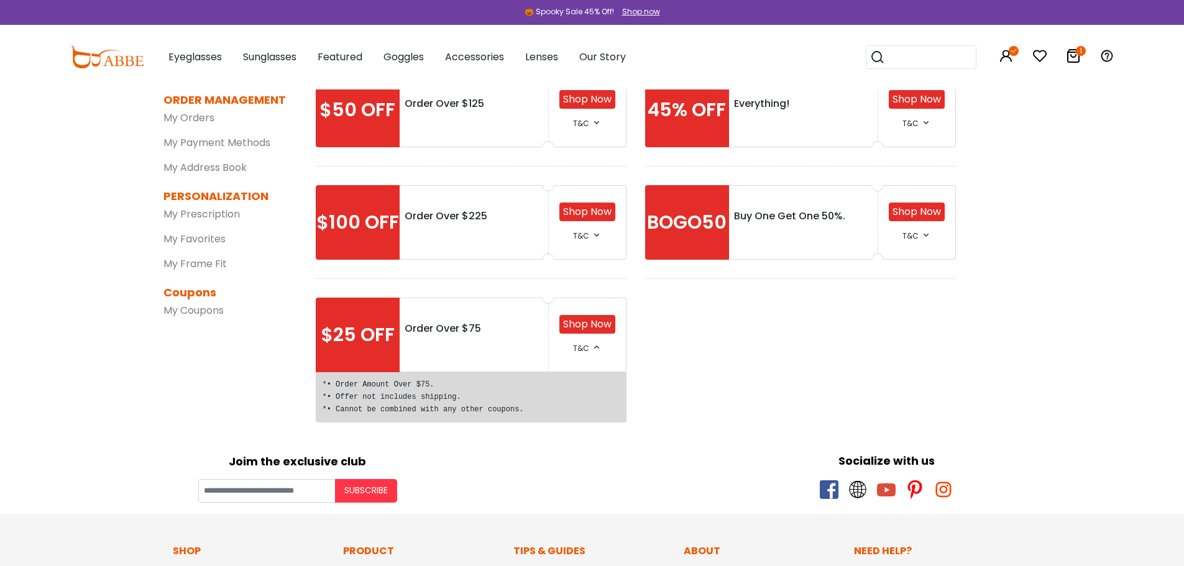
click at [584, 321] on link "Shop Now" at bounding box center [587, 324] width 48 height 14
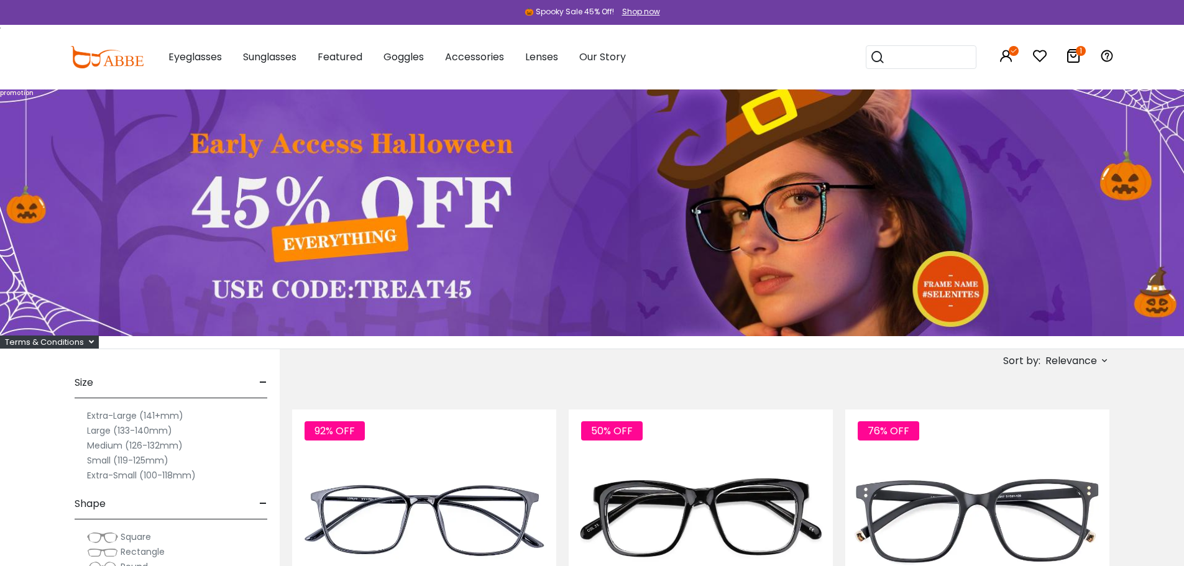
click at [1072, 53] on icon at bounding box center [1073, 55] width 15 height 15
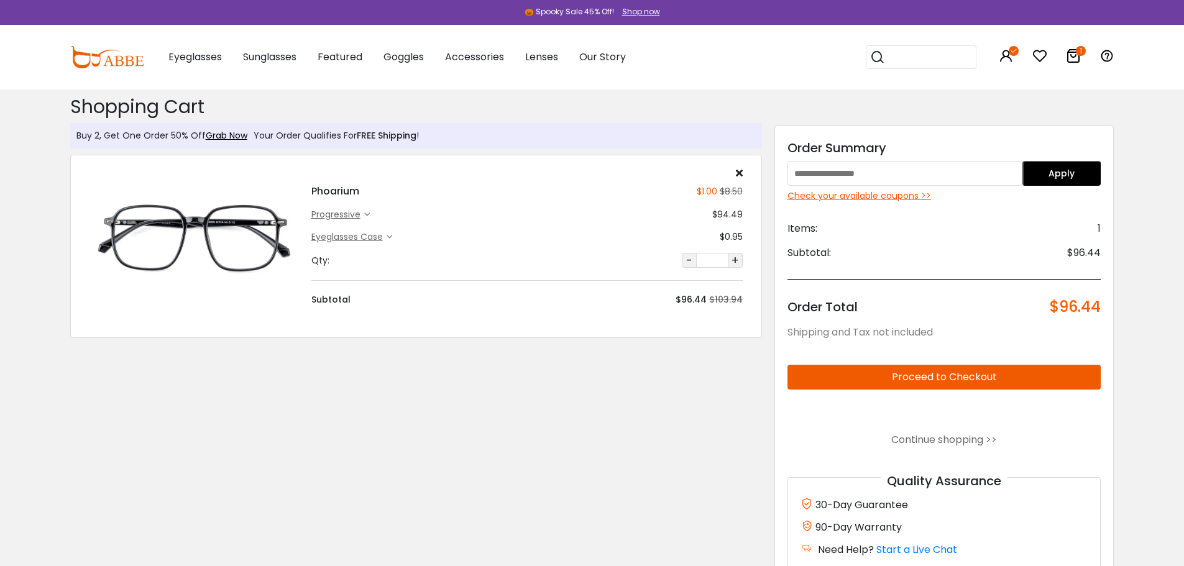
click at [868, 193] on div "Check your available coupons >>" at bounding box center [945, 196] width 314 height 13
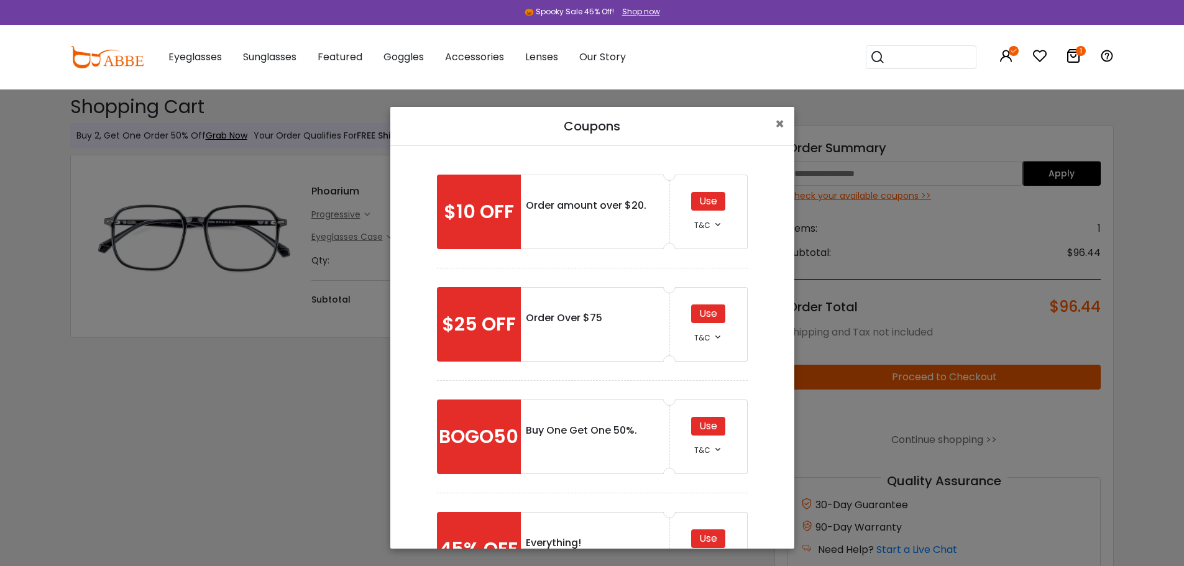
scroll to position [62, 0]
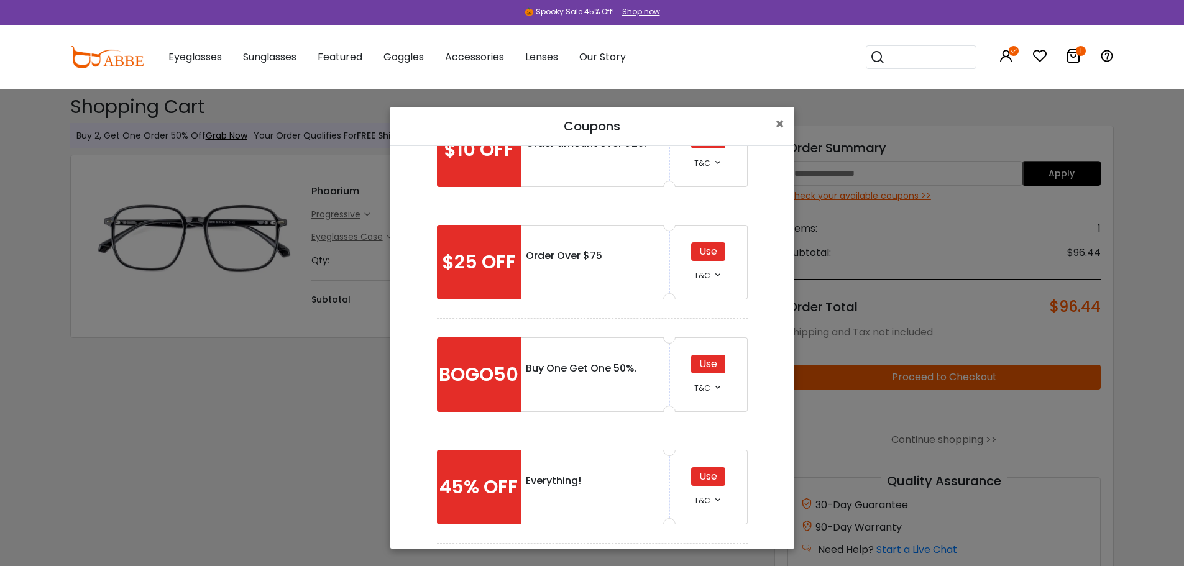
click at [703, 484] on div "Use" at bounding box center [708, 476] width 34 height 19
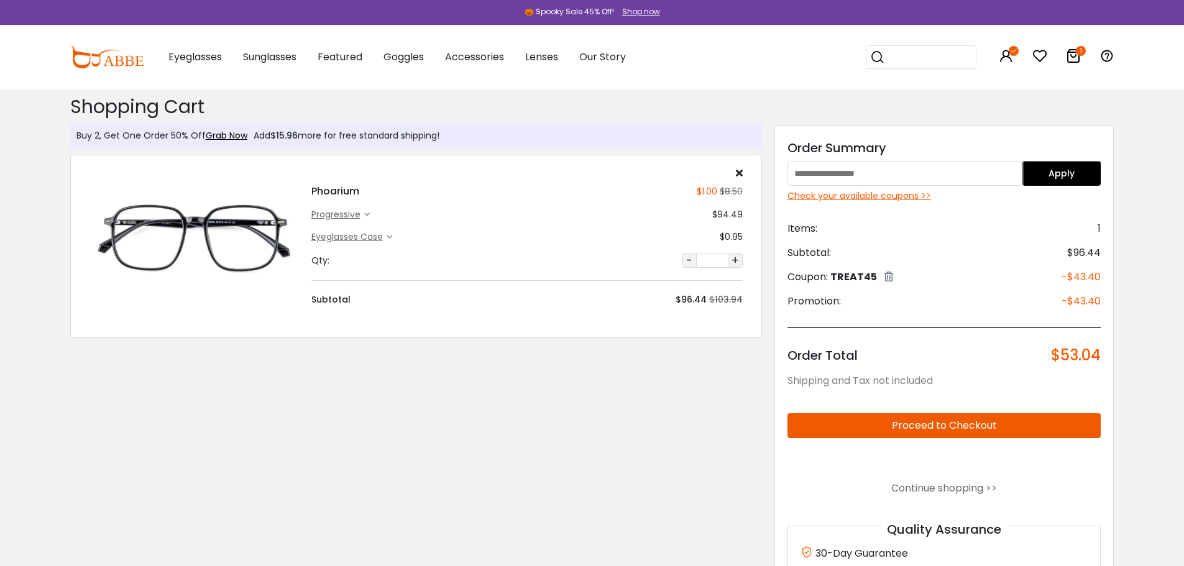
click at [917, 421] on button "Proceed to Checkout" at bounding box center [945, 425] width 314 height 25
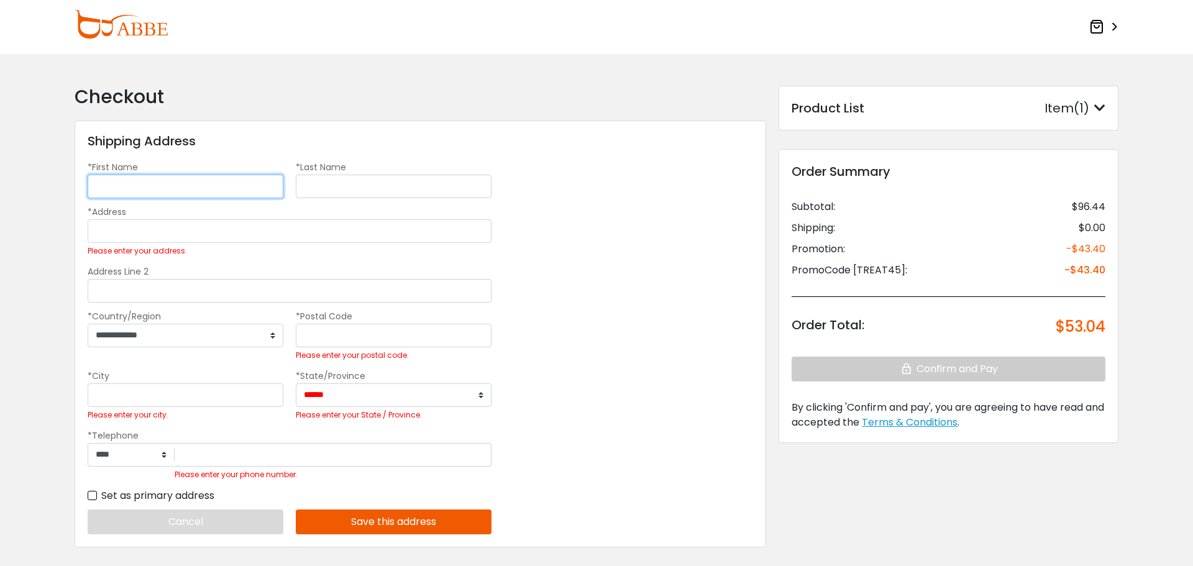
click at [205, 192] on input "*First Name" at bounding box center [186, 187] width 196 height 24
type input "****"
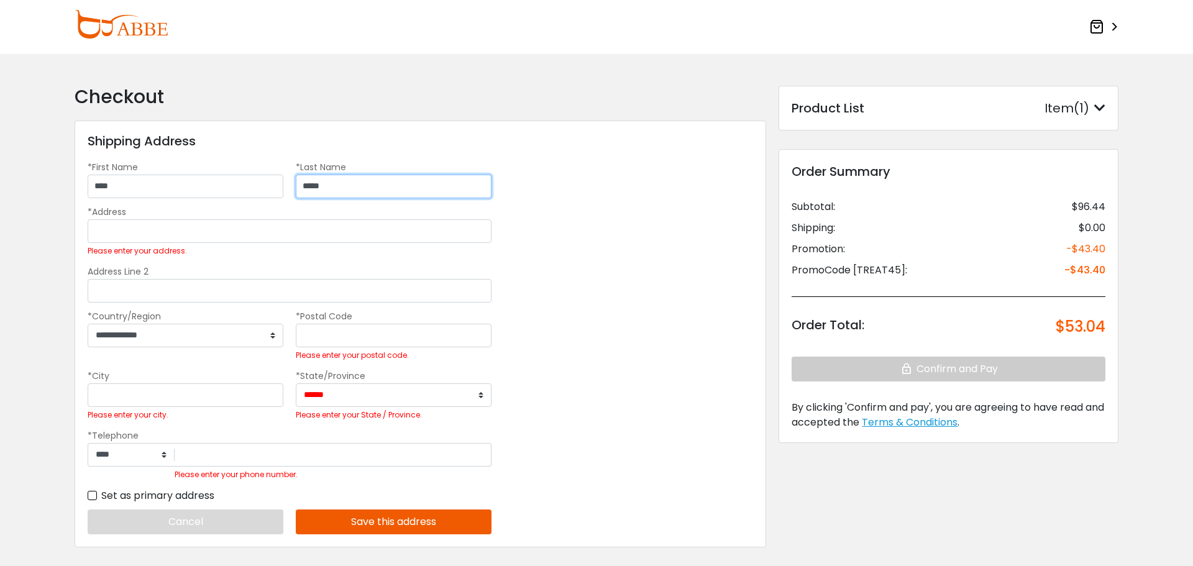
type input "*****"
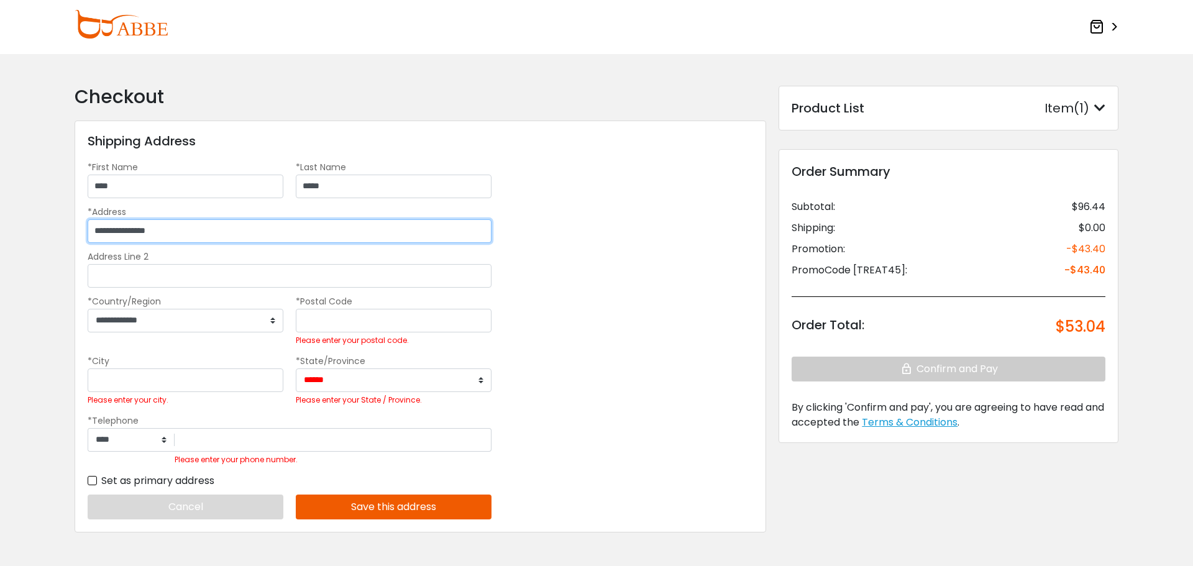
type input "**********"
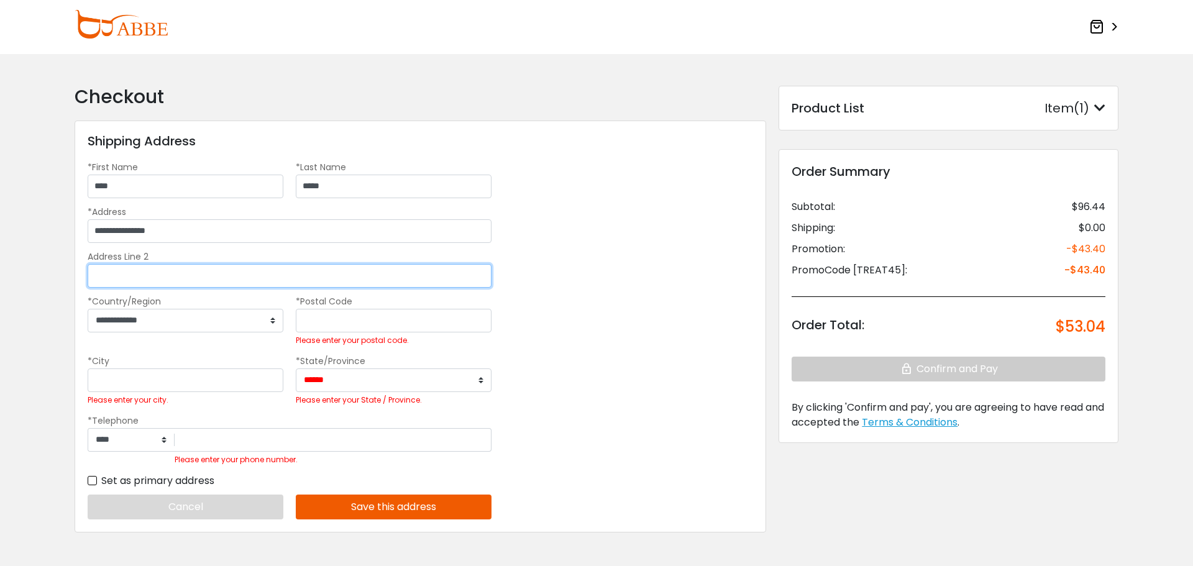
type input "*"
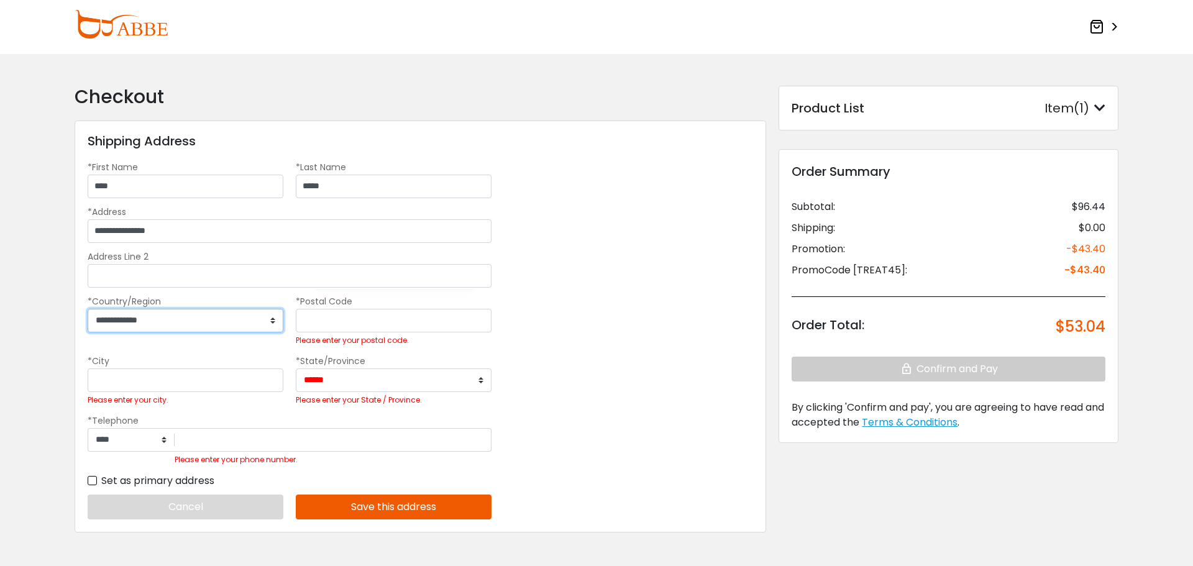
click at [183, 317] on select "**********" at bounding box center [186, 321] width 196 height 24
select select "***"
click at [88, 309] on select "**********" at bounding box center [186, 321] width 196 height 24
click at [362, 326] on input "*Postal Code" at bounding box center [394, 321] width 196 height 24
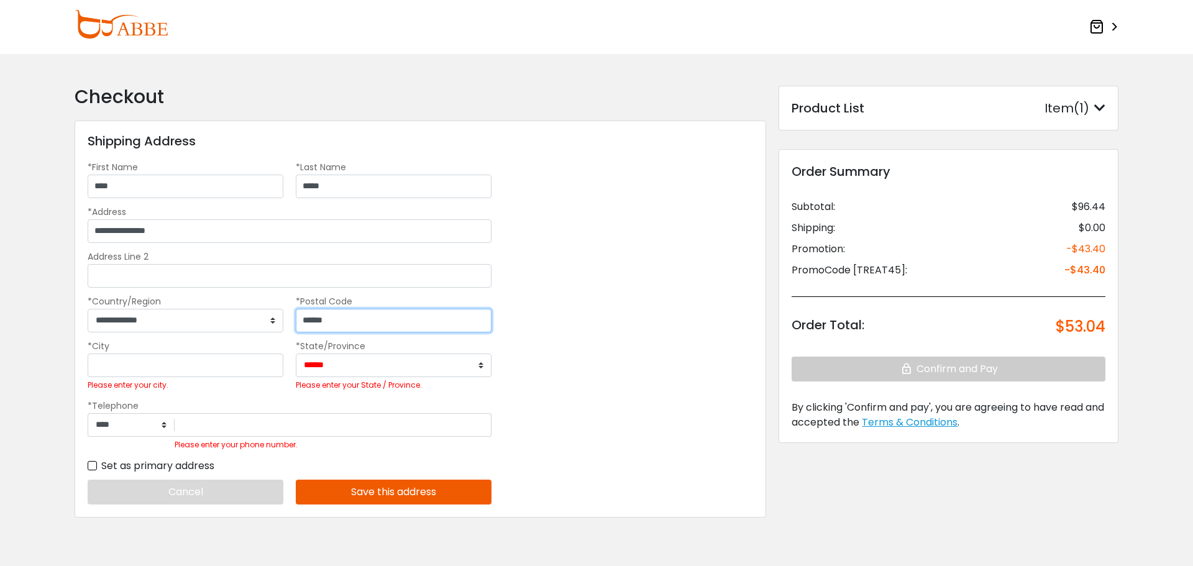
type input "******"
click at [214, 361] on input "*City" at bounding box center [186, 366] width 196 height 24
type input "*"
type input "**********"
select select "**"
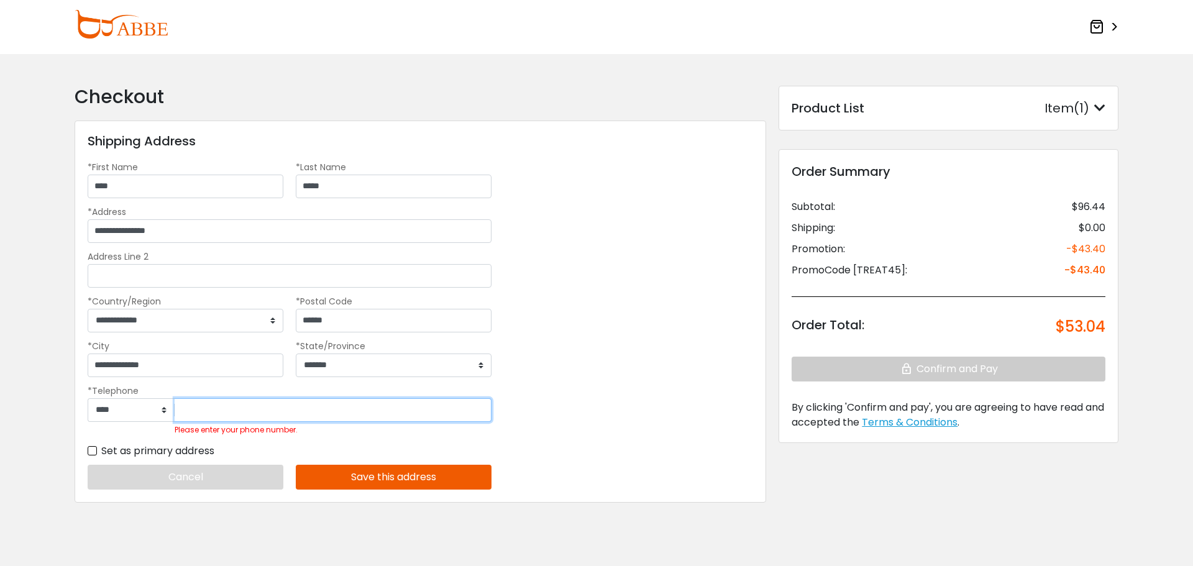
click at [240, 403] on input "Please enter your phone number." at bounding box center [333, 410] width 317 height 24
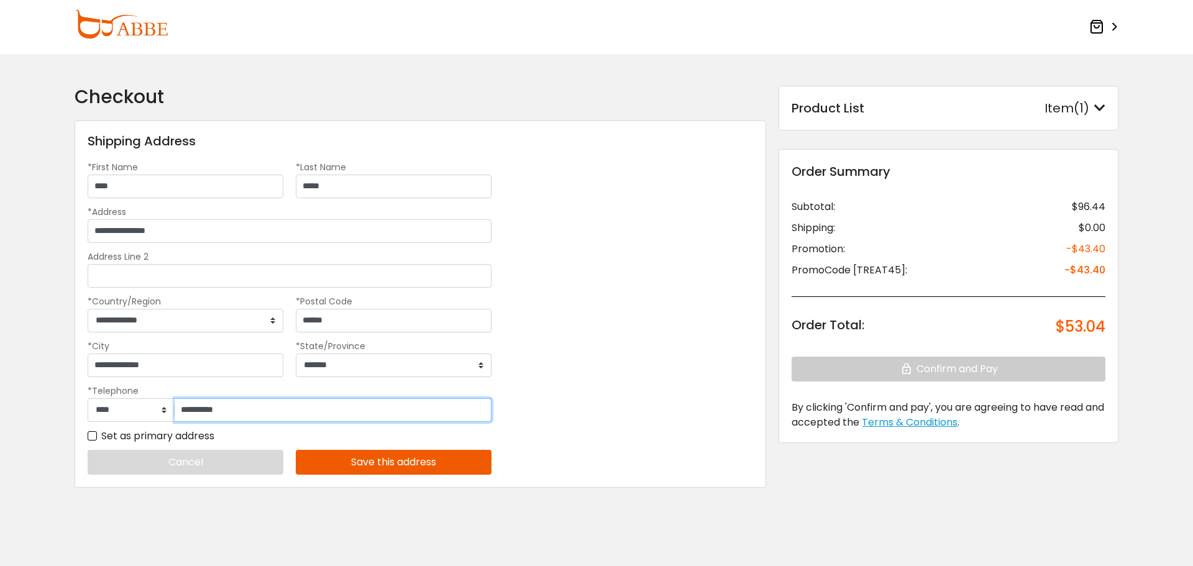
type input "**********"
click at [384, 461] on button "Save this address" at bounding box center [394, 462] width 196 height 25
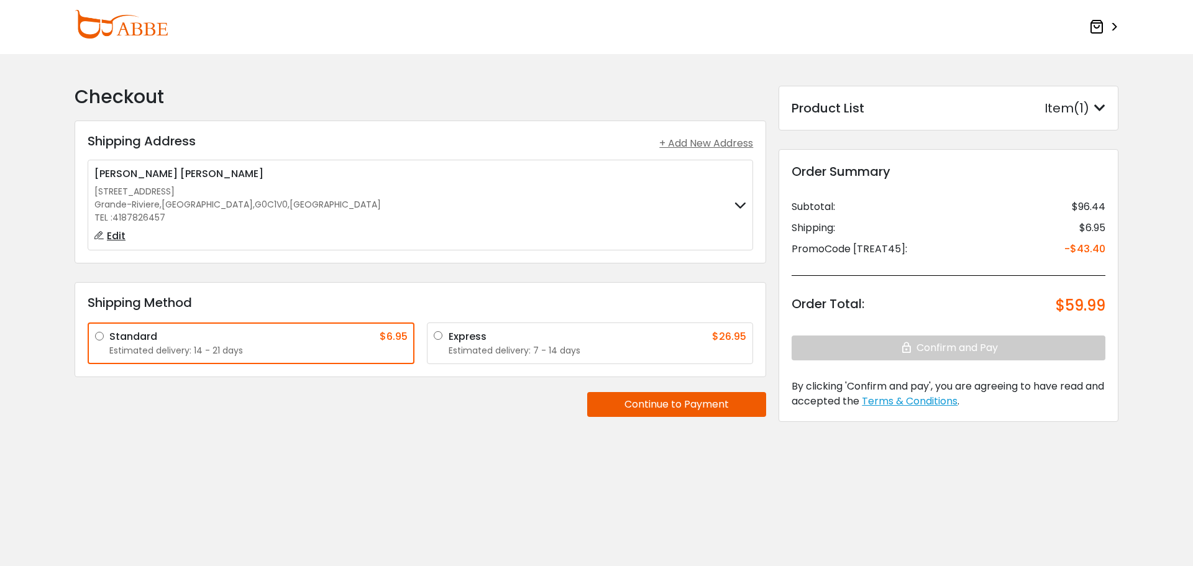
click at [650, 399] on button "Continue to Payment" at bounding box center [676, 404] width 179 height 25
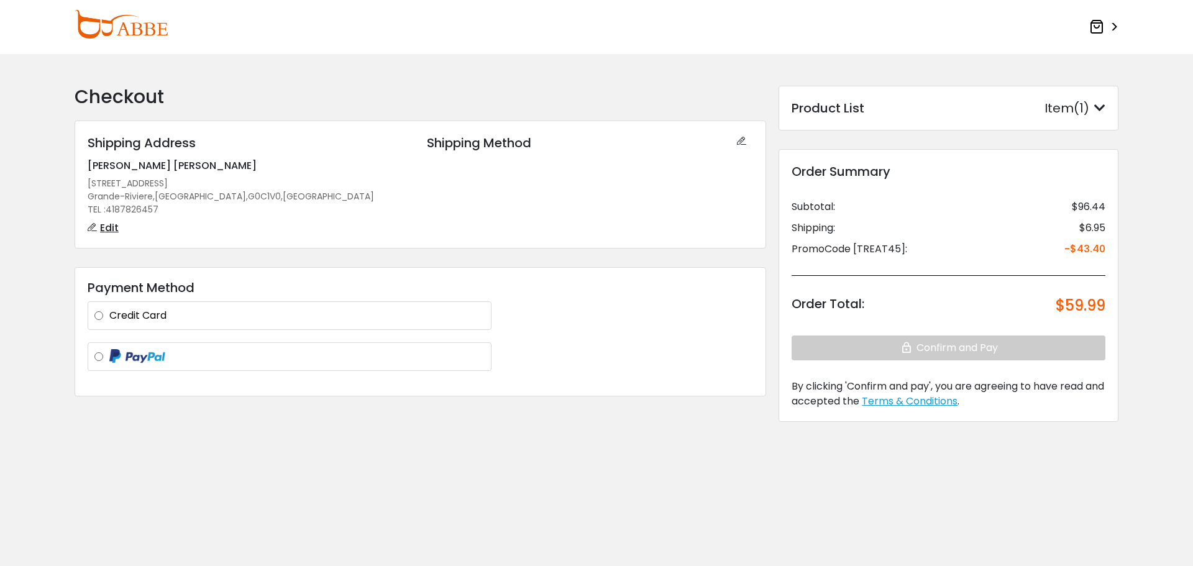
click at [278, 325] on div "**********" at bounding box center [290, 315] width 404 height 29
click at [231, 311] on label "Credit Card" at bounding box center [296, 315] width 375 height 15
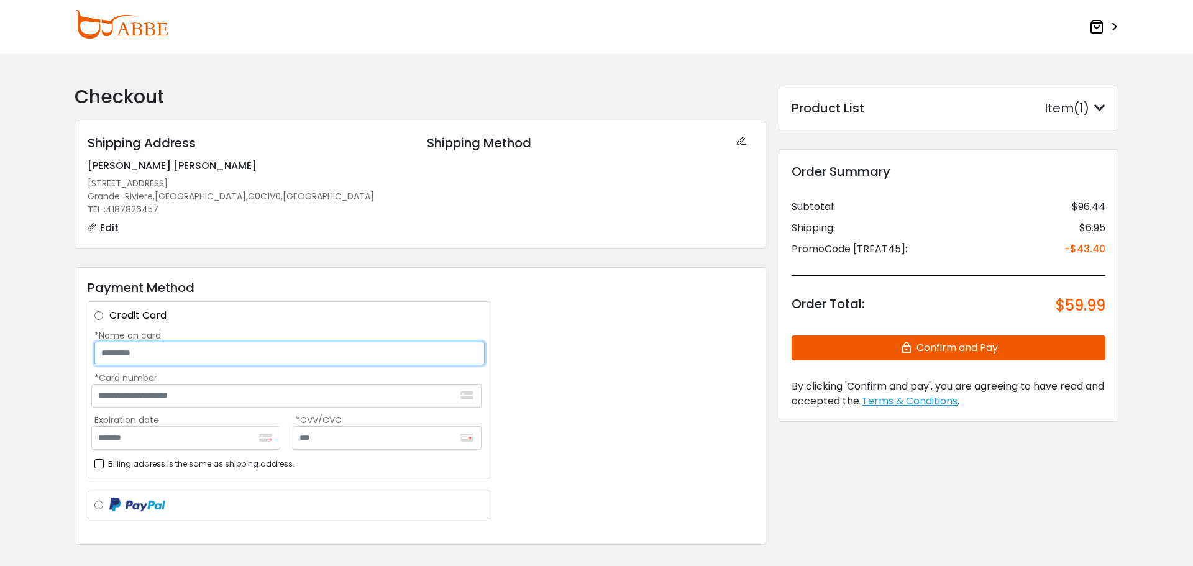
click at [247, 356] on input "*Name on card" at bounding box center [289, 354] width 390 height 24
click at [122, 357] on input "*Name on card" at bounding box center [289, 354] width 390 height 24
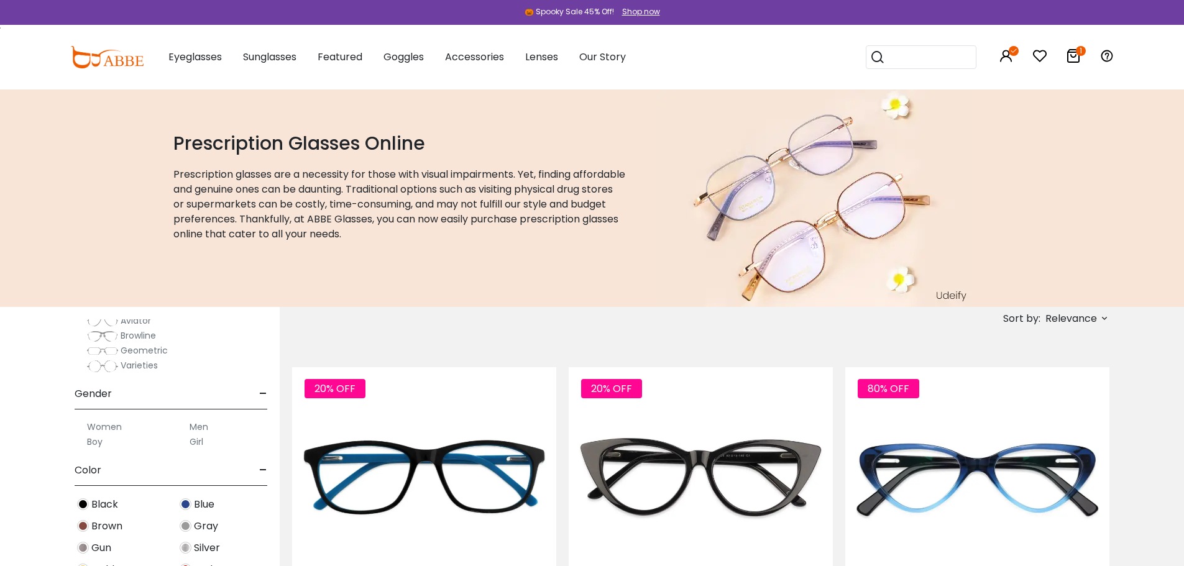
scroll to position [186, 0]
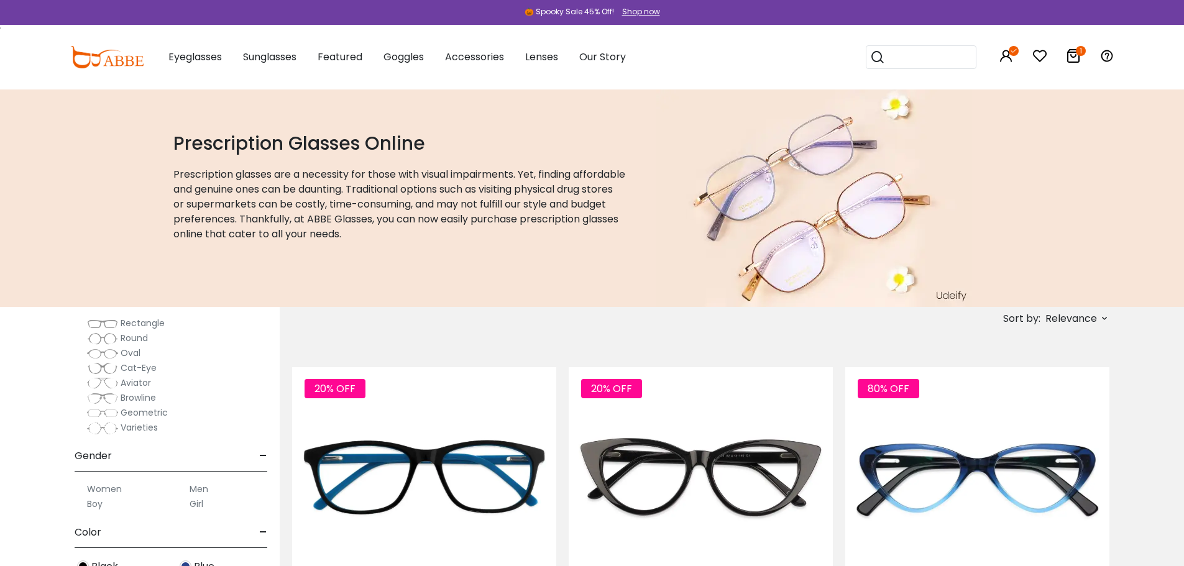
click at [138, 410] on span "Geometric" at bounding box center [144, 413] width 47 height 12
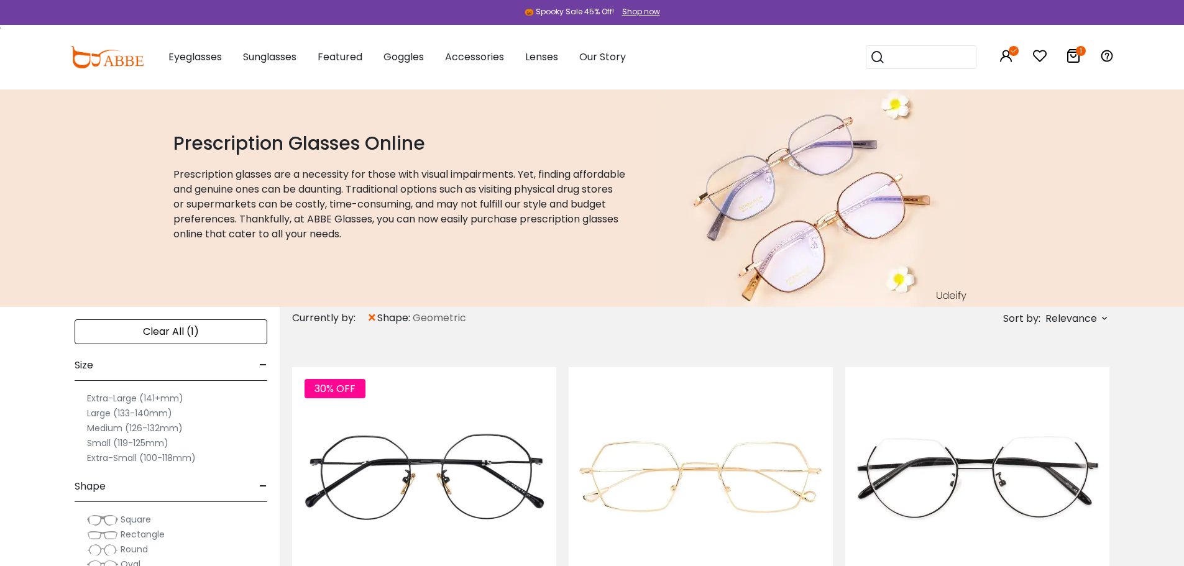
click at [1087, 317] on span "Relevance" at bounding box center [1072, 319] width 52 height 22
click at [1039, 398] on label "Prices Low To High" at bounding box center [1058, 399] width 90 height 15
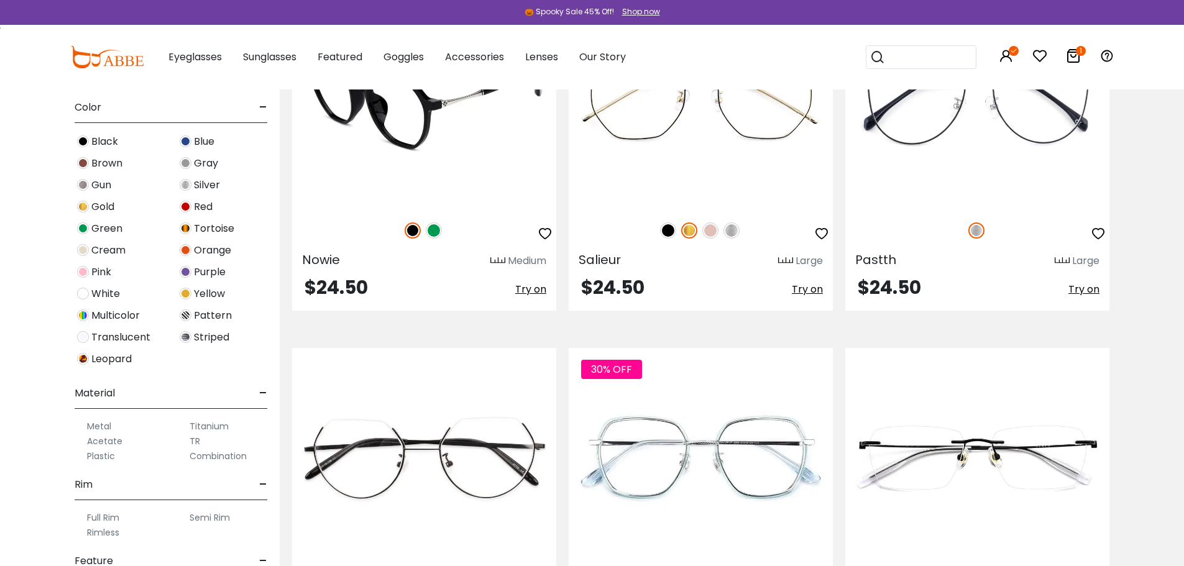
scroll to position [1989, 0]
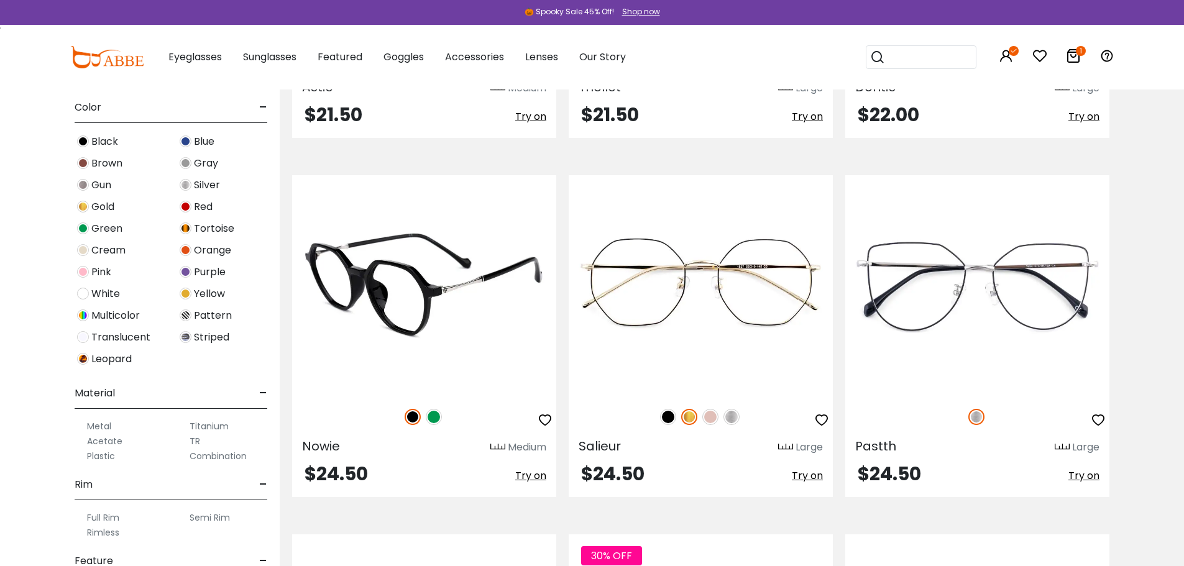
click at [432, 414] on img at bounding box center [434, 417] width 16 height 16
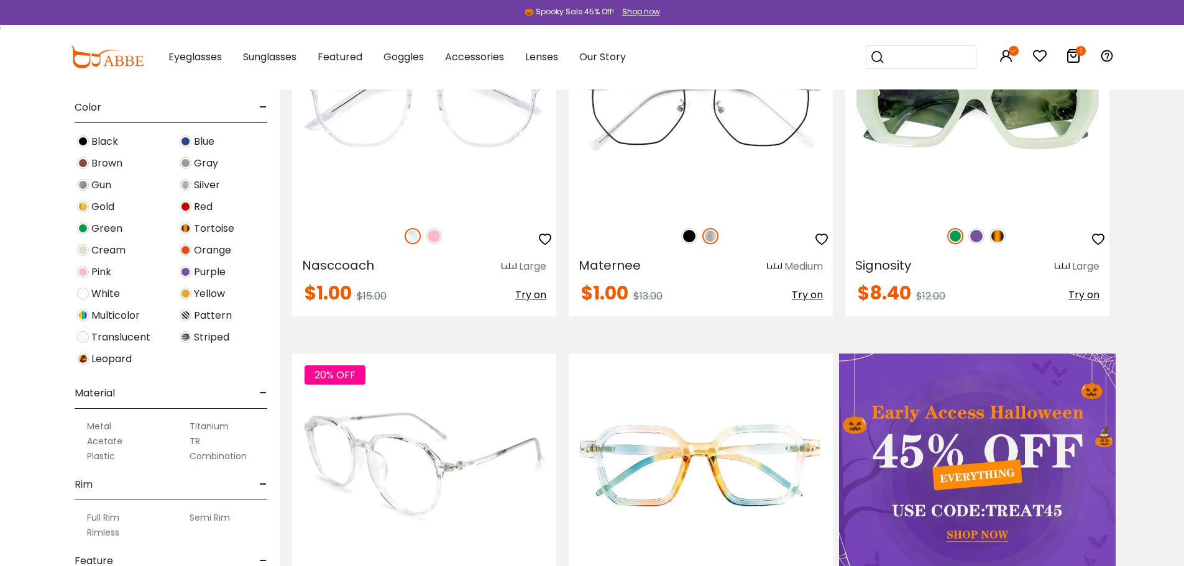
scroll to position [311, 0]
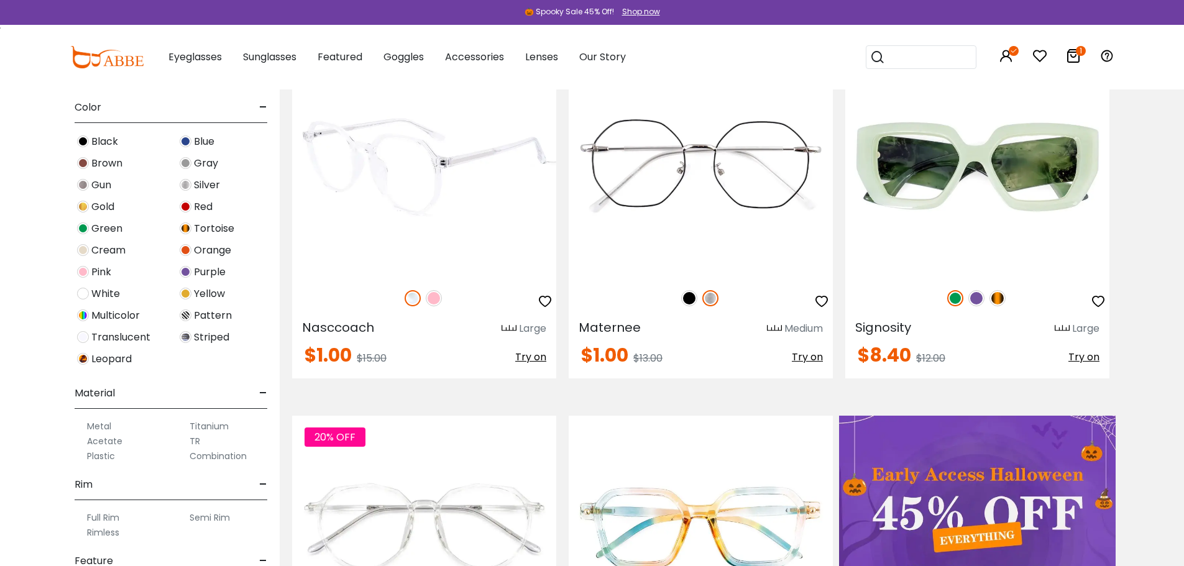
click at [438, 303] on img at bounding box center [434, 298] width 16 height 16
click at [423, 176] on img at bounding box center [424, 167] width 264 height 220
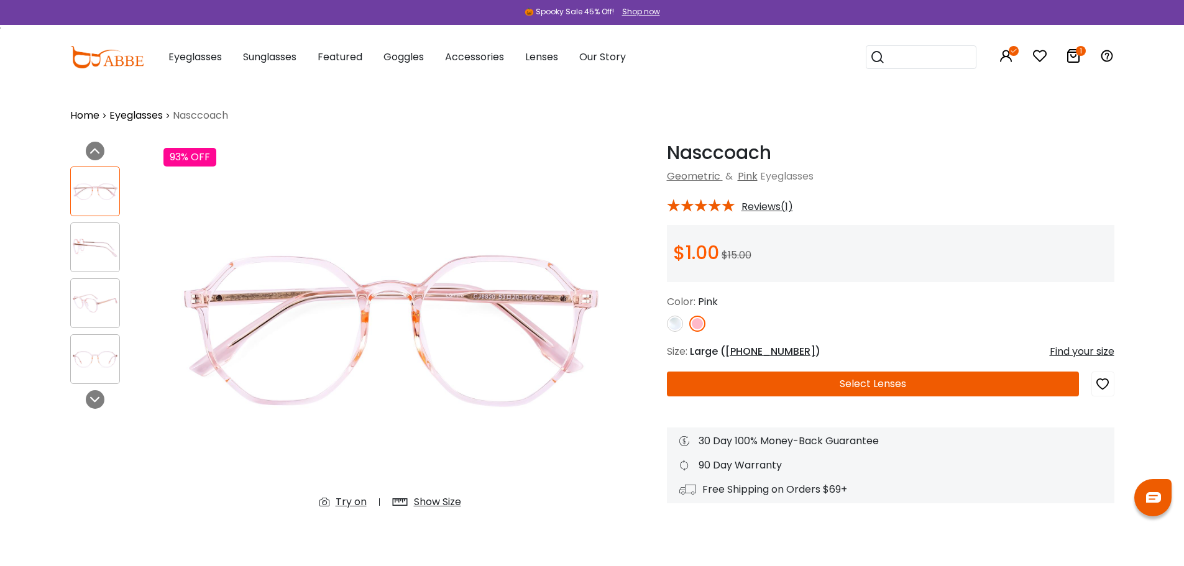
click at [116, 251] on img at bounding box center [95, 248] width 48 height 24
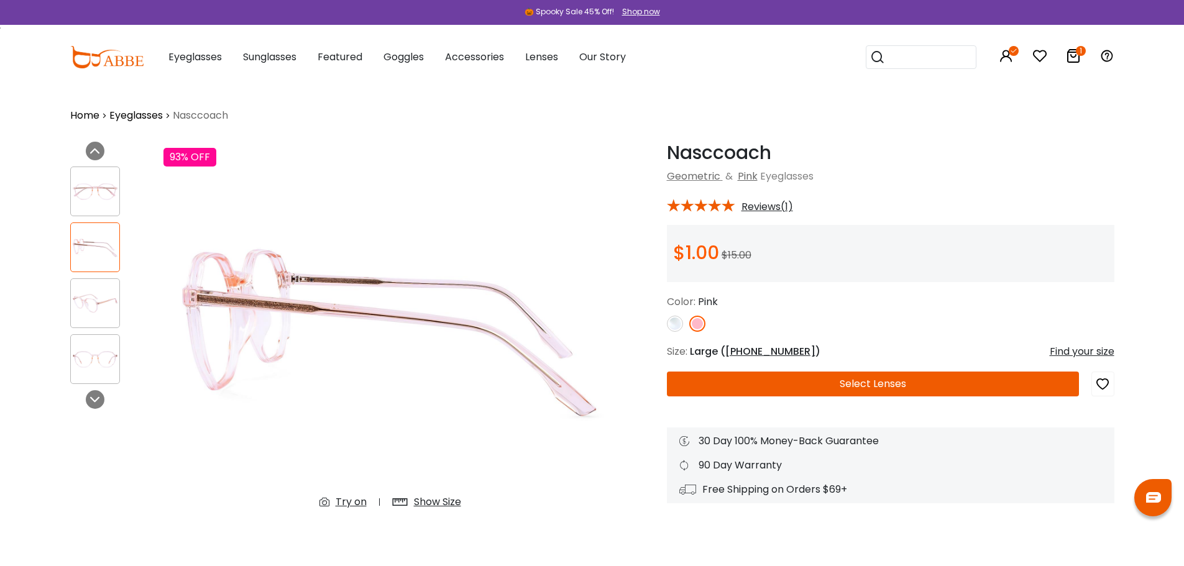
click at [91, 177] on div at bounding box center [95, 192] width 50 height 50
click at [88, 221] on div at bounding box center [110, 275] width 81 height 230
click at [84, 318] on div at bounding box center [95, 303] width 50 height 50
click at [90, 382] on div at bounding box center [95, 359] width 50 height 50
click at [93, 177] on div at bounding box center [95, 192] width 50 height 50
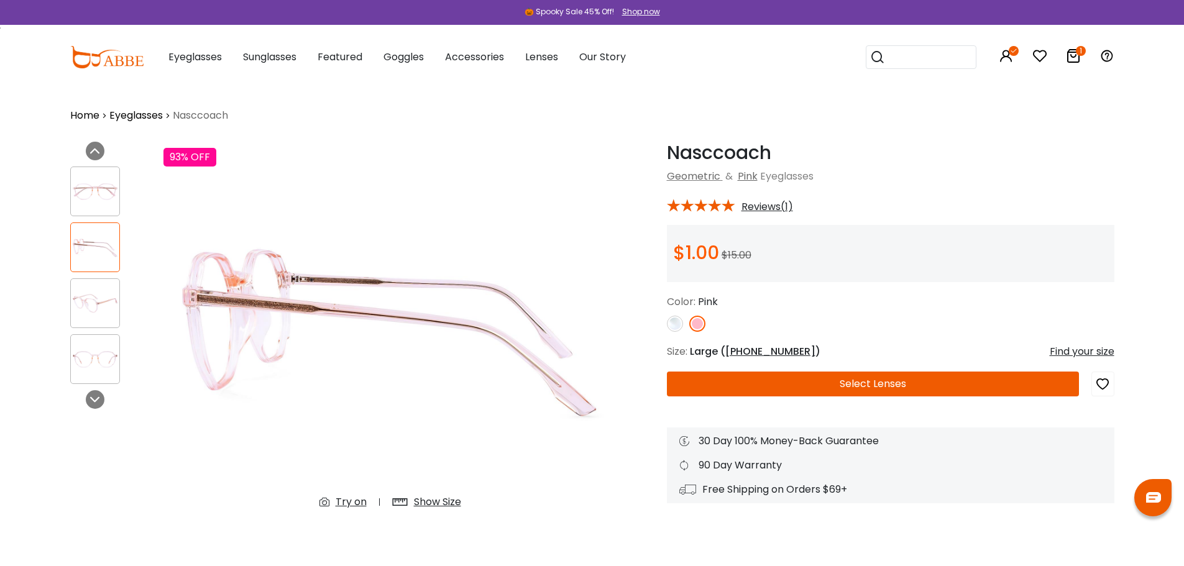
click at [90, 205] on div at bounding box center [95, 192] width 50 height 50
click at [99, 252] on img at bounding box center [95, 248] width 48 height 24
click at [96, 277] on div at bounding box center [110, 275] width 81 height 230
click at [96, 310] on img at bounding box center [95, 304] width 48 height 24
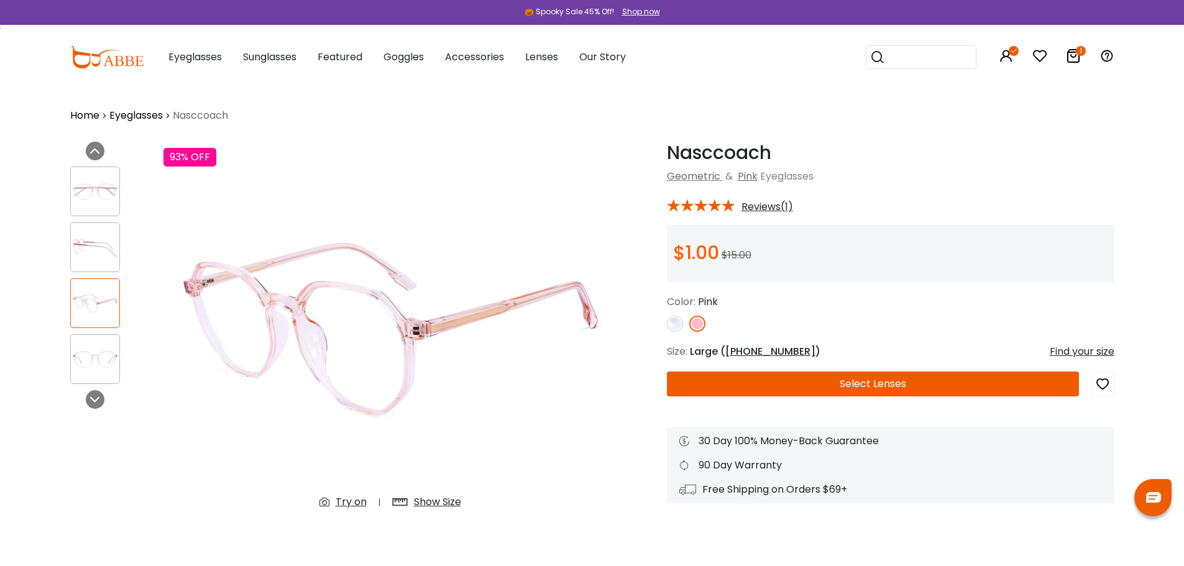
click at [96, 355] on img at bounding box center [95, 359] width 48 height 24
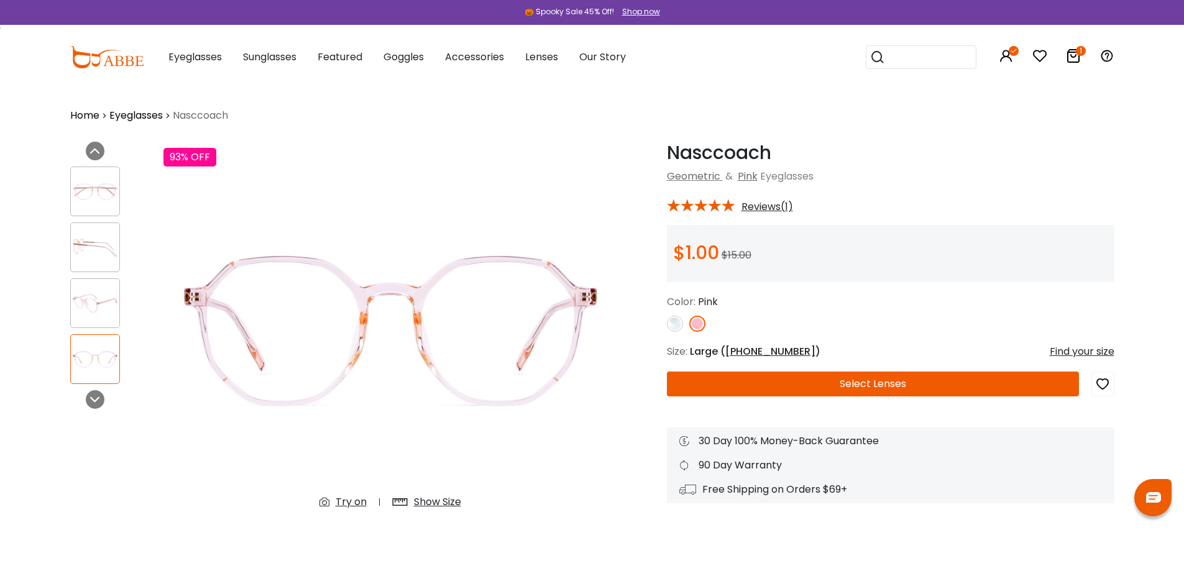
click at [679, 321] on img at bounding box center [675, 324] width 16 height 16
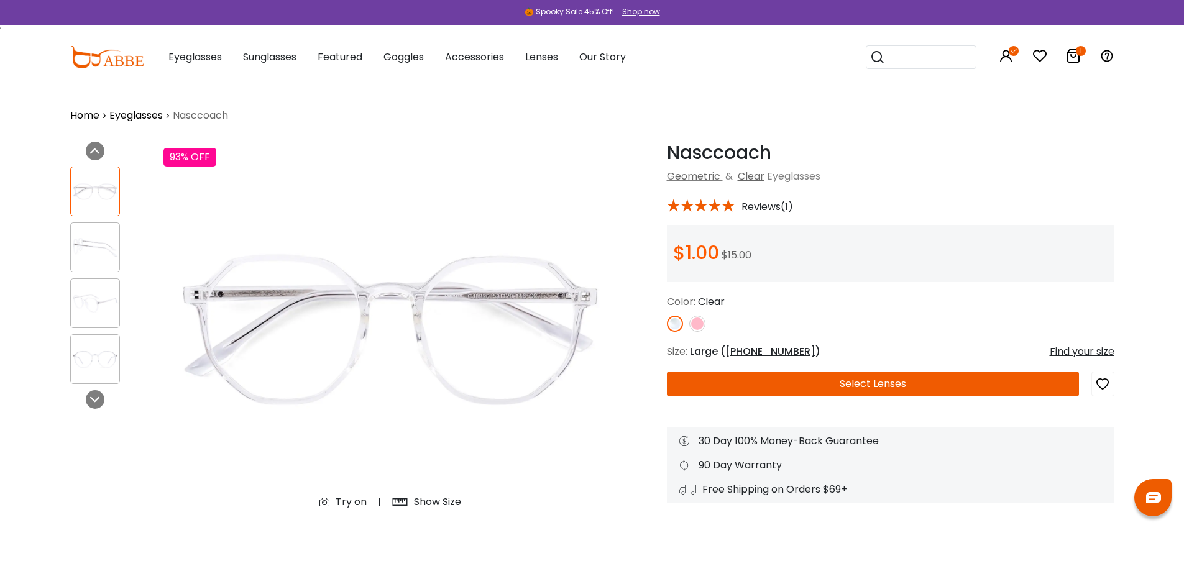
click at [854, 386] on button "Select Lenses" at bounding box center [873, 384] width 412 height 25
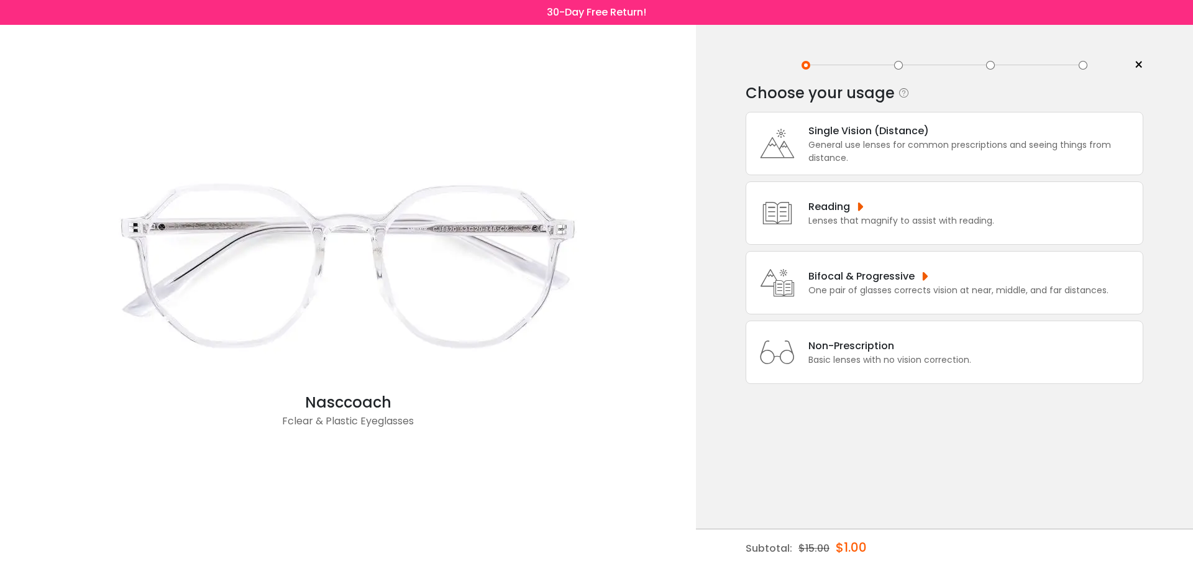
click at [892, 280] on div "Bifocal & Progressive" at bounding box center [959, 277] width 300 height 16
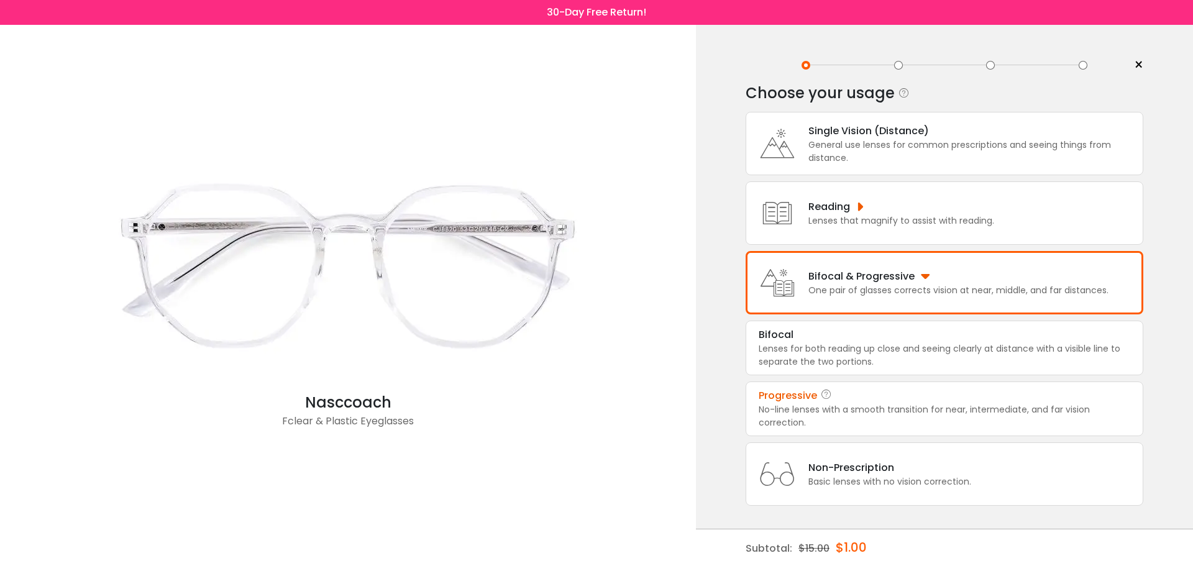
click at [856, 400] on div "Progressive" at bounding box center [945, 395] width 372 height 15
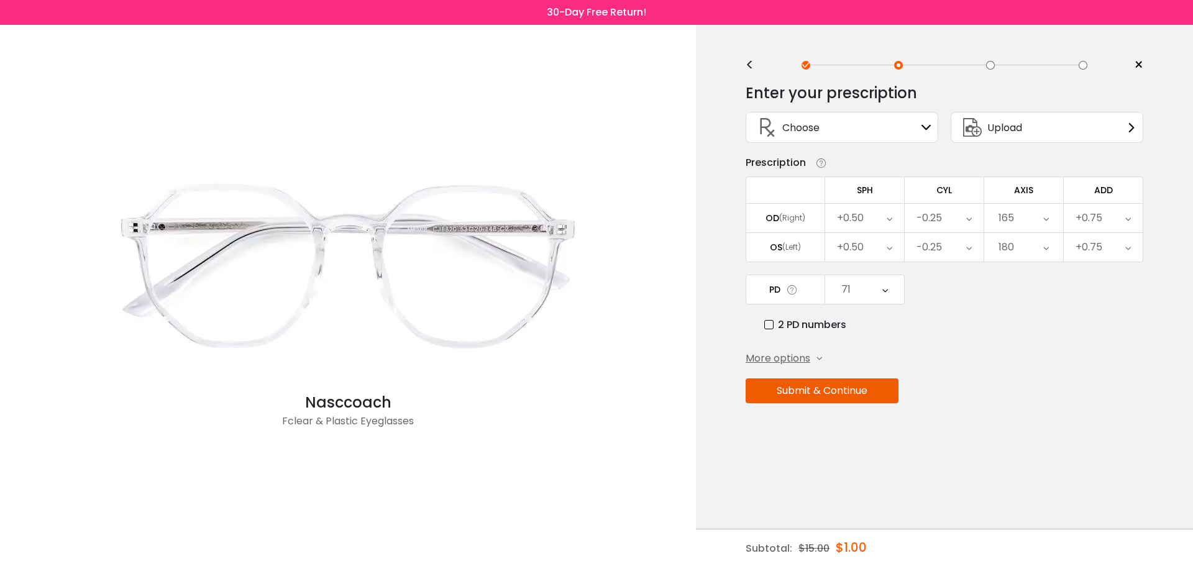
click at [803, 360] on span "More options" at bounding box center [778, 358] width 65 height 15
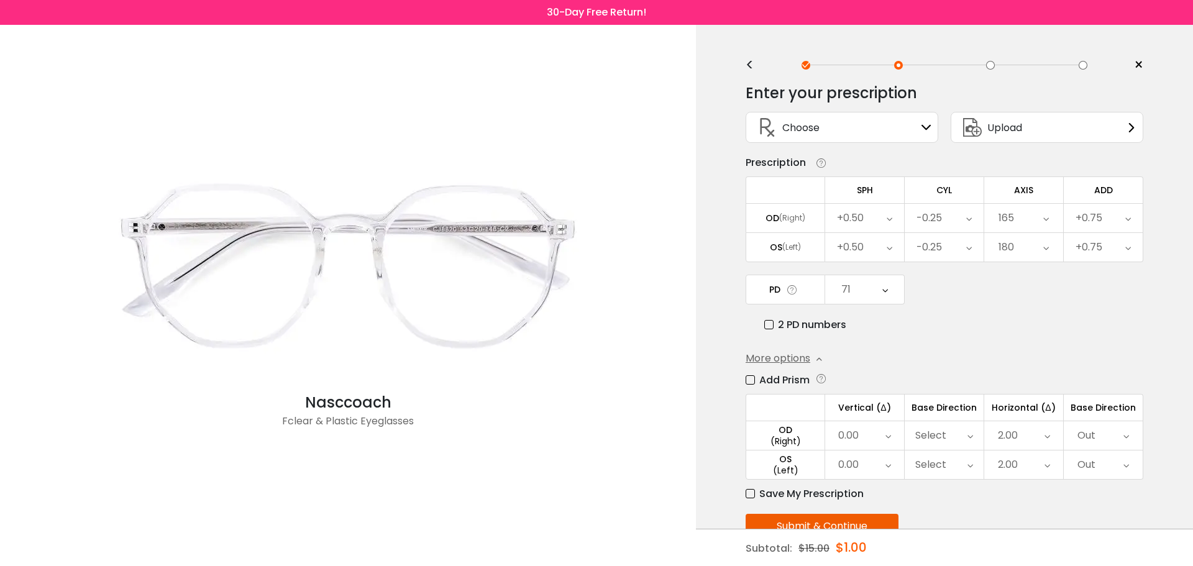
scroll to position [35, 0]
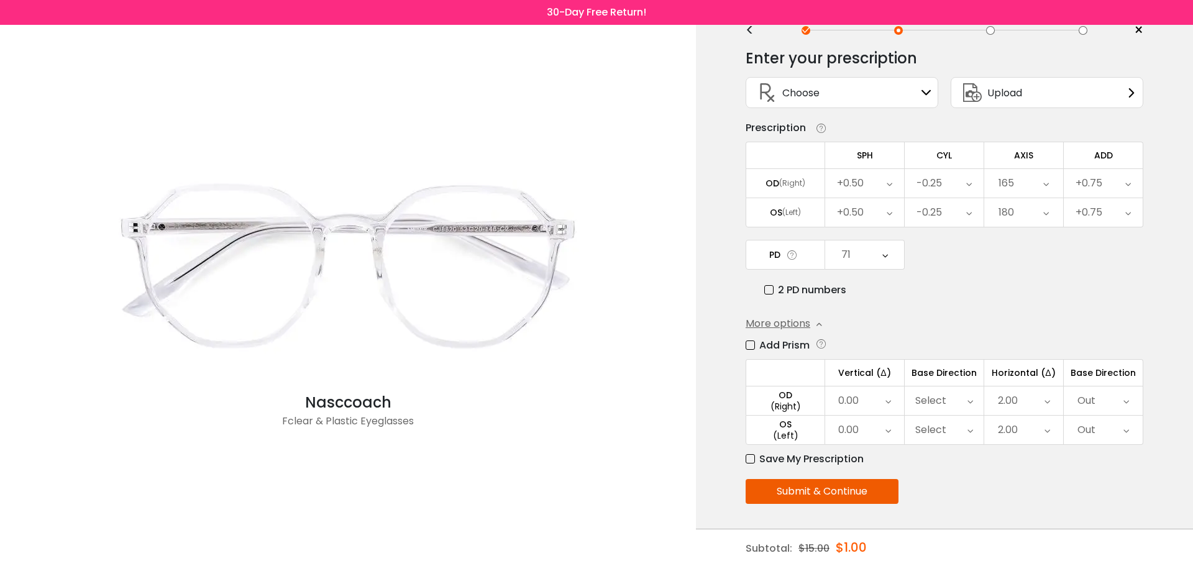
click at [843, 492] on button "Submit & Continue" at bounding box center [822, 491] width 153 height 25
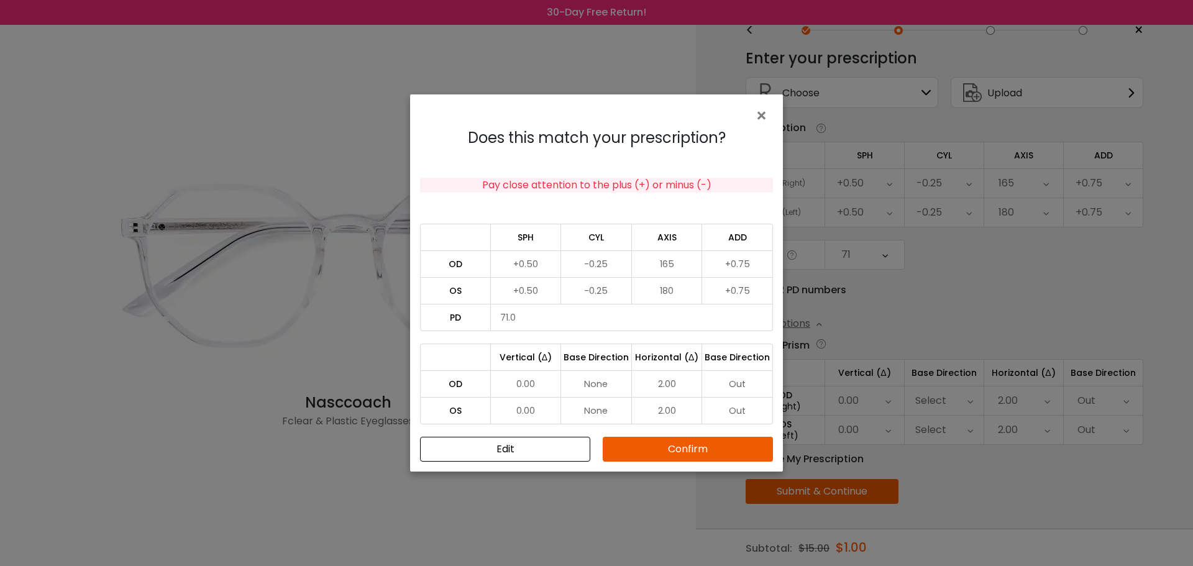
click at [673, 455] on button "Confirm" at bounding box center [688, 449] width 170 height 25
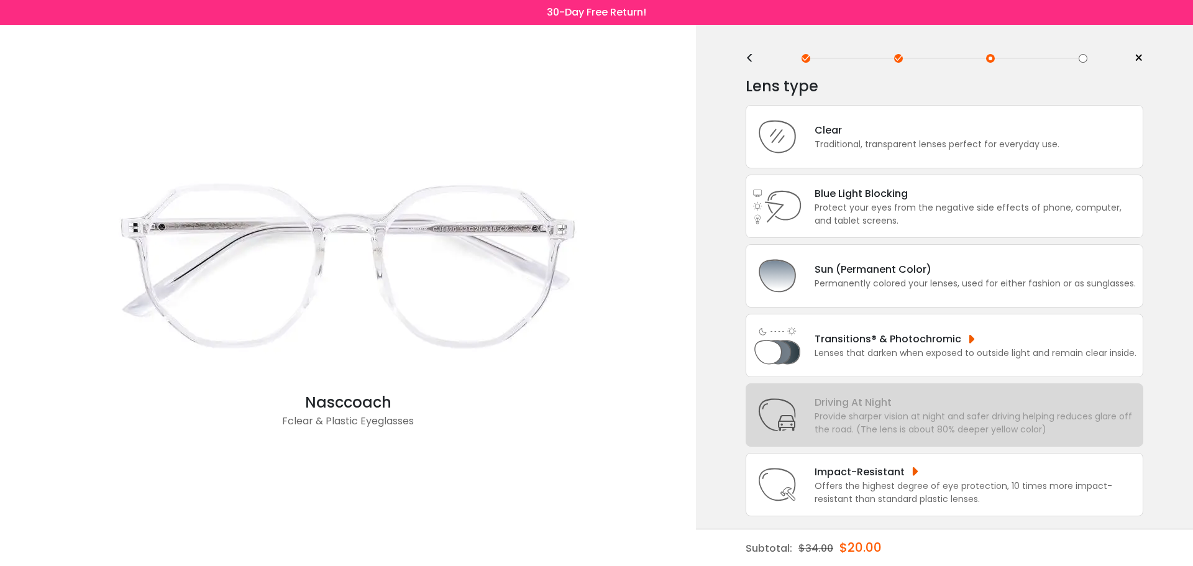
scroll to position [0, 0]
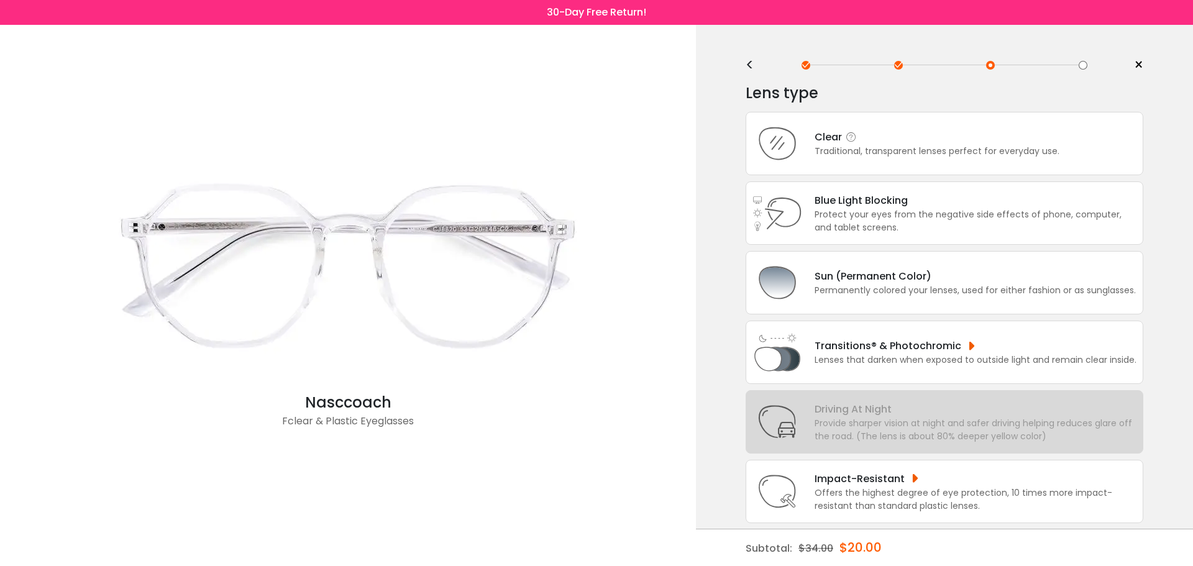
click at [871, 163] on div "Clear Traditional, transparent lenses perfect for everyday use." at bounding box center [945, 143] width 398 height 63
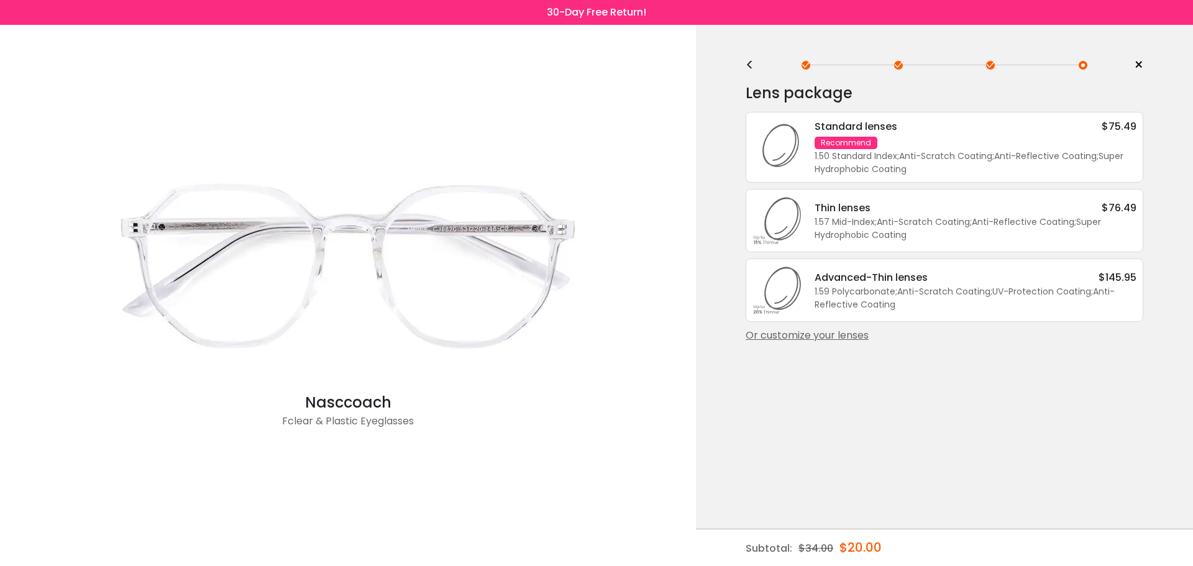
click at [886, 136] on div "Standard lenses $75.49 Recommend 1.50 Standard Index ; Anti-Scratch Coating ; A…" at bounding box center [969, 147] width 334 height 57
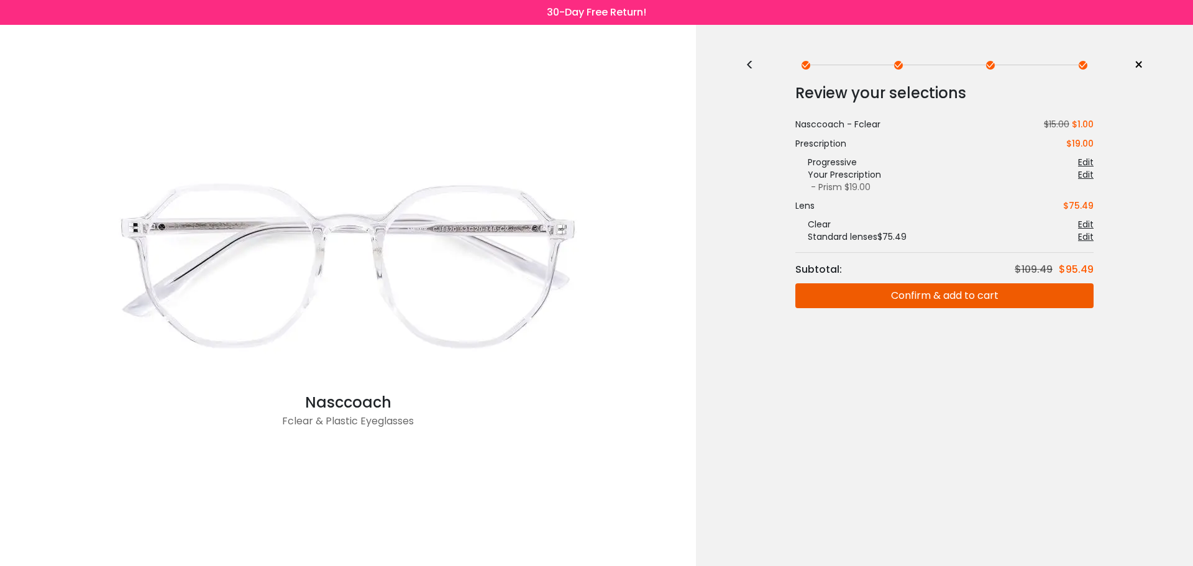
click at [945, 301] on button "Confirm & add to cart" at bounding box center [945, 295] width 298 height 25
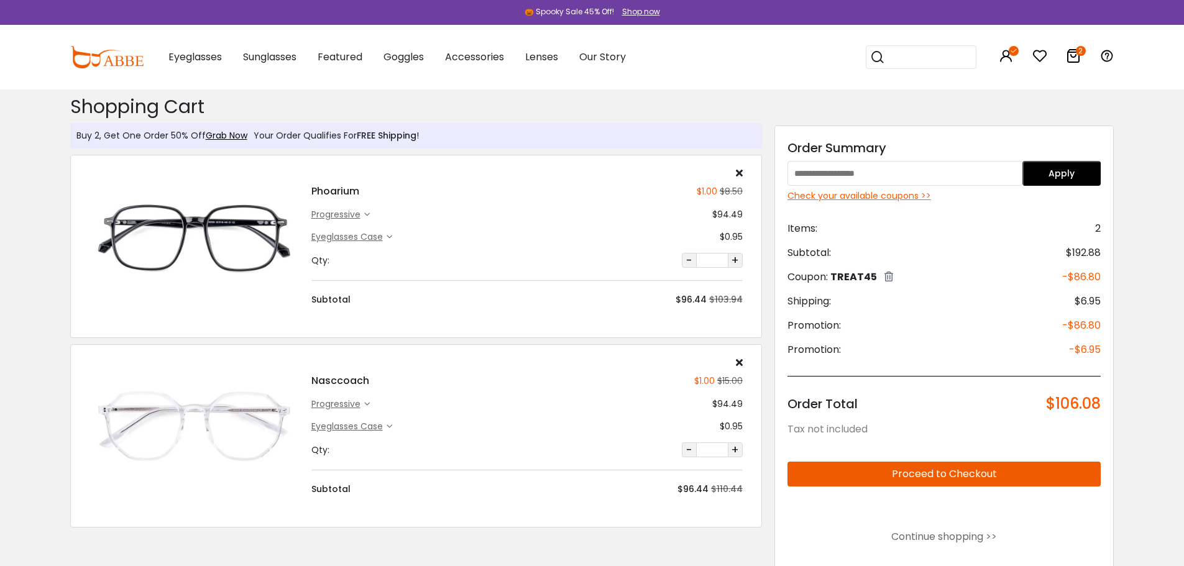
click at [891, 195] on div "Check your available coupons >>" at bounding box center [945, 196] width 314 height 13
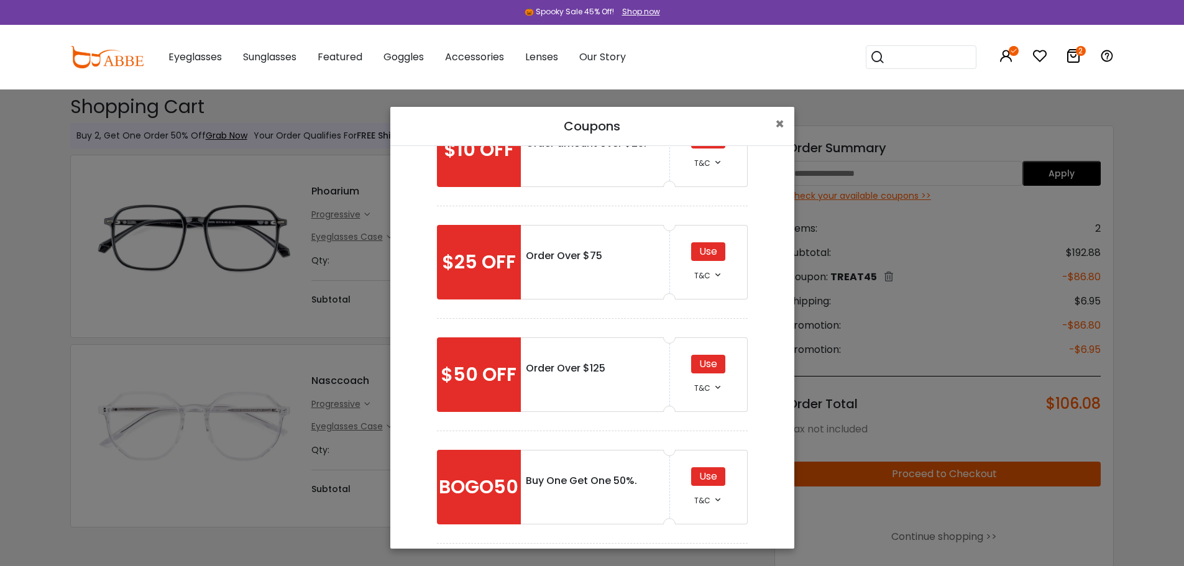
scroll to position [124, 0]
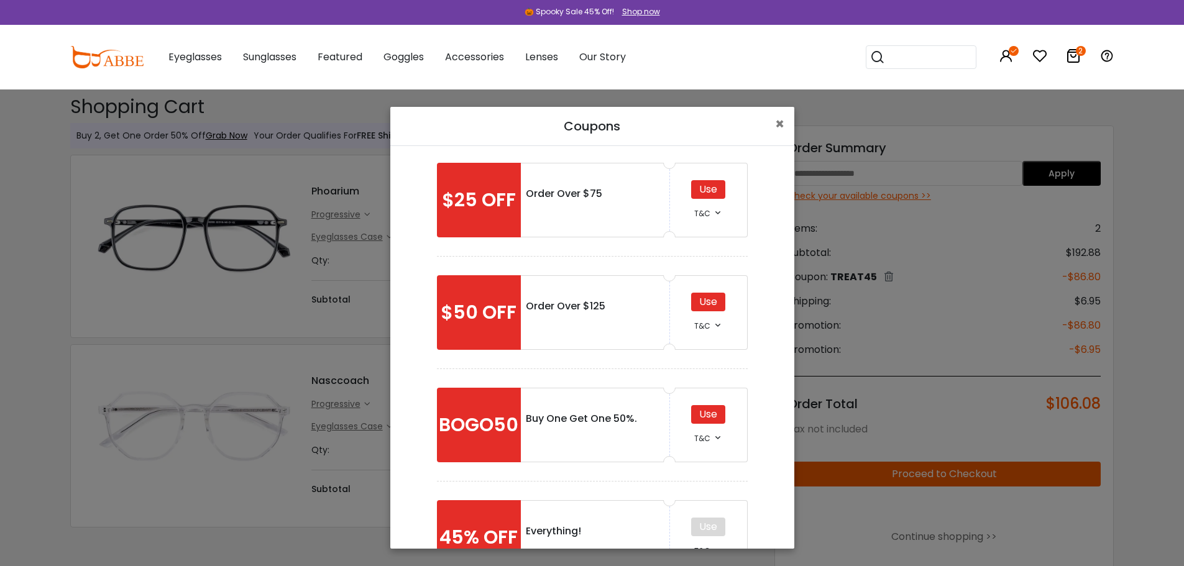
click at [715, 303] on div "Use" at bounding box center [708, 302] width 34 height 19
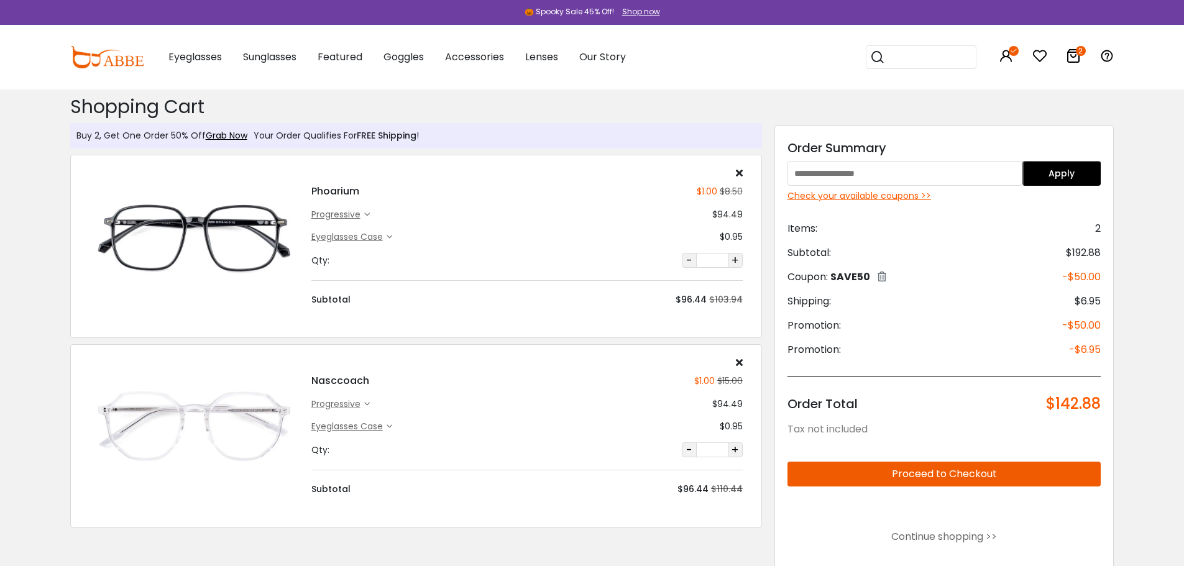
click at [904, 197] on div "Check your available coupons >>" at bounding box center [945, 196] width 314 height 13
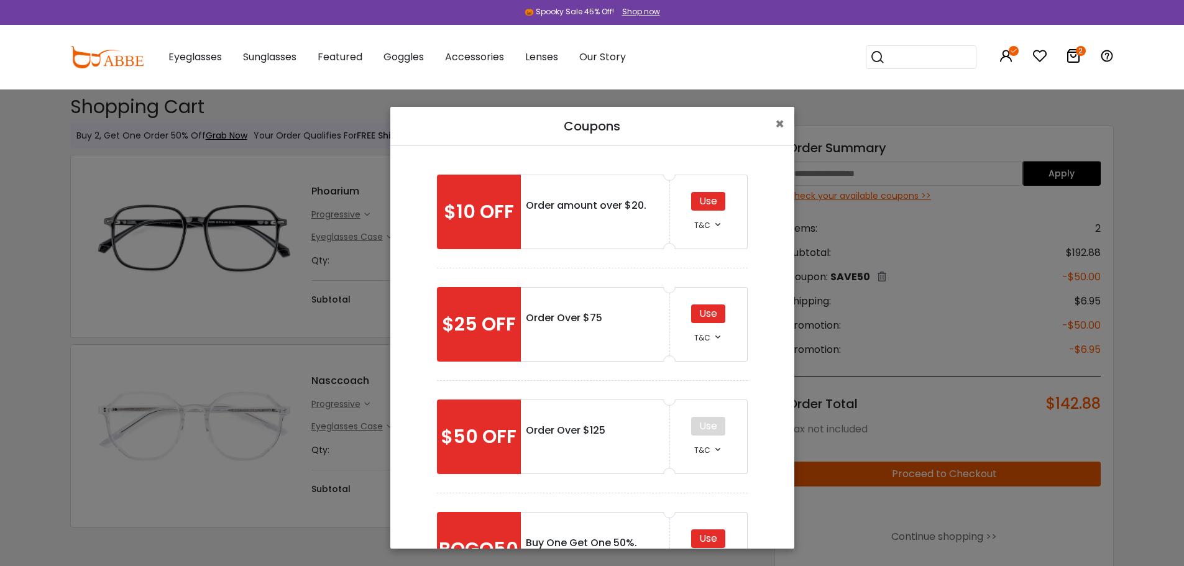
scroll to position [62, 0]
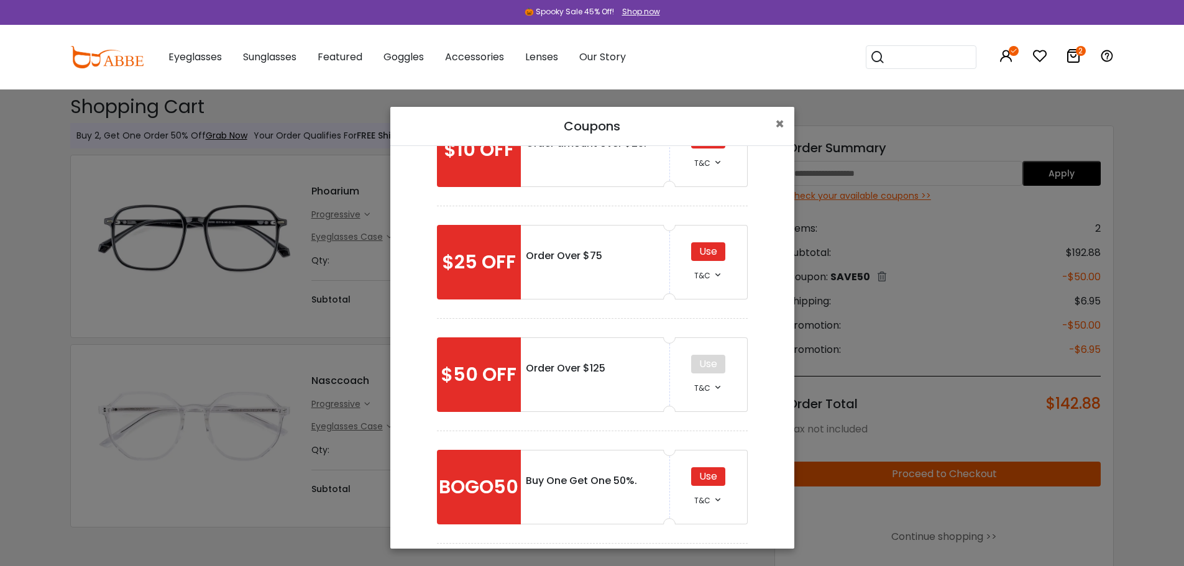
click at [709, 470] on div "Use" at bounding box center [708, 476] width 34 height 19
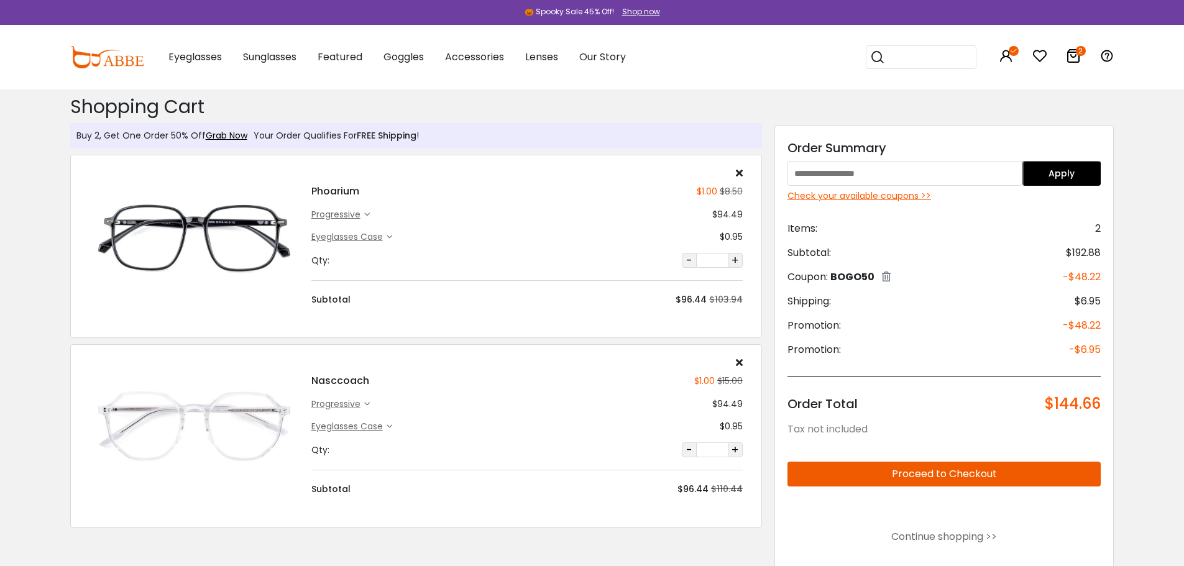
click at [820, 199] on div "Check your available coupons >>" at bounding box center [945, 196] width 314 height 13
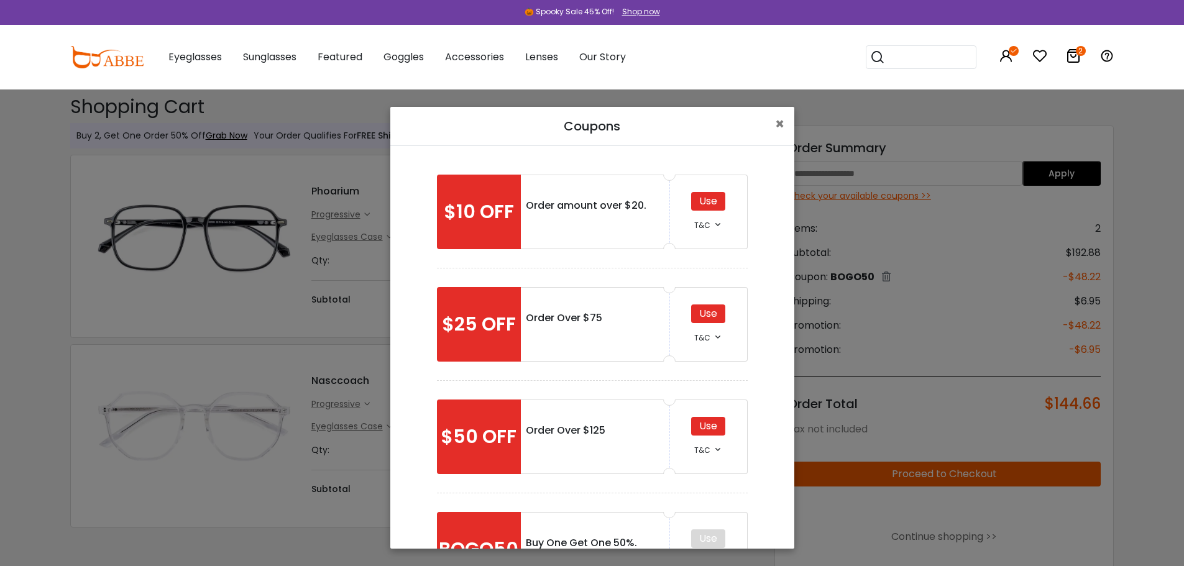
click at [702, 206] on div "Use" at bounding box center [708, 201] width 34 height 19
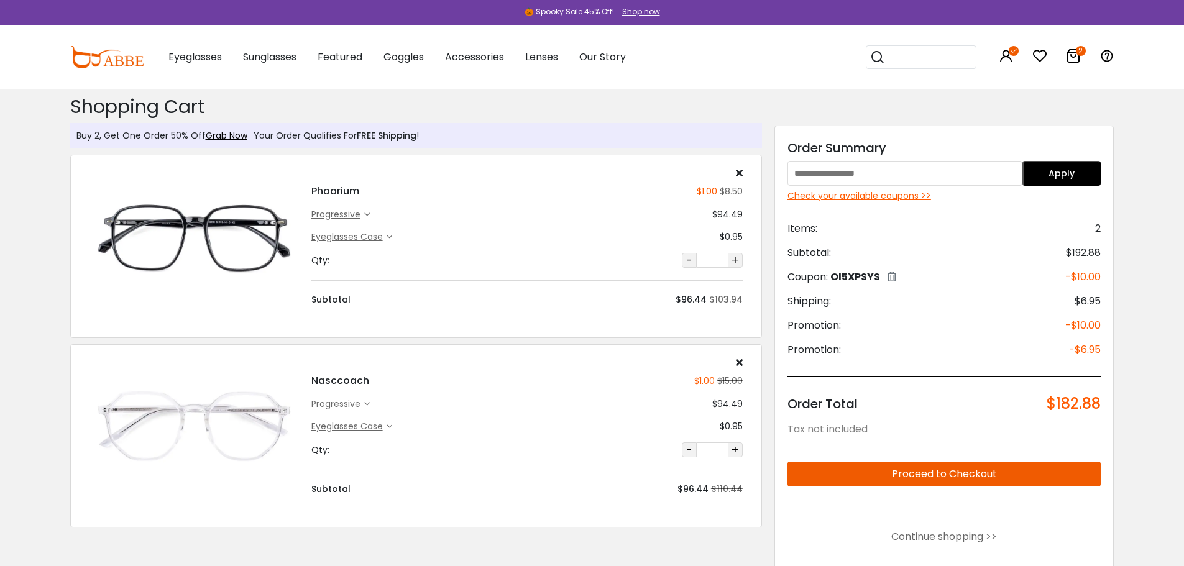
click at [884, 198] on div "Check your available coupons >>" at bounding box center [945, 196] width 314 height 13
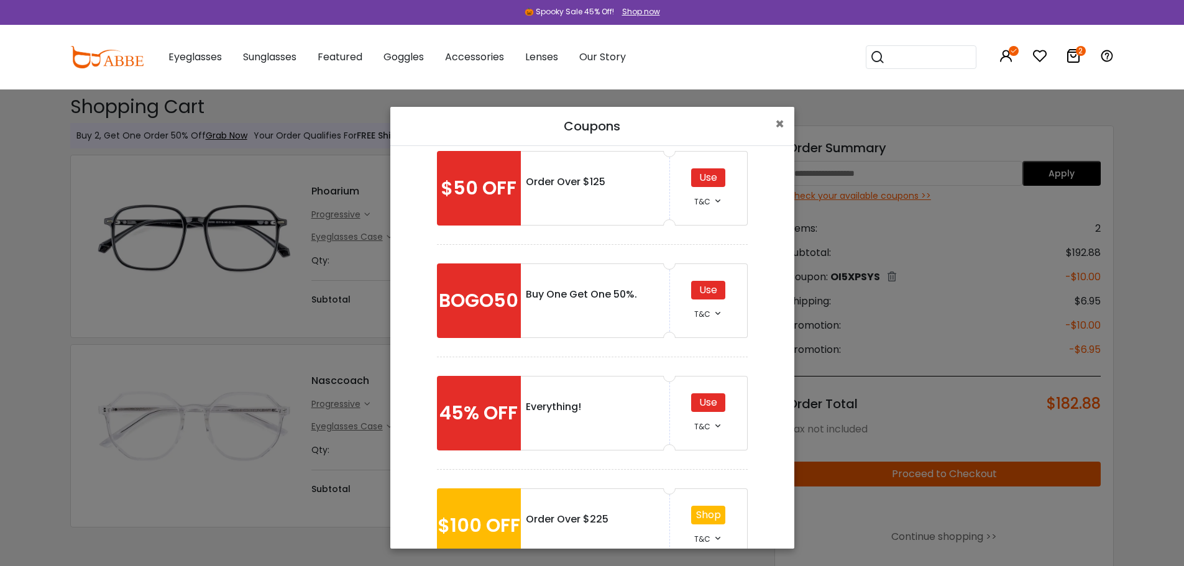
scroll to position [306, 0]
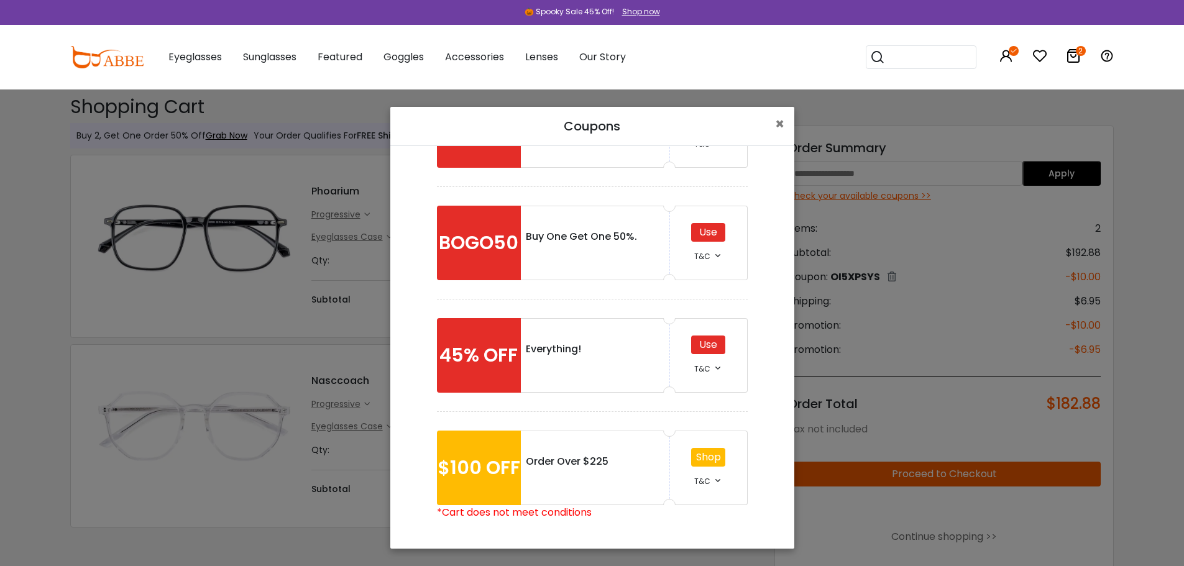
click at [685, 351] on div "Use T&C" at bounding box center [709, 355] width 78 height 75
click at [696, 349] on div "Use" at bounding box center [708, 345] width 34 height 19
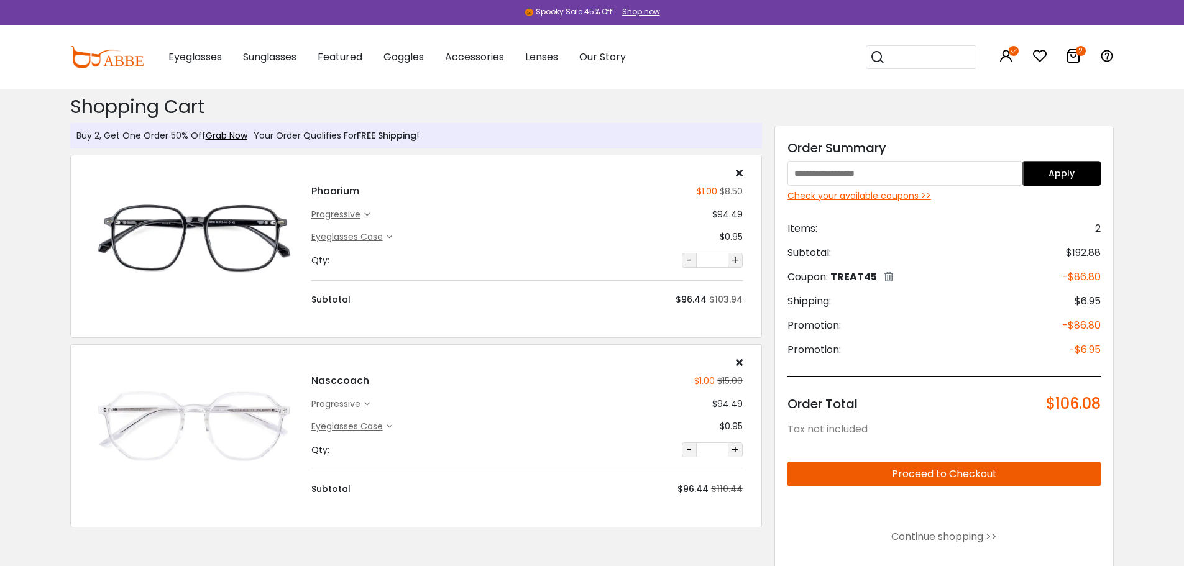
scroll to position [62, 0]
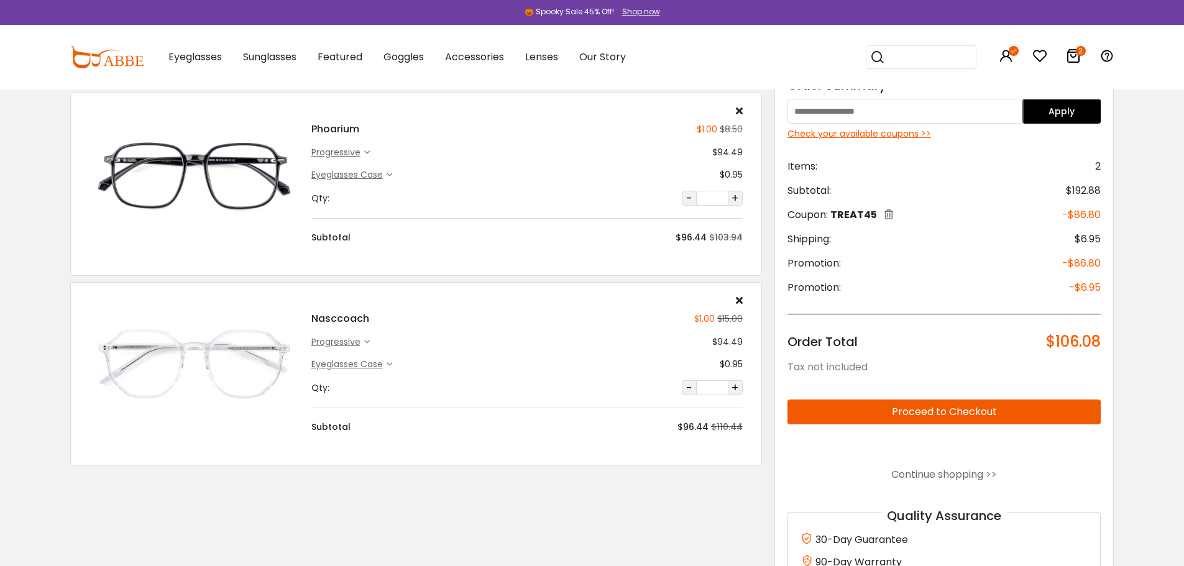
drag, startPoint x: 991, startPoint y: 410, endPoint x: 965, endPoint y: 272, distance: 140.4
click at [965, 272] on div "Order Summary Apply Check your available coupons >> Items: 2 Subtotal: $192.88 …" at bounding box center [945, 340] width 340 height 555
